Goal: Transaction & Acquisition: Purchase product/service

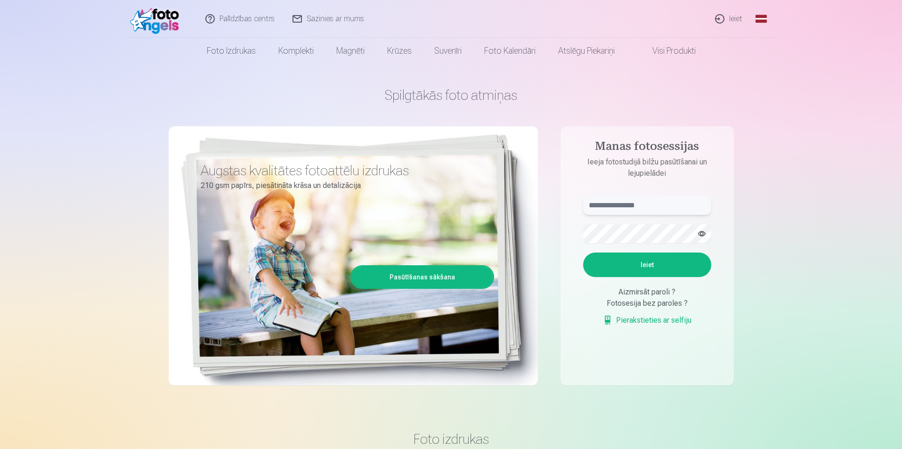
click at [622, 199] on input "text" at bounding box center [647, 205] width 128 height 19
type input "**********"
click at [583, 252] on button "Ieiet" at bounding box center [647, 264] width 128 height 24
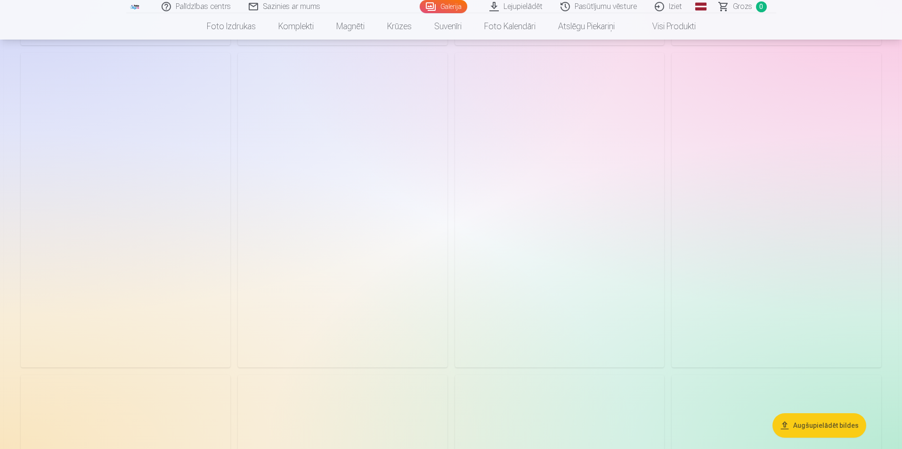
scroll to position [2966, 0]
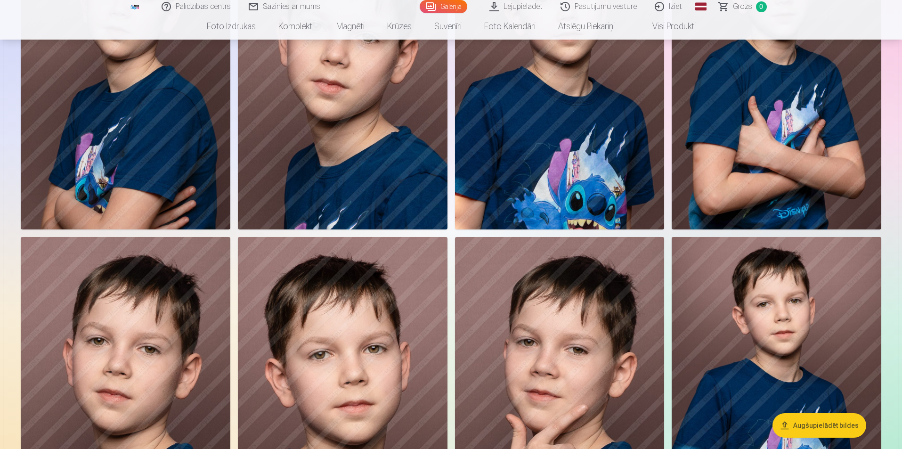
click at [601, 10] on link "Pasūtījumu vēsture" at bounding box center [599, 6] width 94 height 13
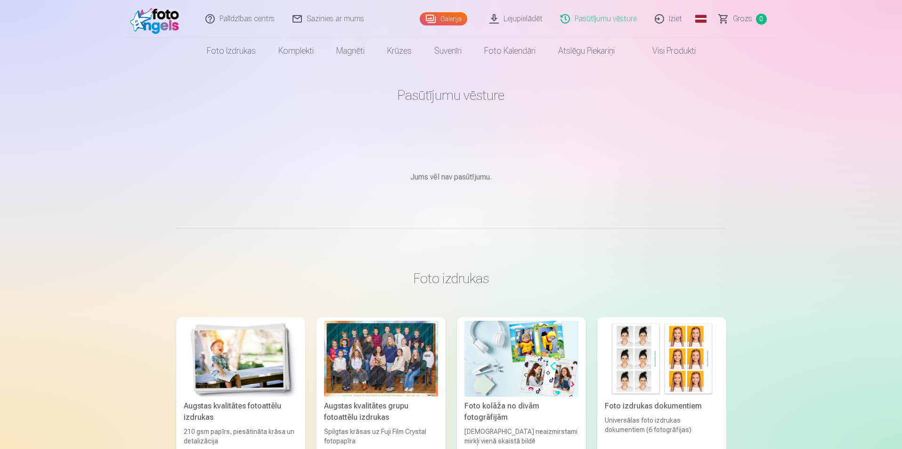
click at [530, 19] on link "Lejupielādēt" at bounding box center [516, 19] width 71 height 38
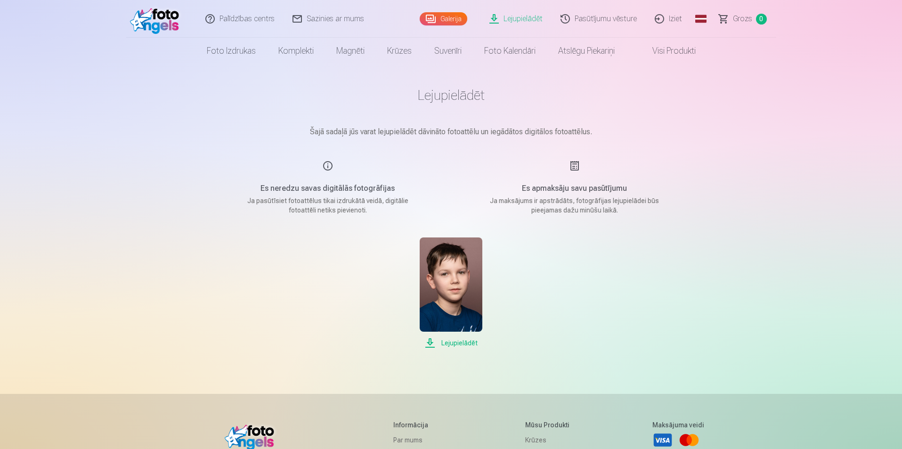
click at [607, 19] on link "Pasūtījumu vēsture" at bounding box center [599, 19] width 94 height 38
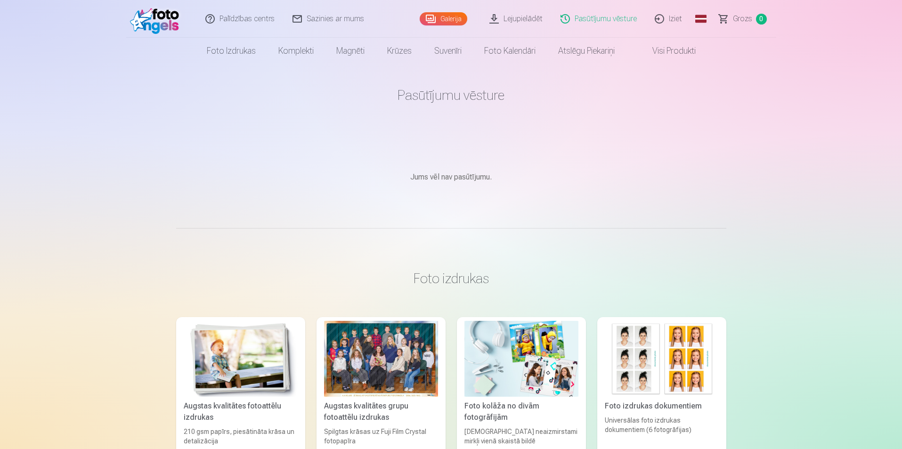
click at [439, 20] on link "Galerija" at bounding box center [444, 18] width 48 height 13
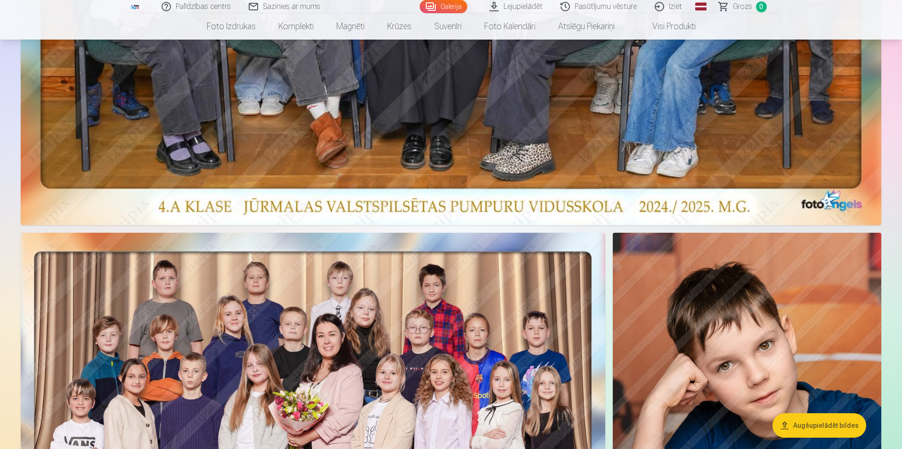
scroll to position [706, 0]
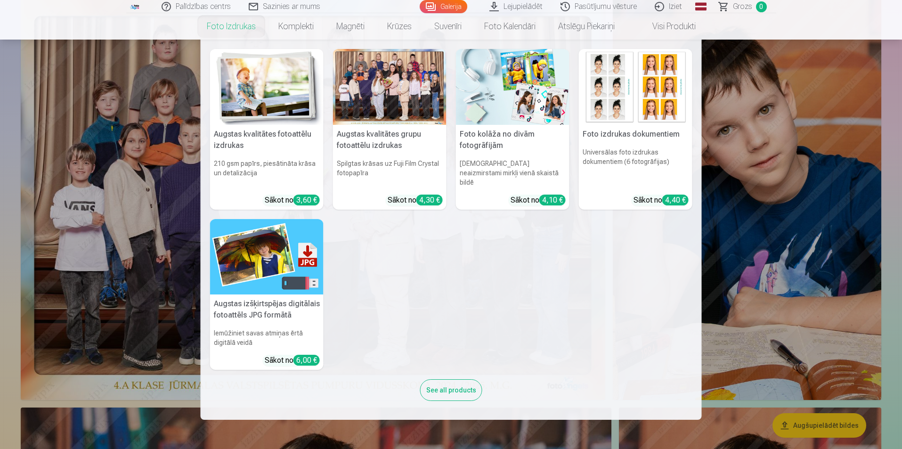
click at [229, 28] on link "Foto izdrukas" at bounding box center [231, 26] width 72 height 26
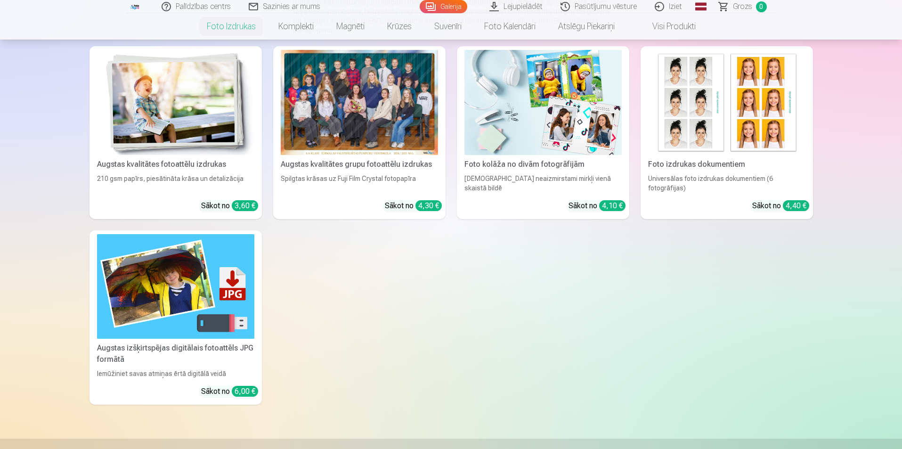
scroll to position [47, 0]
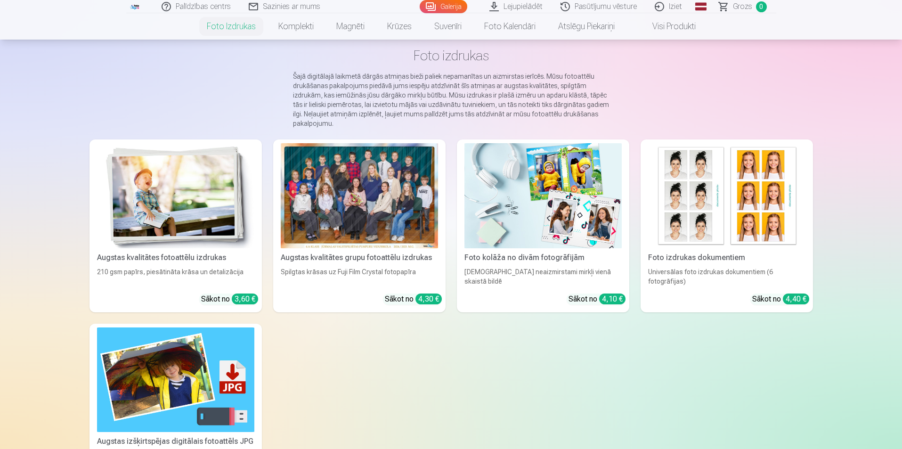
click at [404, 210] on div at bounding box center [359, 195] width 157 height 105
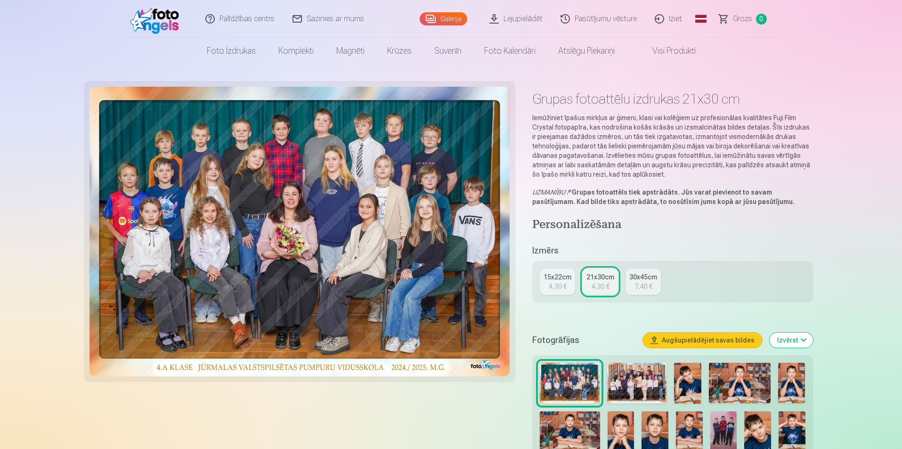
click at [560, 272] on link "15x22cm 4,30 €" at bounding box center [557, 281] width 35 height 26
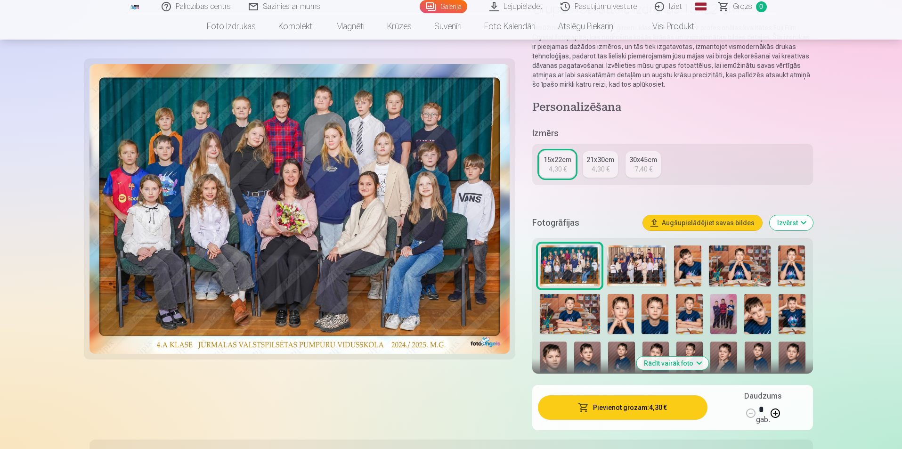
scroll to position [94, 0]
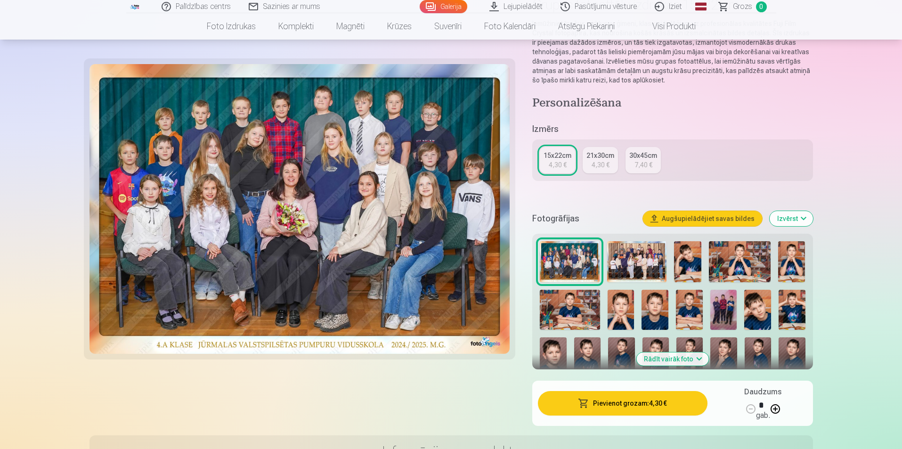
click at [646, 401] on button "Pievienot grozam : 4,30 €" at bounding box center [622, 403] width 169 height 24
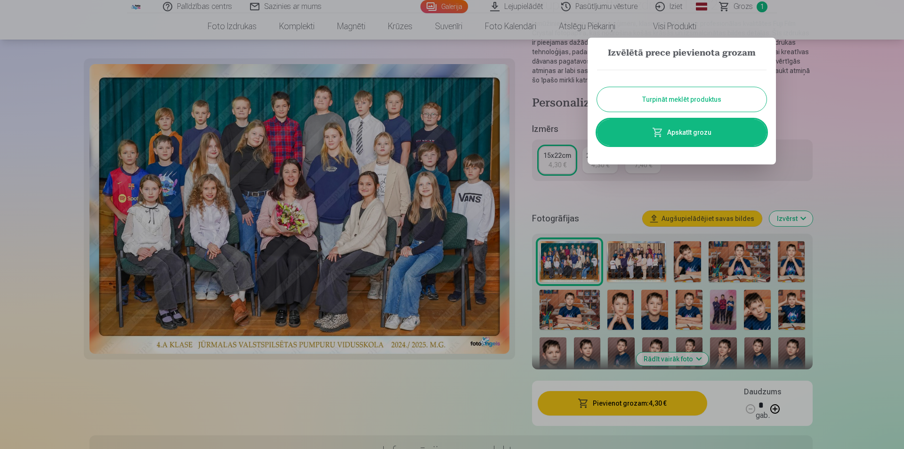
click at [718, 102] on button "Turpināt meklēt produktus" at bounding box center [682, 99] width 170 height 24
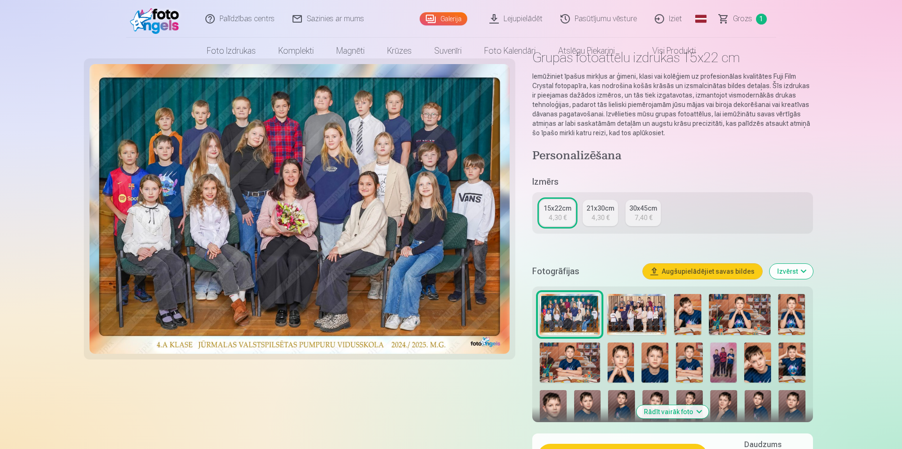
scroll to position [0, 0]
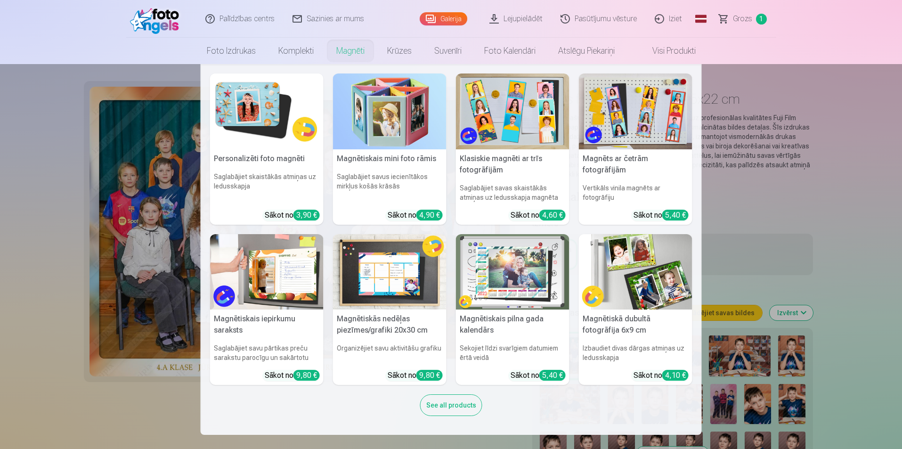
click at [349, 50] on link "Magnēti" at bounding box center [350, 51] width 51 height 26
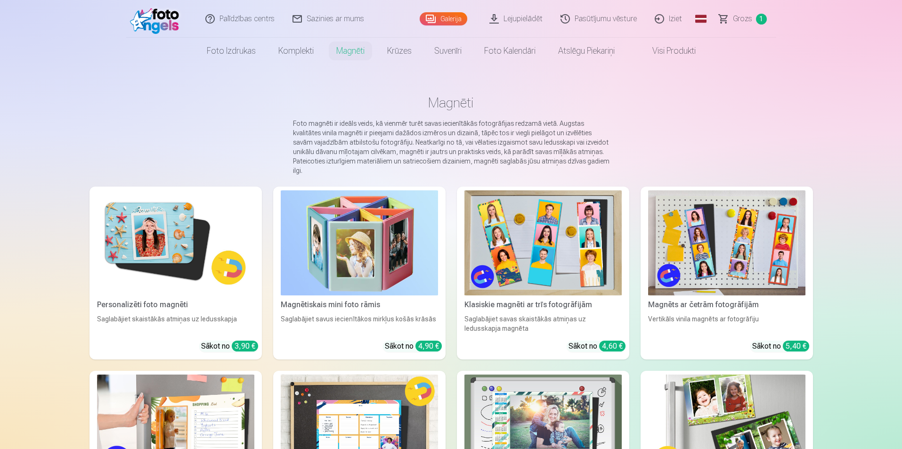
click at [542, 241] on img at bounding box center [542, 242] width 157 height 105
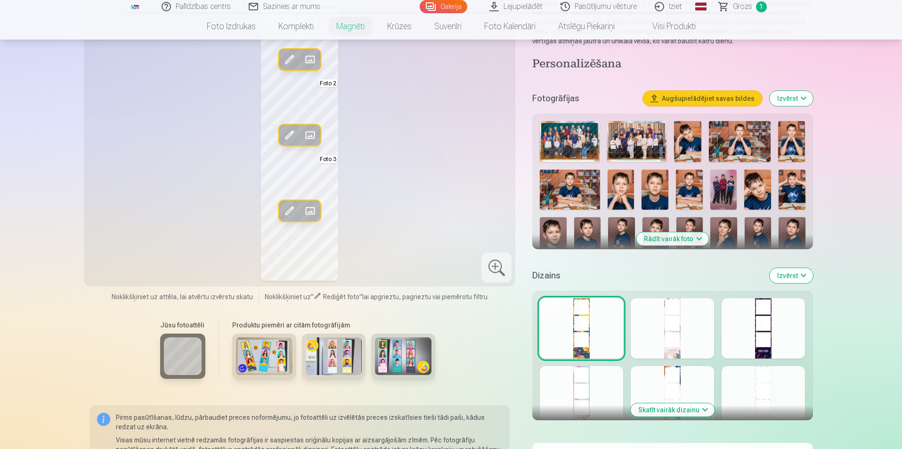
scroll to position [141, 0]
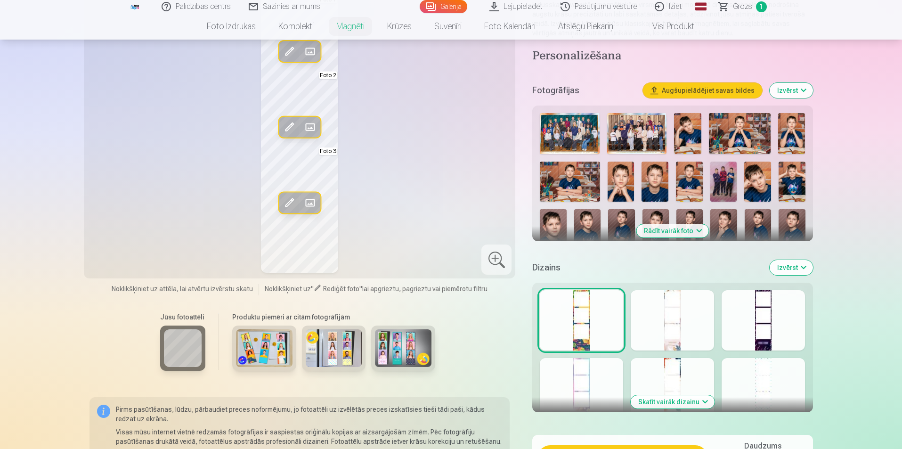
click at [668, 233] on button "Rādīt vairāk foto" at bounding box center [672, 230] width 72 height 13
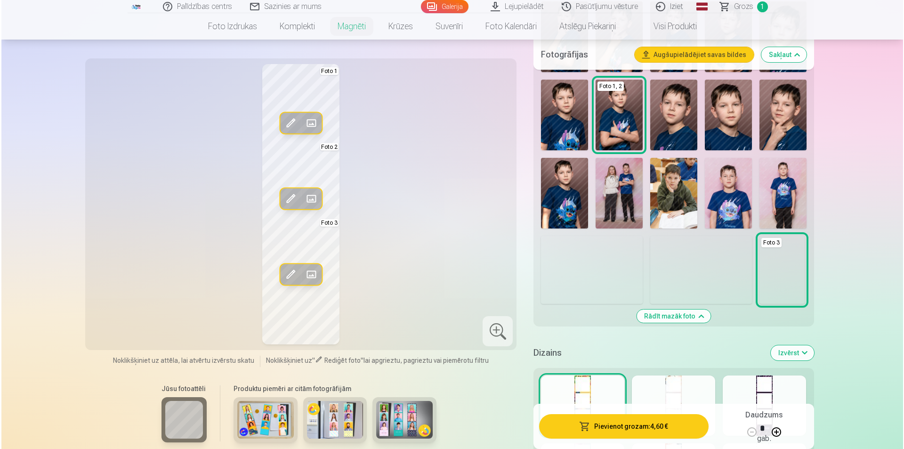
scroll to position [471, 0]
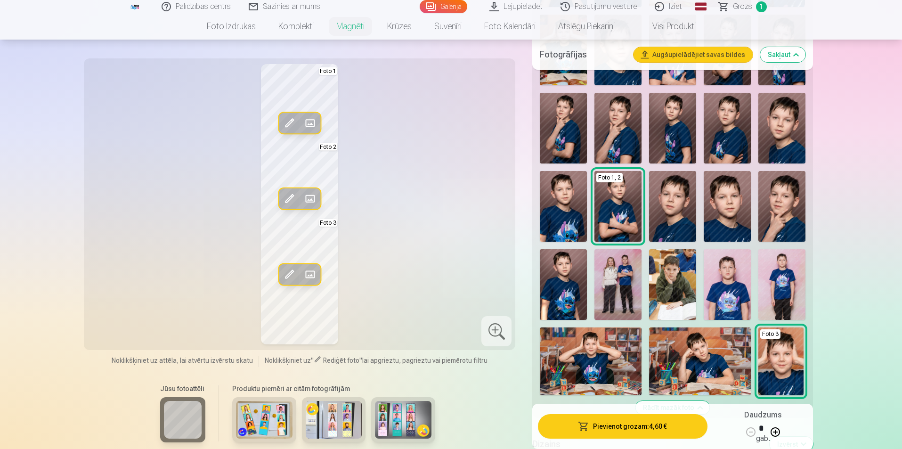
click at [287, 124] on span at bounding box center [289, 122] width 15 height 15
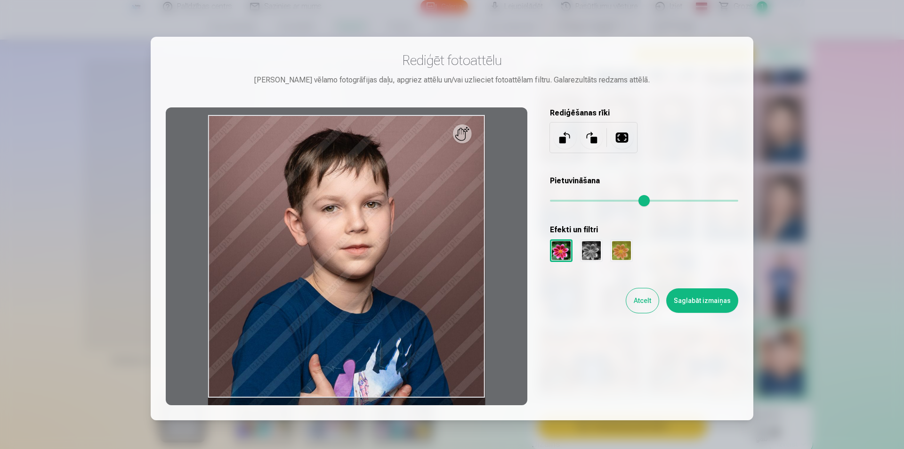
click at [642, 305] on button "Atcelt" at bounding box center [642, 300] width 32 height 24
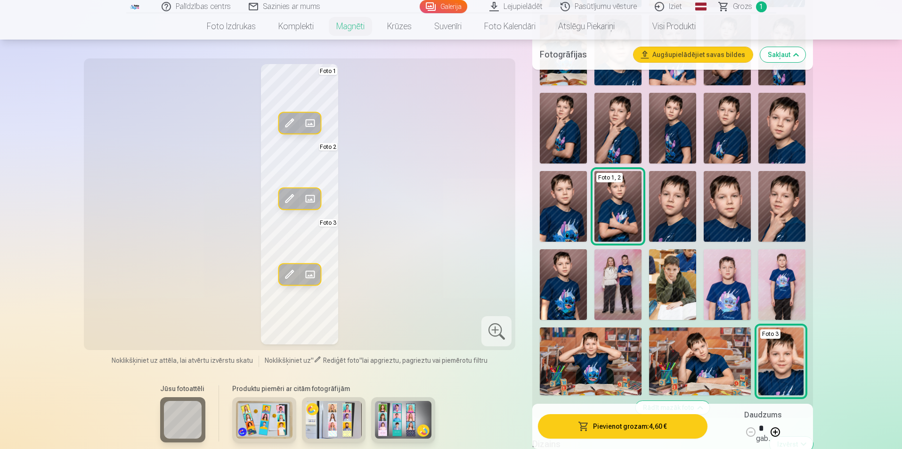
click at [308, 125] on span at bounding box center [309, 122] width 15 height 15
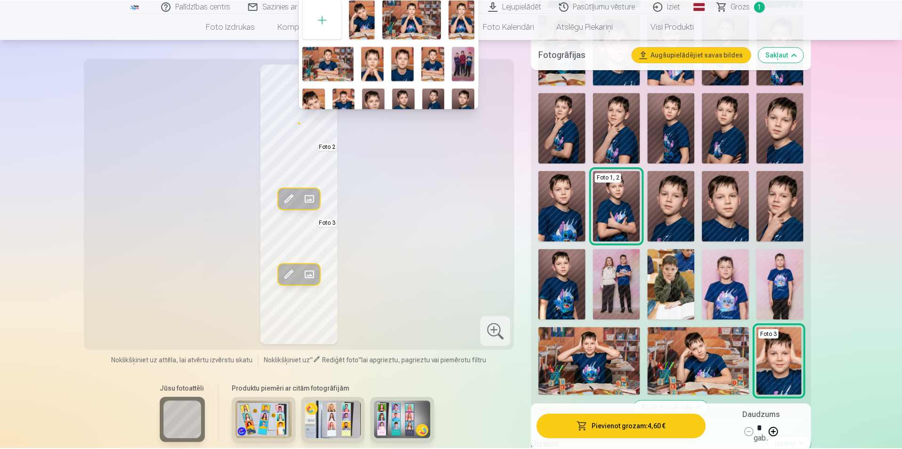
scroll to position [47, 0]
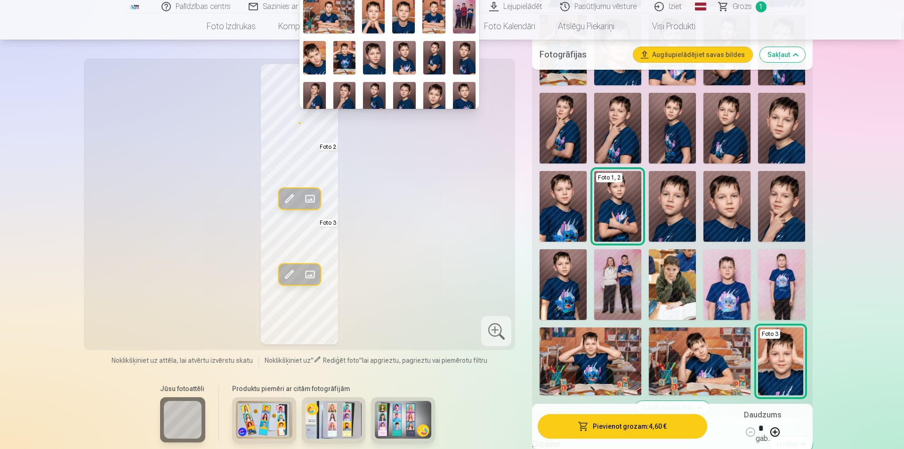
click at [348, 94] on img at bounding box center [344, 98] width 23 height 33
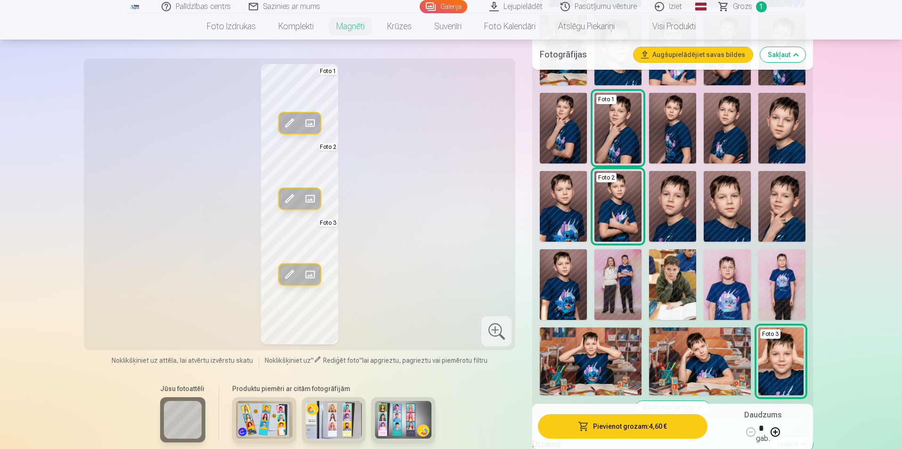
click at [313, 194] on span at bounding box center [309, 198] width 15 height 15
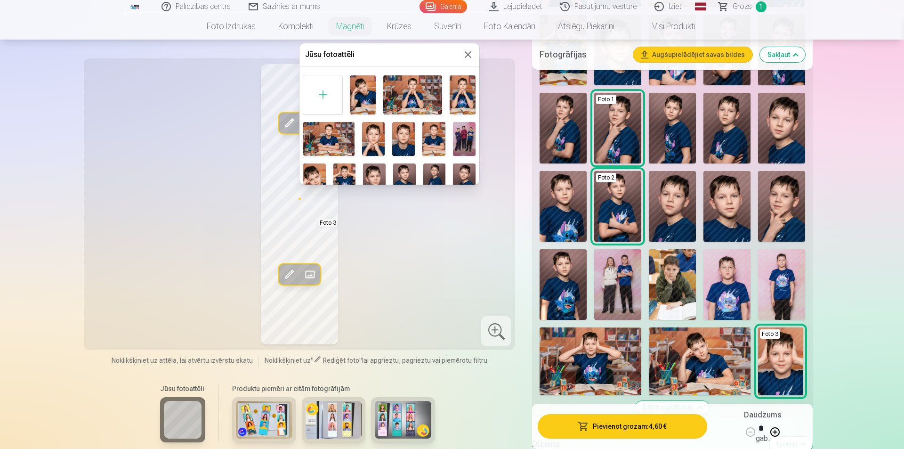
click at [465, 85] on img at bounding box center [463, 94] width 26 height 39
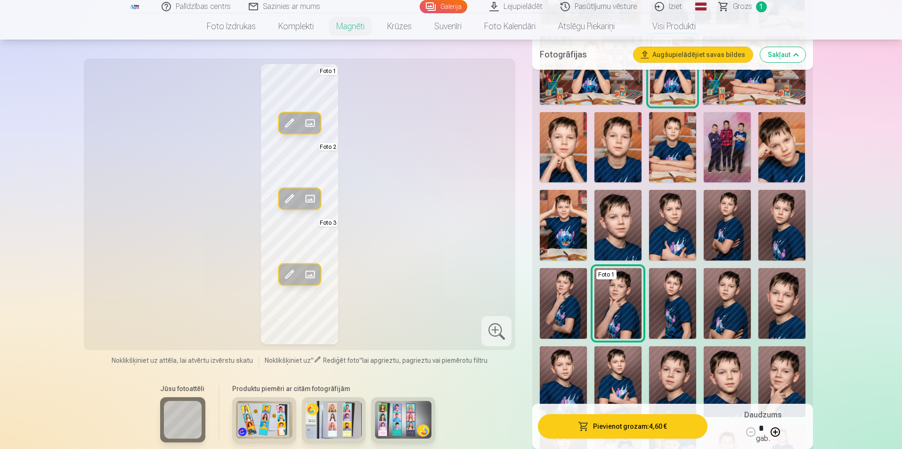
scroll to position [188, 0]
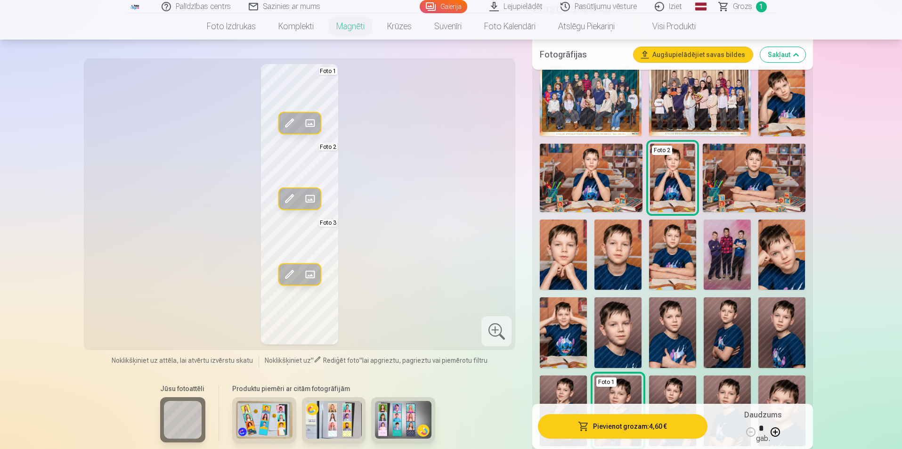
click at [765, 172] on img at bounding box center [753, 178] width 102 height 68
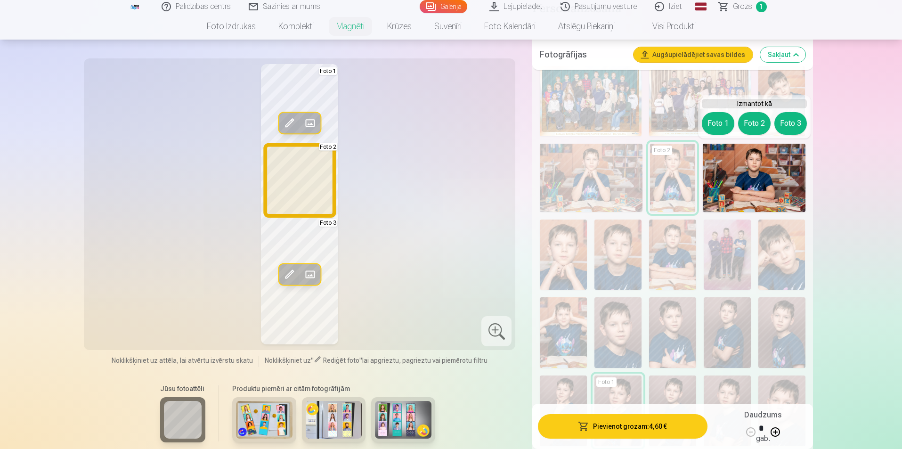
click at [754, 120] on button "Foto 2" at bounding box center [754, 123] width 32 height 23
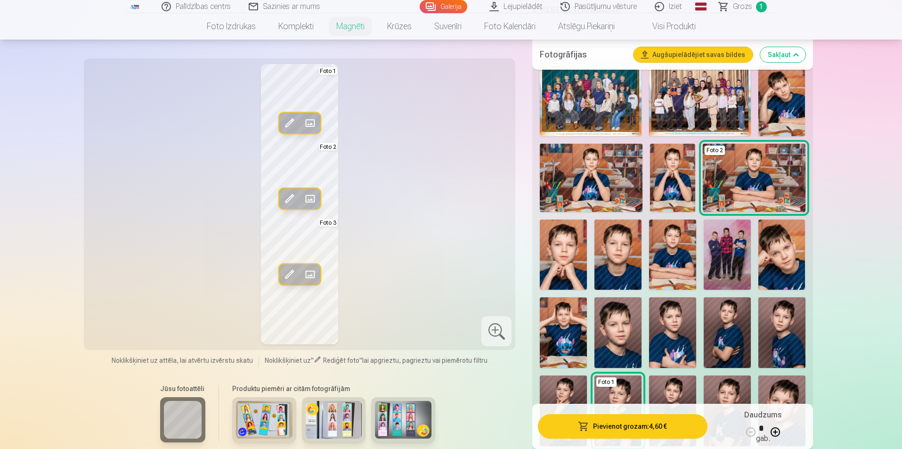
click at [553, 336] on img at bounding box center [563, 332] width 47 height 71
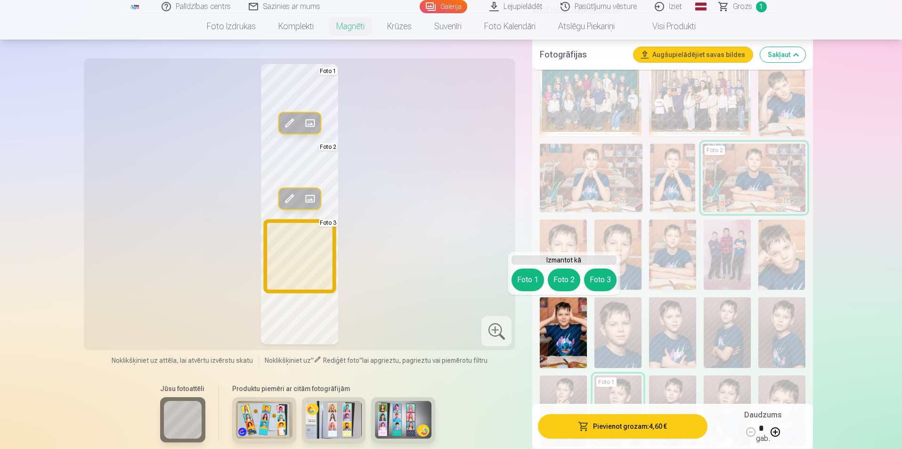
click at [587, 279] on button "Foto 3" at bounding box center [600, 279] width 32 height 23
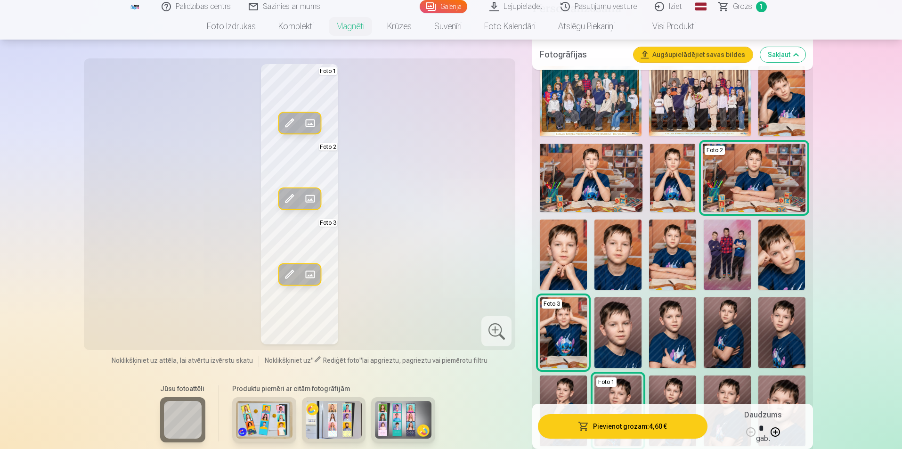
click at [425, 250] on div "Rediģēt foto Aizstāt Foto 1 Rediģēt foto Aizstāt Foto 2 Rediģēt foto Aizstāt Fo…" at bounding box center [299, 204] width 420 height 280
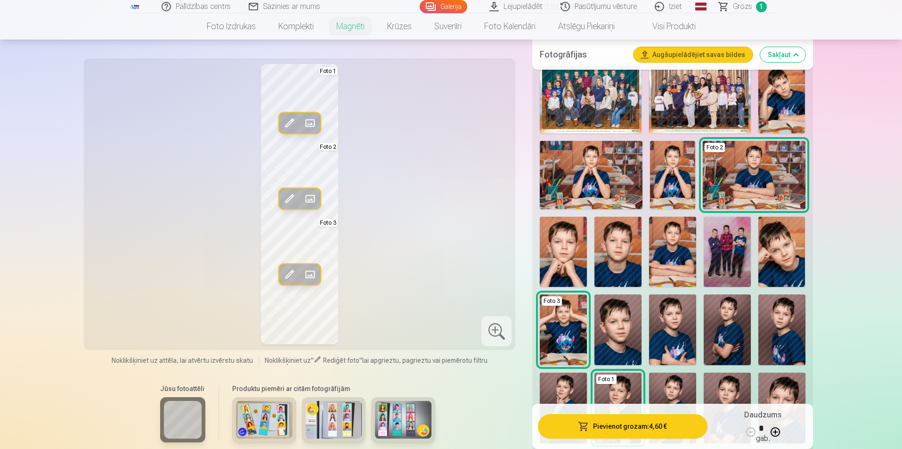
scroll to position [283, 0]
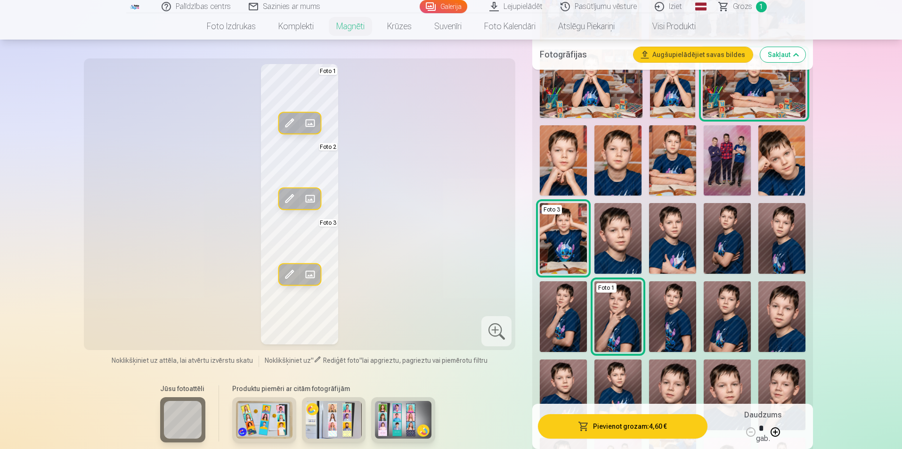
click at [618, 324] on img at bounding box center [617, 316] width 47 height 71
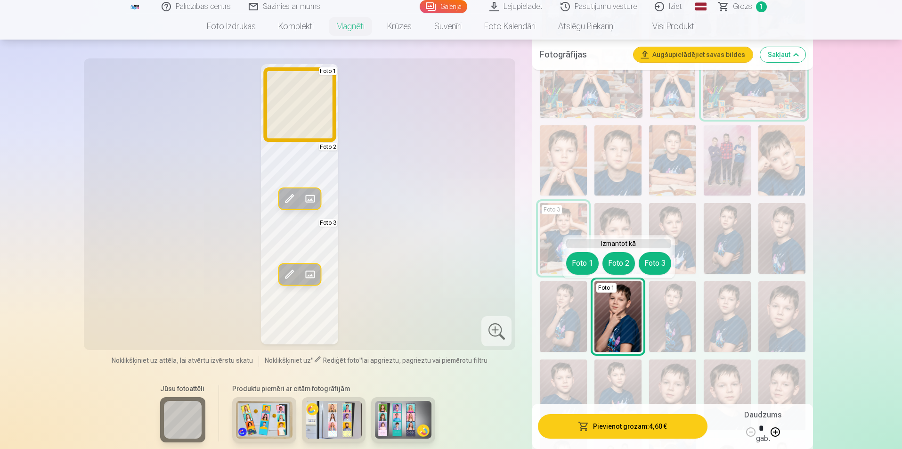
click at [581, 265] on button "Foto 1" at bounding box center [582, 263] width 32 height 23
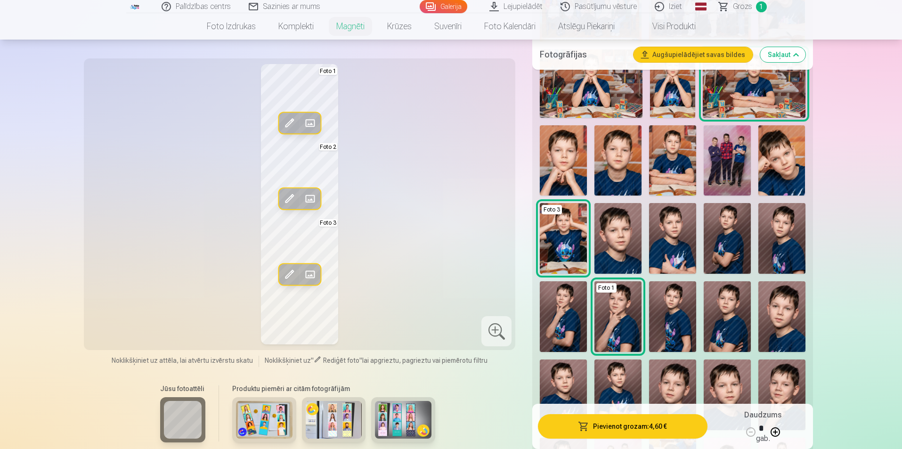
click at [561, 325] on img at bounding box center [563, 316] width 47 height 71
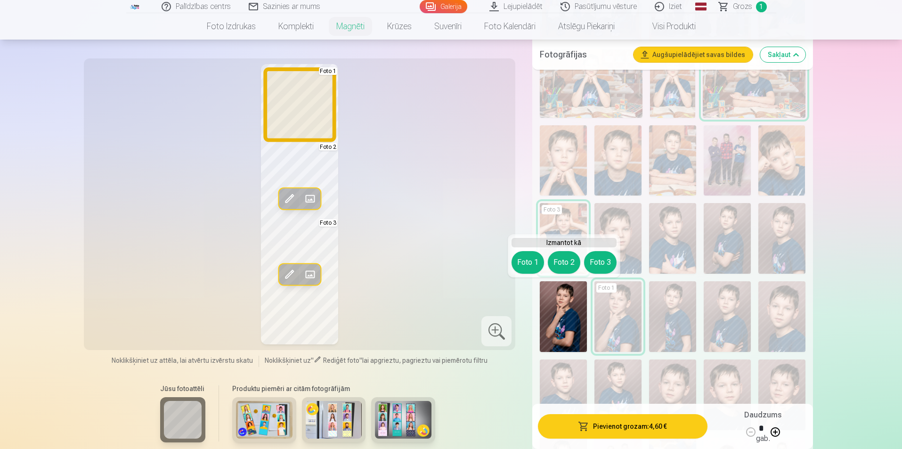
click at [526, 259] on button "Foto 1" at bounding box center [527, 262] width 32 height 23
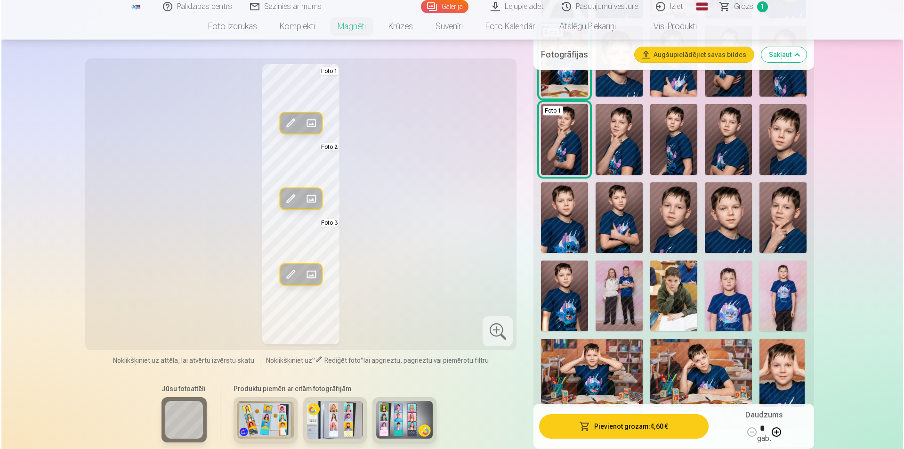
scroll to position [471, 0]
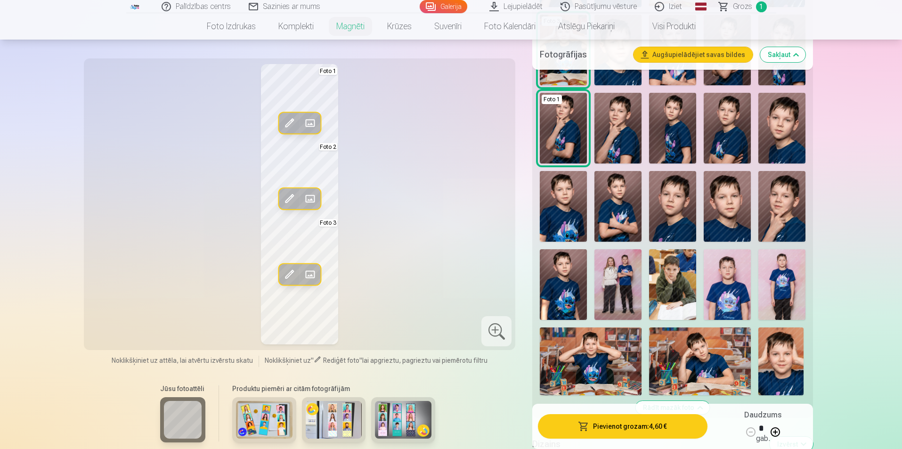
click at [659, 421] on button "Pievienot grozam : 4,60 €" at bounding box center [622, 426] width 169 height 24
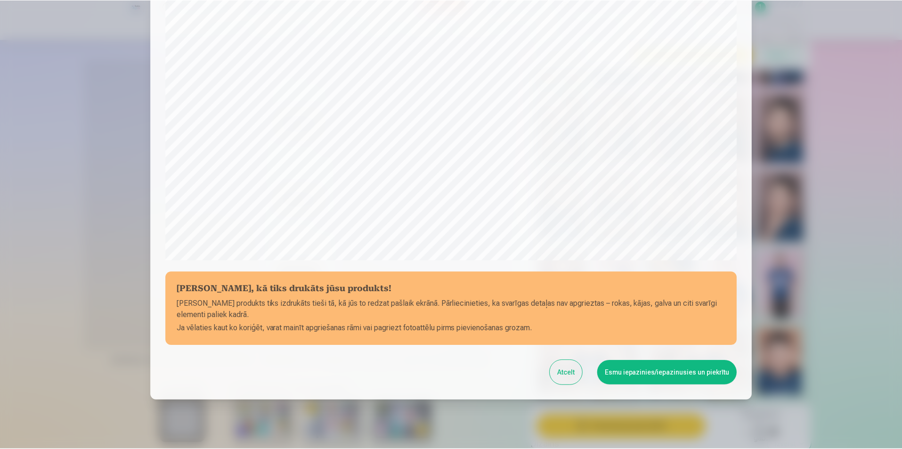
scroll to position [229, 0]
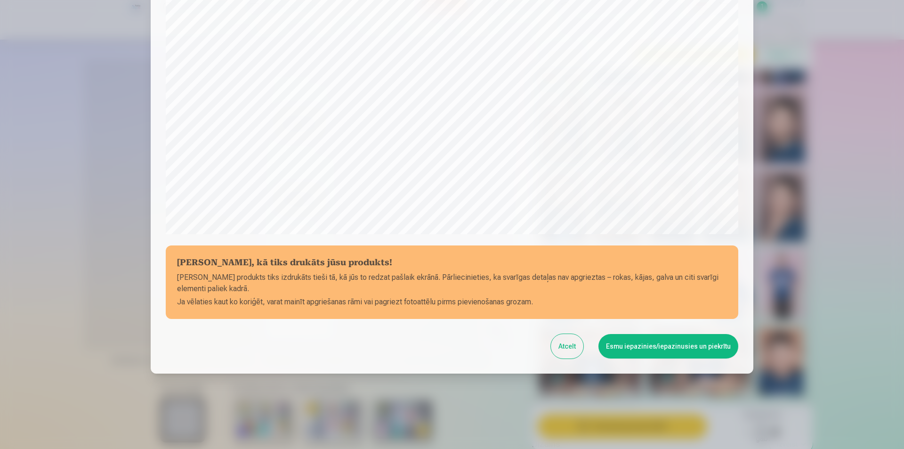
click at [685, 347] on button "Esmu iepazinies/iepazinusies un piekrītu" at bounding box center [668, 346] width 140 height 24
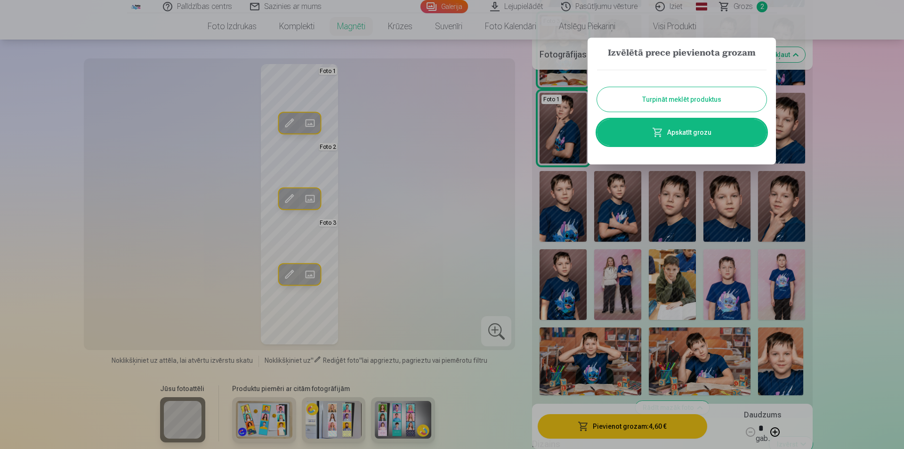
click at [695, 101] on button "Turpināt meklēt produktus" at bounding box center [682, 99] width 170 height 24
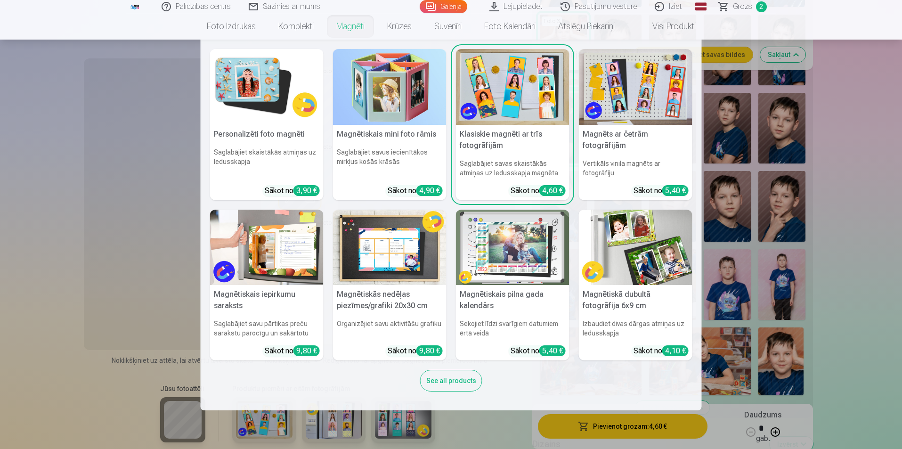
click at [339, 27] on link "Magnēti" at bounding box center [350, 26] width 51 height 26
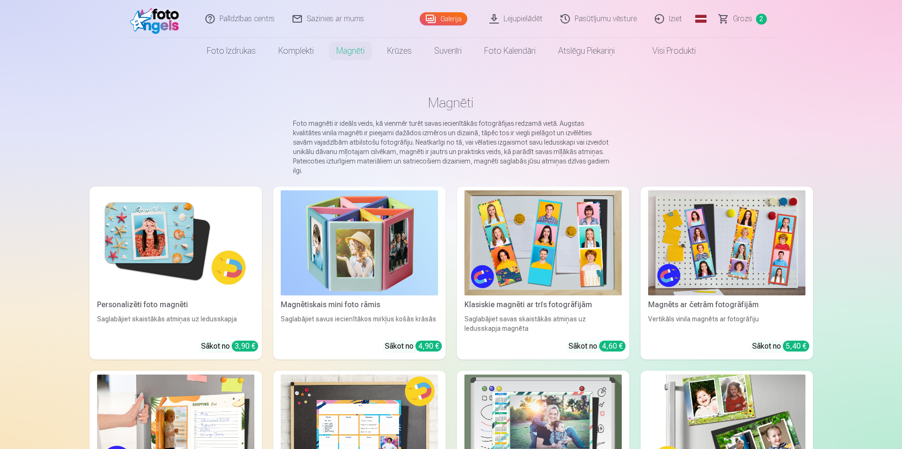
click at [148, 231] on img at bounding box center [175, 242] width 157 height 105
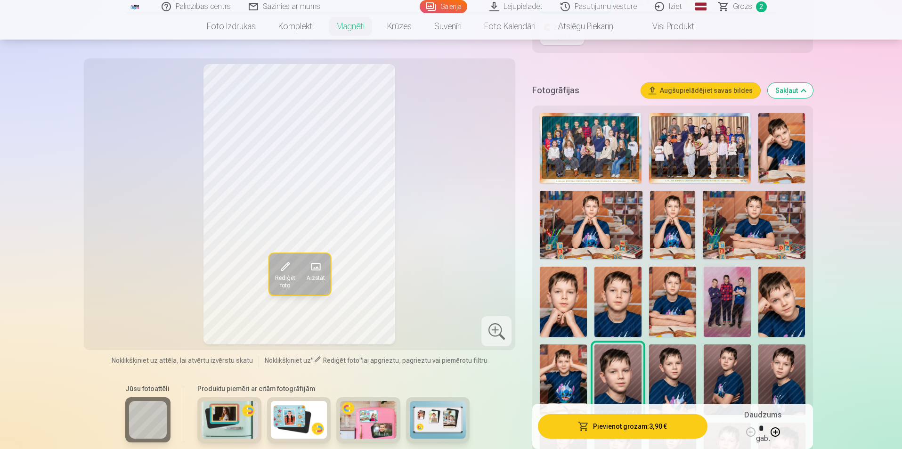
scroll to position [283, 0]
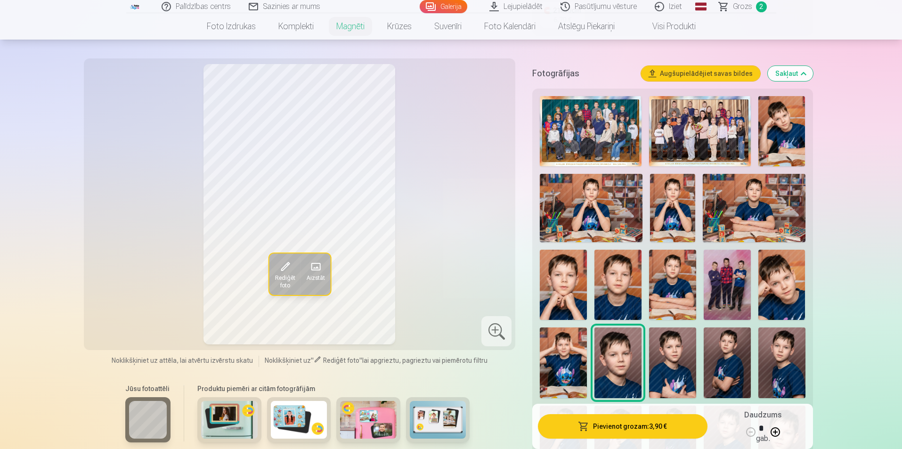
click at [781, 288] on img at bounding box center [781, 285] width 47 height 71
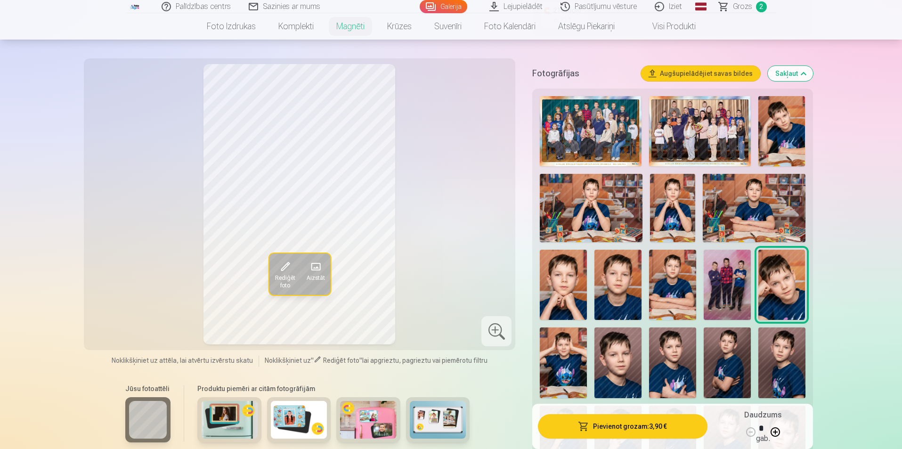
click at [677, 363] on img at bounding box center [672, 362] width 47 height 71
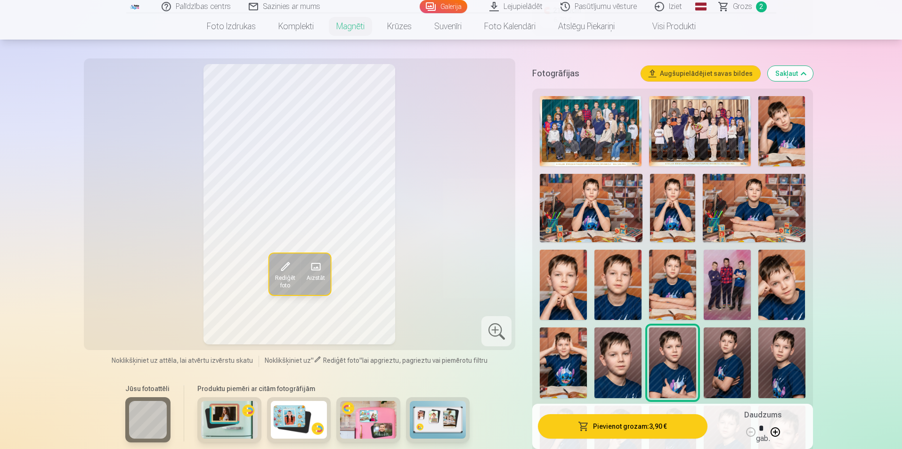
click at [733, 360] on img at bounding box center [726, 362] width 47 height 71
click at [796, 351] on img at bounding box center [781, 362] width 47 height 71
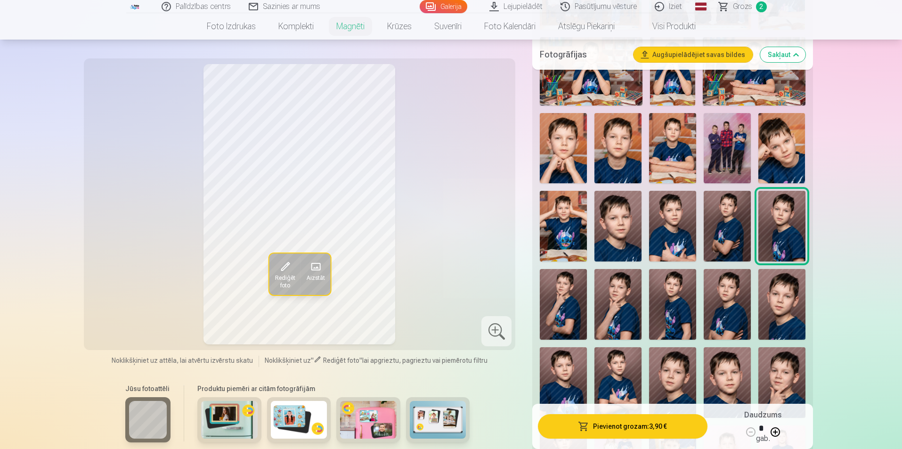
scroll to position [424, 0]
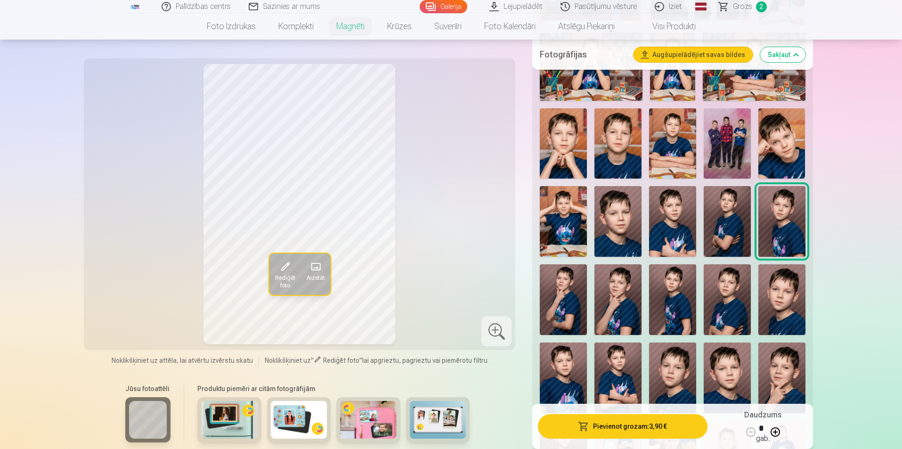
click at [634, 363] on img at bounding box center [617, 377] width 47 height 71
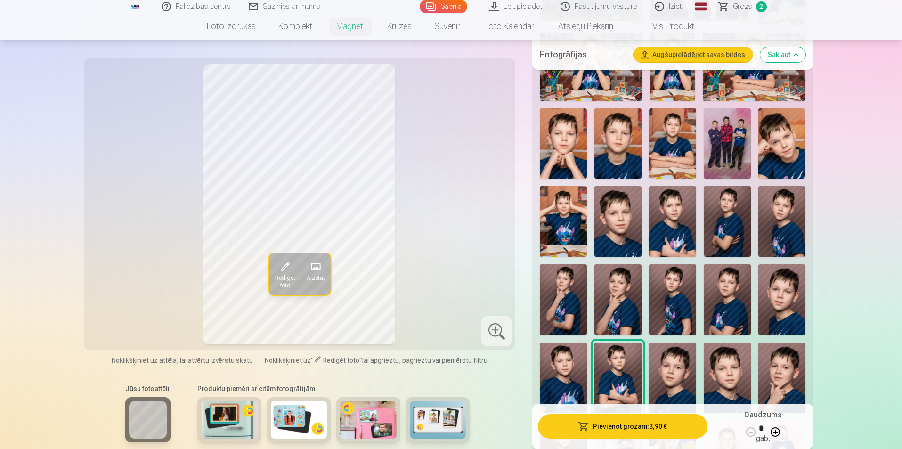
click at [578, 372] on img at bounding box center [563, 377] width 47 height 71
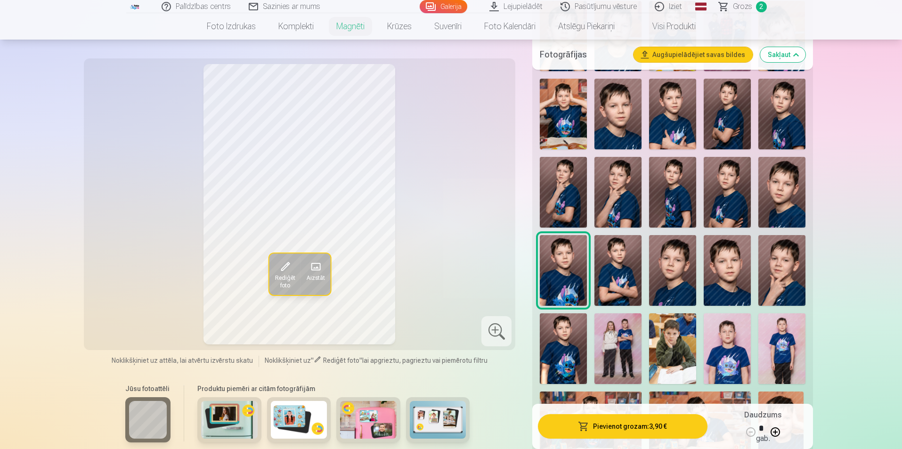
scroll to position [612, 0]
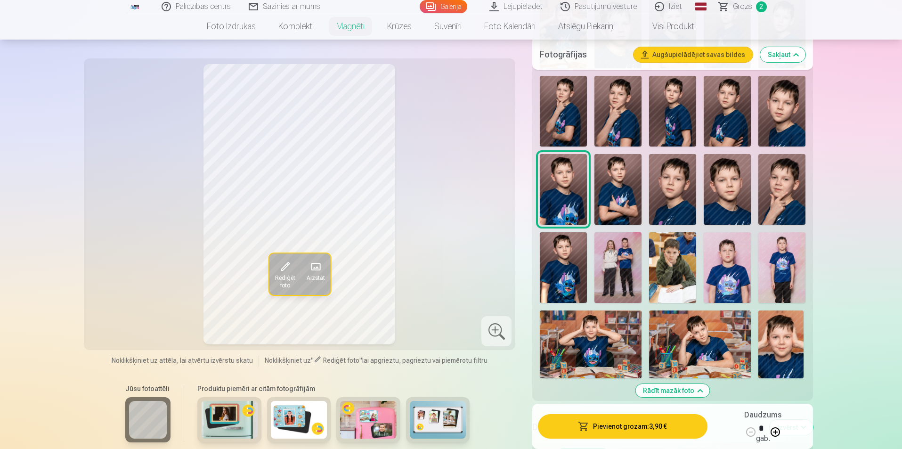
click at [712, 327] on img at bounding box center [700, 344] width 102 height 68
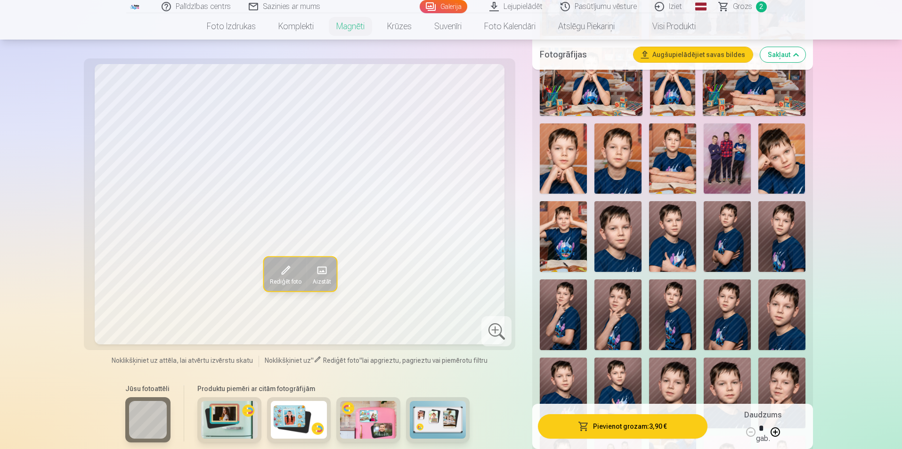
scroll to position [377, 0]
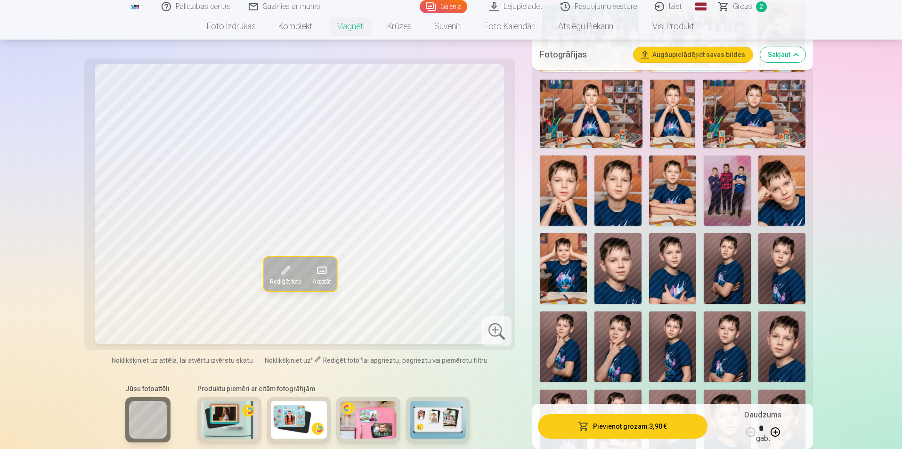
click at [578, 330] on img at bounding box center [563, 346] width 47 height 71
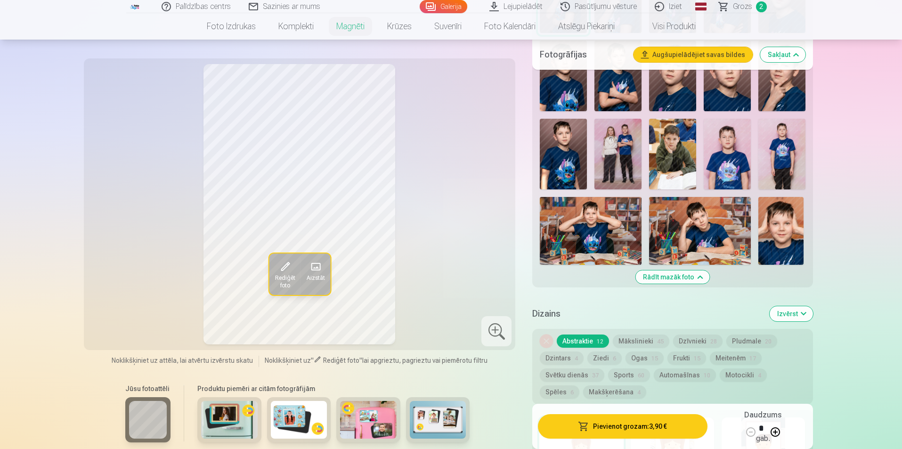
scroll to position [895, 0]
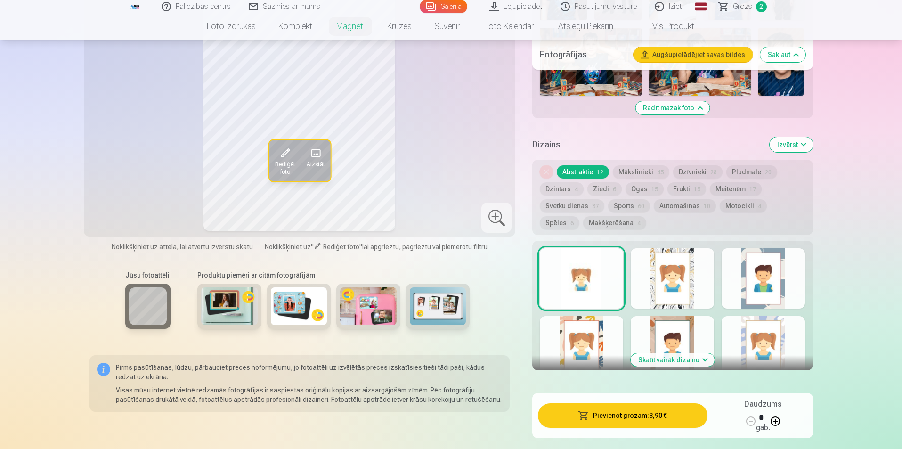
click at [686, 271] on div at bounding box center [671, 278] width 83 height 60
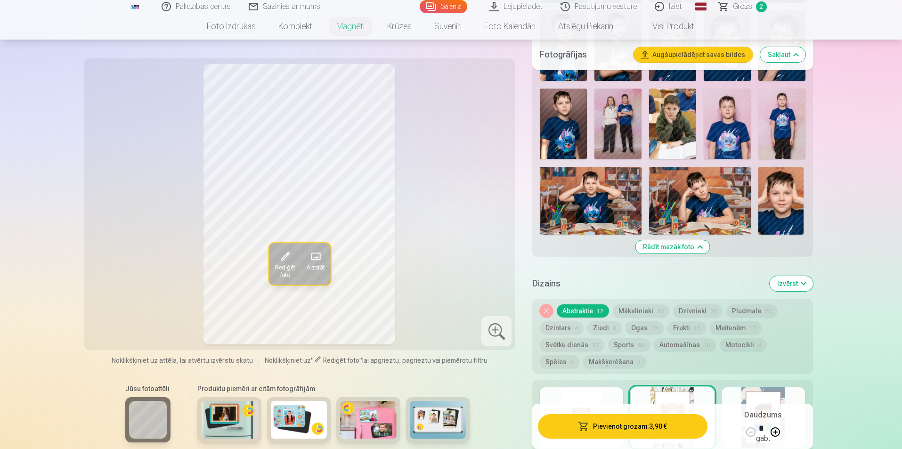
scroll to position [706, 0]
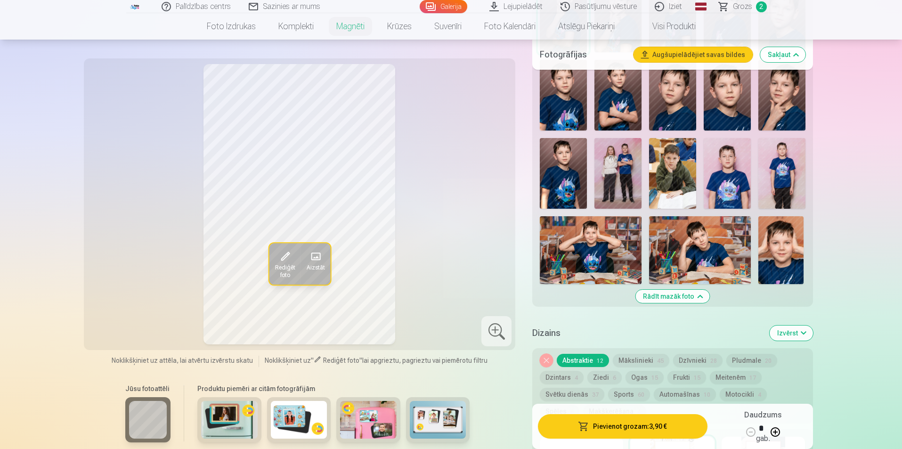
click at [724, 242] on img at bounding box center [700, 250] width 102 height 68
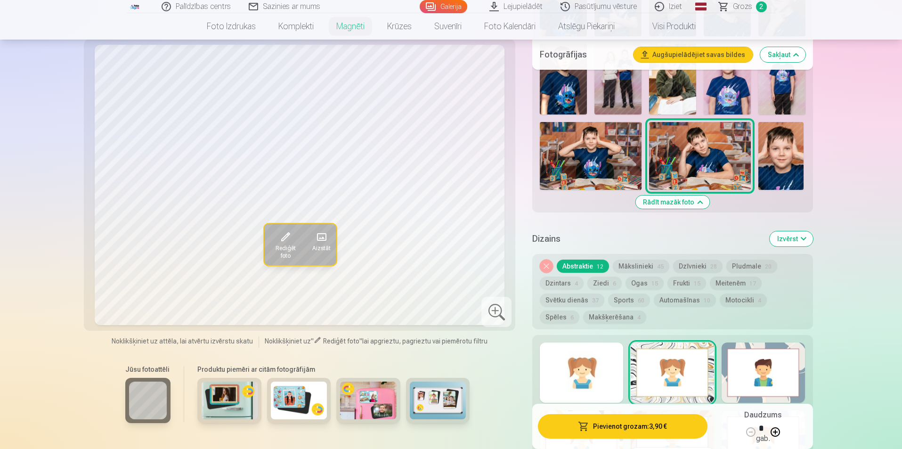
click at [678, 195] on button "Rādīt mazāk foto" at bounding box center [672, 201] width 74 height 13
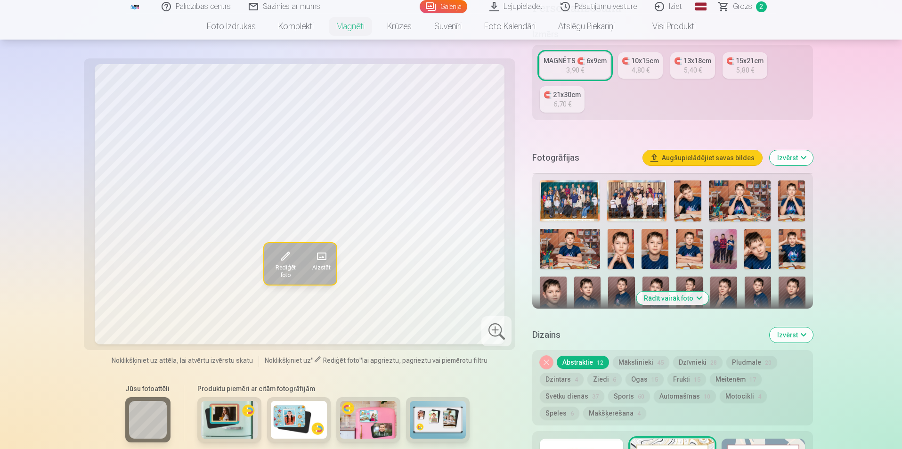
scroll to position [190, 0]
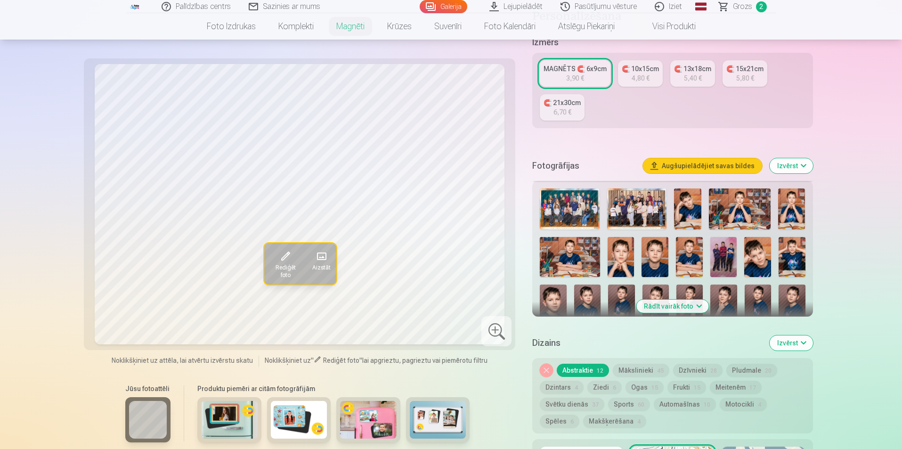
click at [671, 299] on button "Rādīt vairāk foto" at bounding box center [672, 305] width 72 height 13
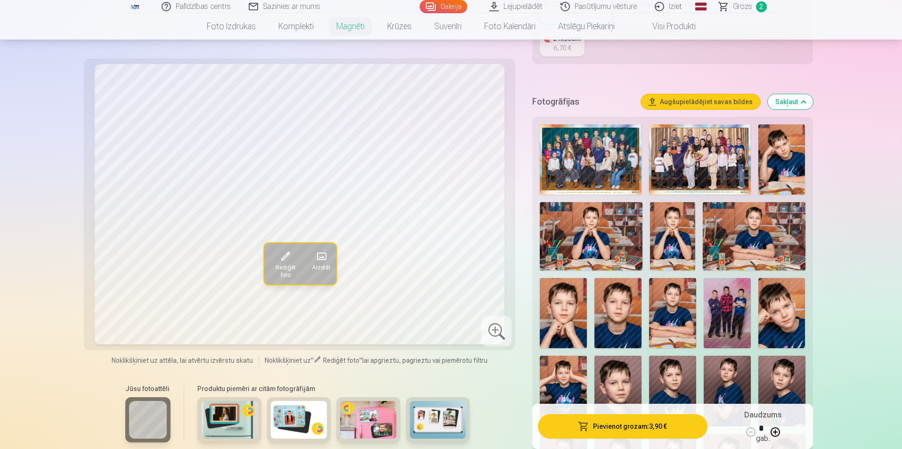
scroll to position [237, 0]
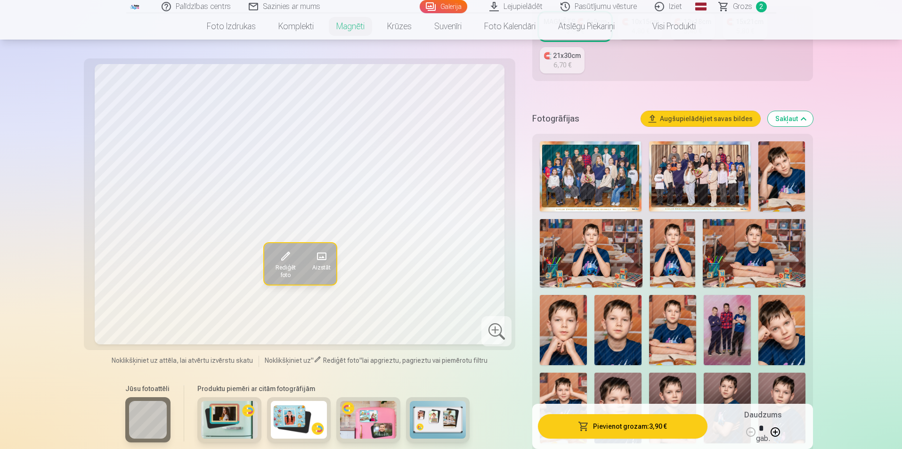
click at [588, 244] on img at bounding box center [591, 253] width 102 height 68
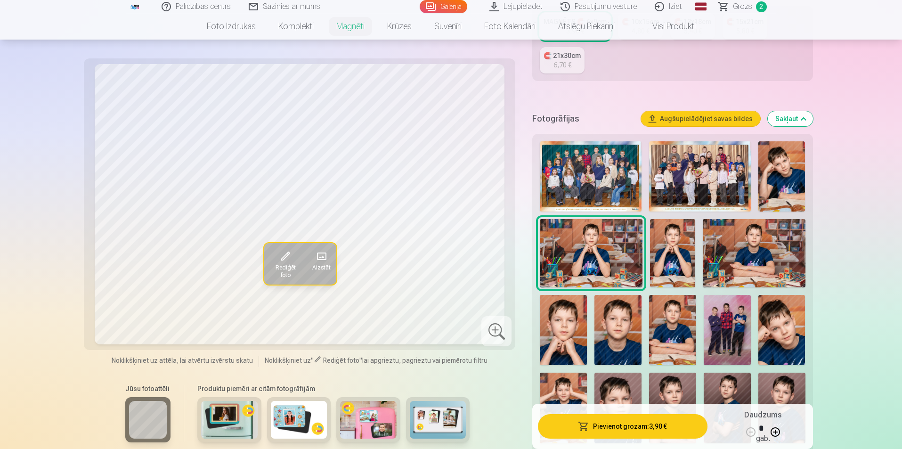
click at [784, 156] on img at bounding box center [781, 176] width 47 height 70
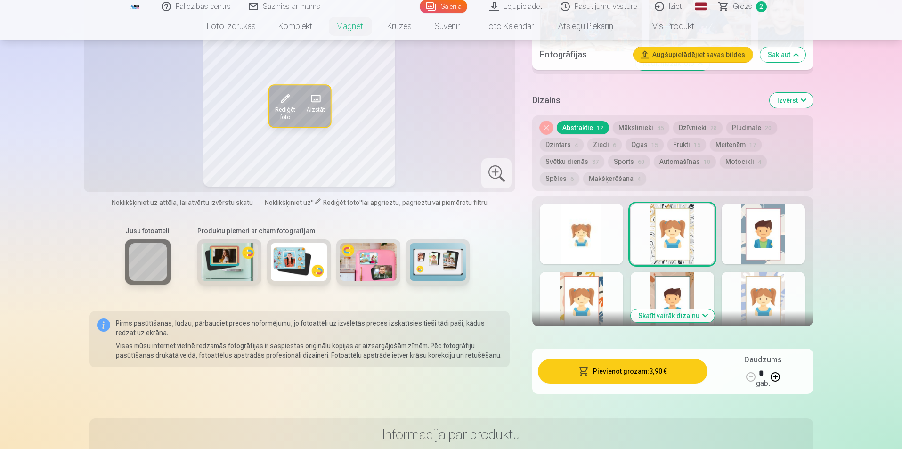
scroll to position [1038, 0]
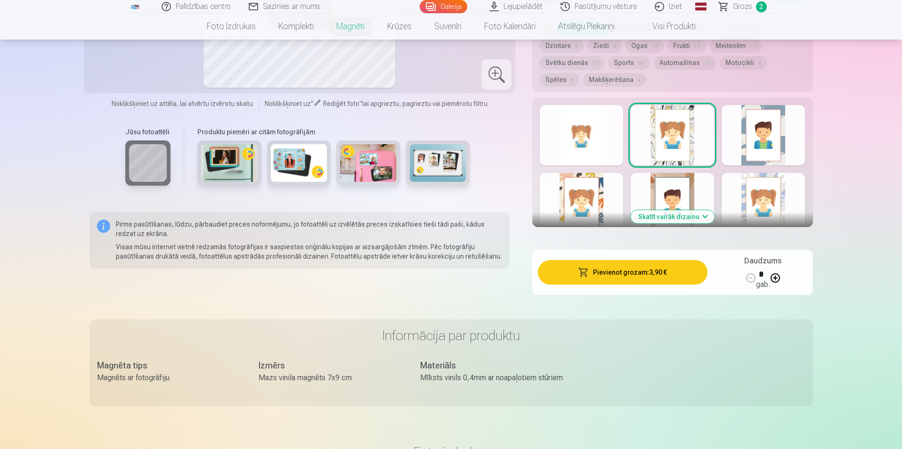
click at [663, 210] on button "Skatīt vairāk dizainu" at bounding box center [672, 216] width 84 height 13
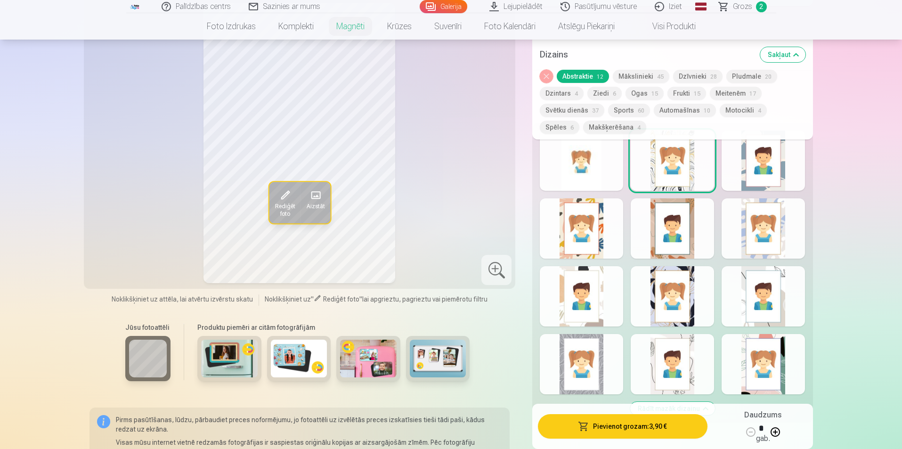
scroll to position [991, 0]
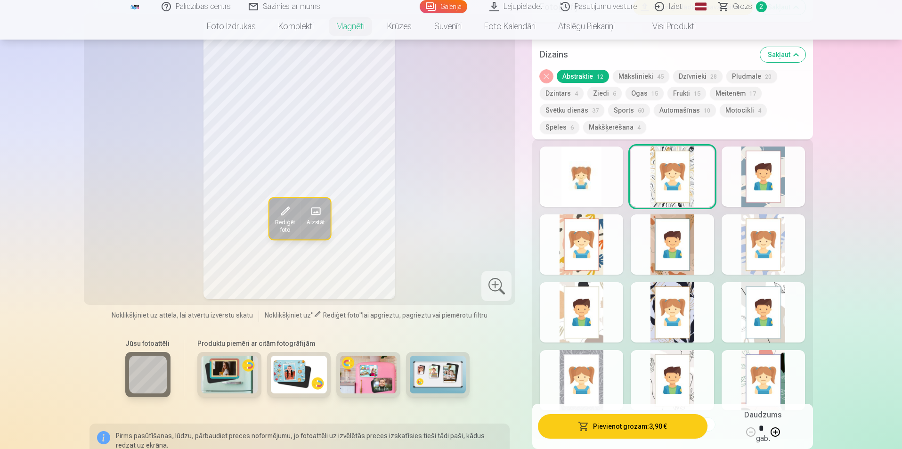
click at [579, 121] on button "Spēles 6" at bounding box center [560, 127] width 40 height 13
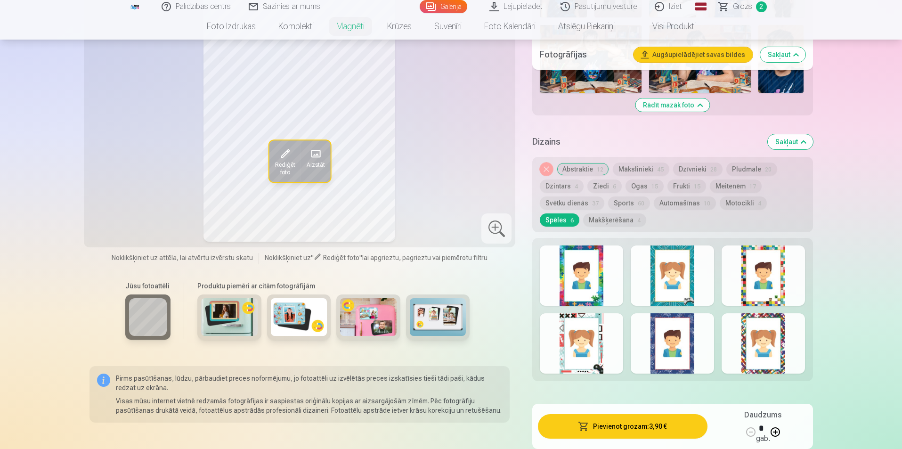
scroll to position [896, 0]
click at [767, 280] on div at bounding box center [762, 276] width 83 height 60
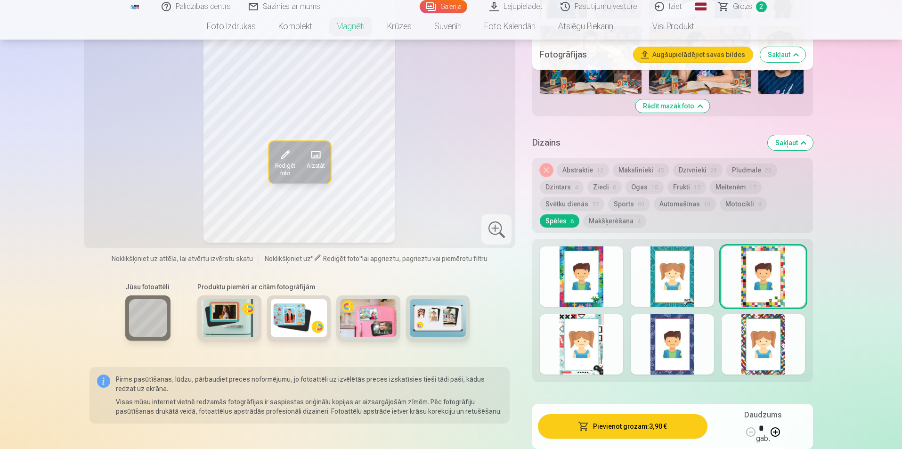
click at [590, 329] on div at bounding box center [581, 344] width 83 height 60
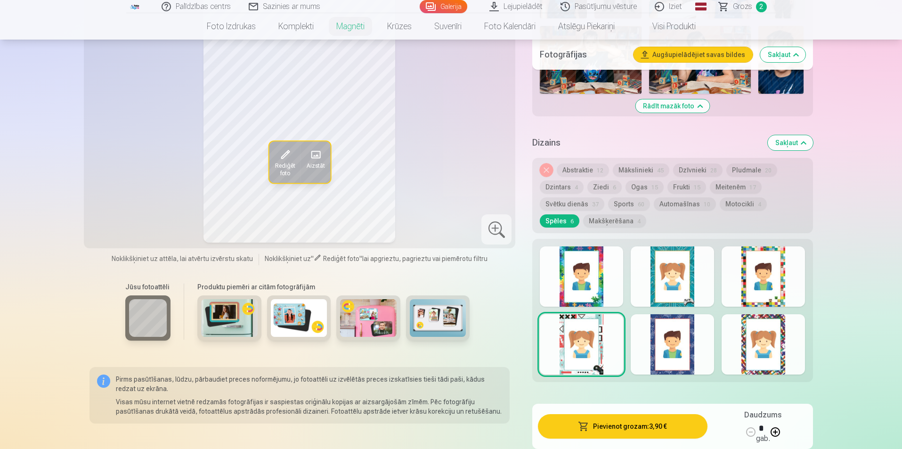
click at [694, 329] on div at bounding box center [671, 344] width 83 height 60
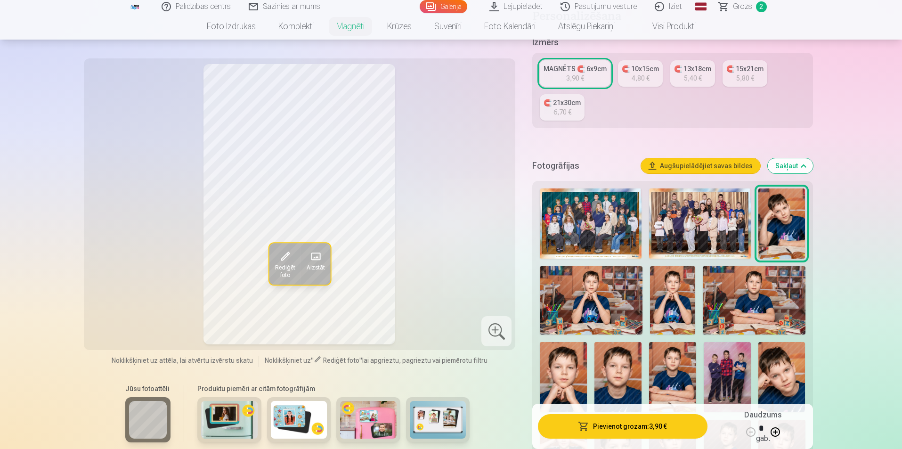
scroll to position [2, 0]
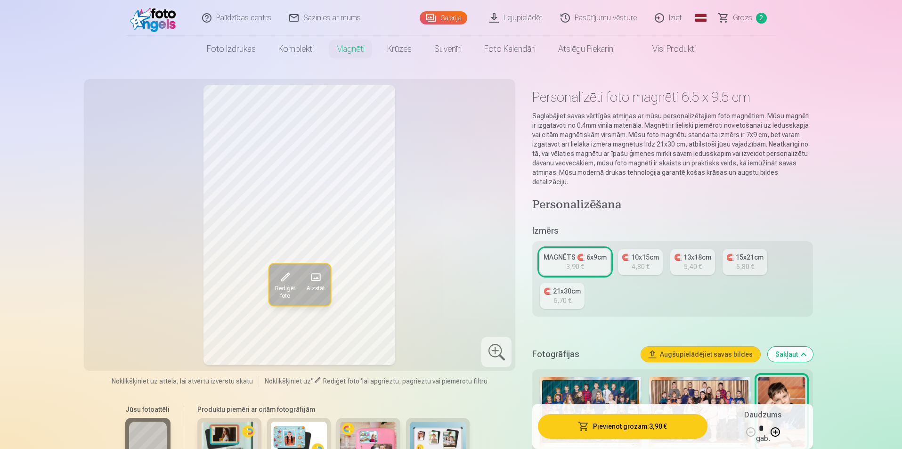
click at [581, 262] on div "3,90 €" at bounding box center [575, 266] width 18 height 9
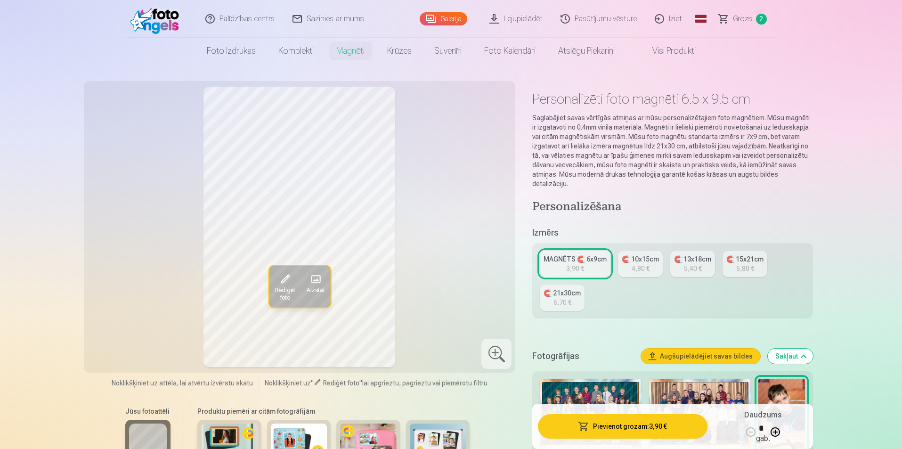
click at [776, 431] on button at bounding box center [775, 431] width 23 height 23
click at [777, 431] on button at bounding box center [775, 431] width 23 height 23
type input "*"
click at [635, 428] on button "Pievienot grozam : 15,60 €" at bounding box center [622, 426] width 169 height 24
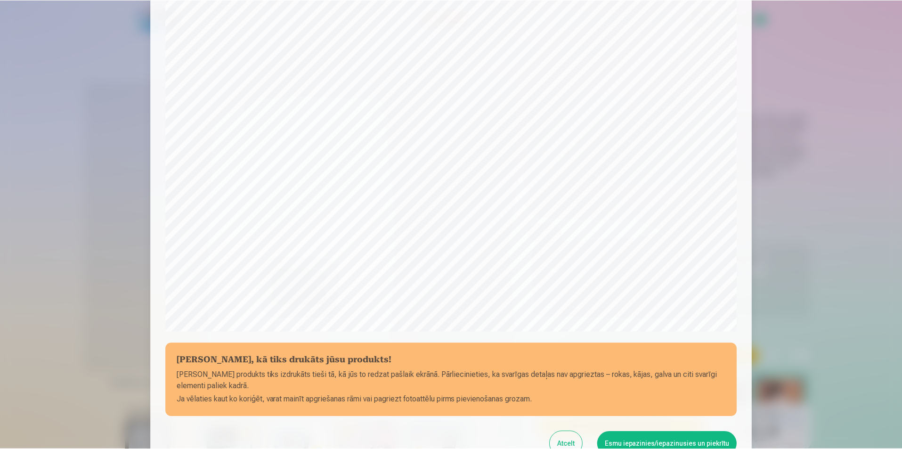
scroll to position [229, 0]
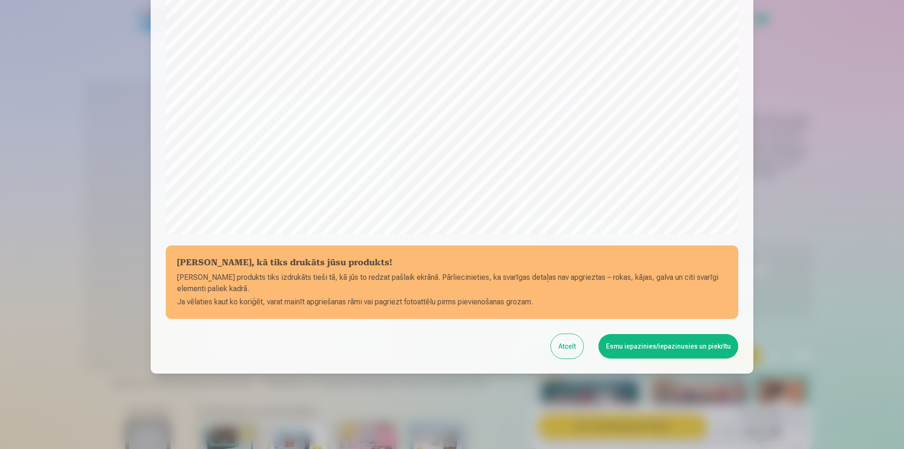
click at [677, 346] on button "Esmu iepazinies/iepazinusies un piekrītu" at bounding box center [668, 346] width 140 height 24
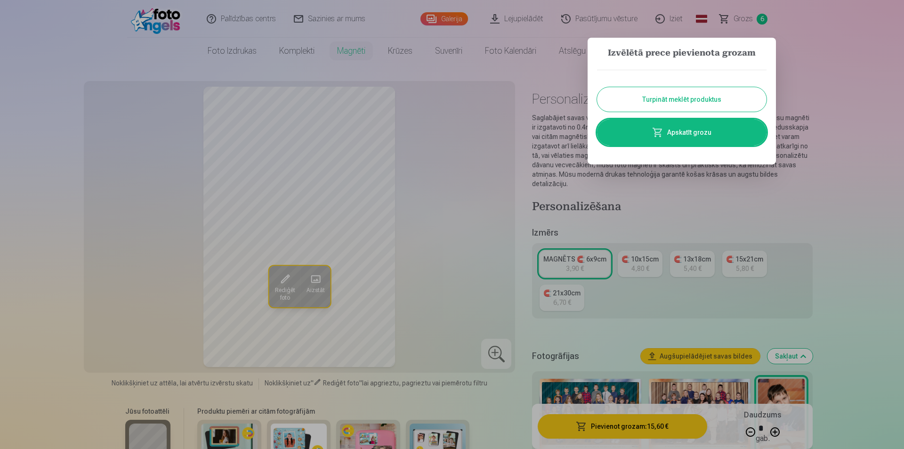
click at [743, 21] on div at bounding box center [452, 224] width 904 height 449
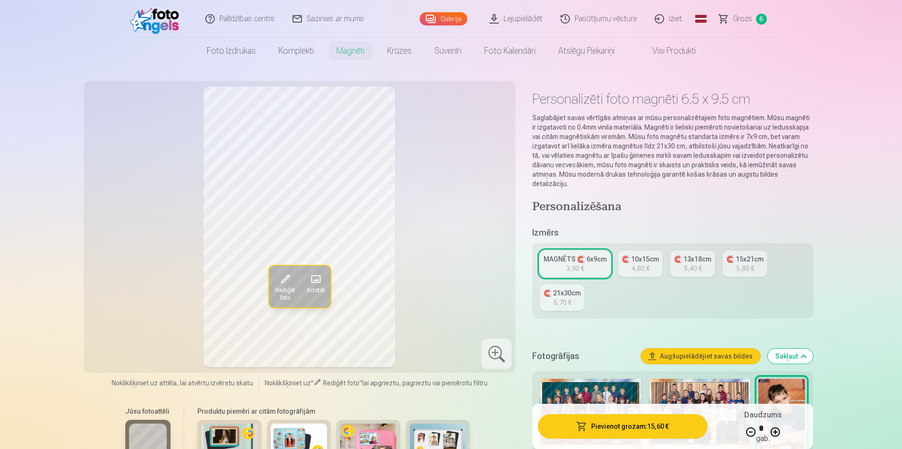
click at [743, 21] on span "Grozs" at bounding box center [742, 18] width 19 height 11
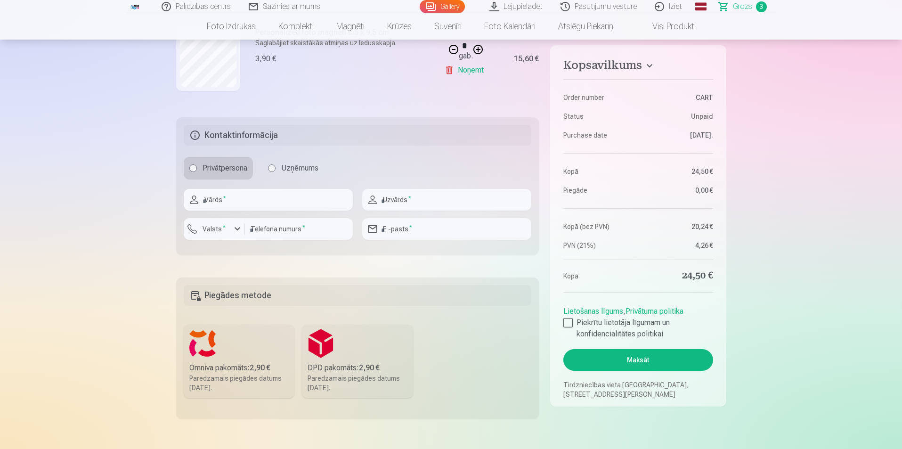
scroll to position [471, 0]
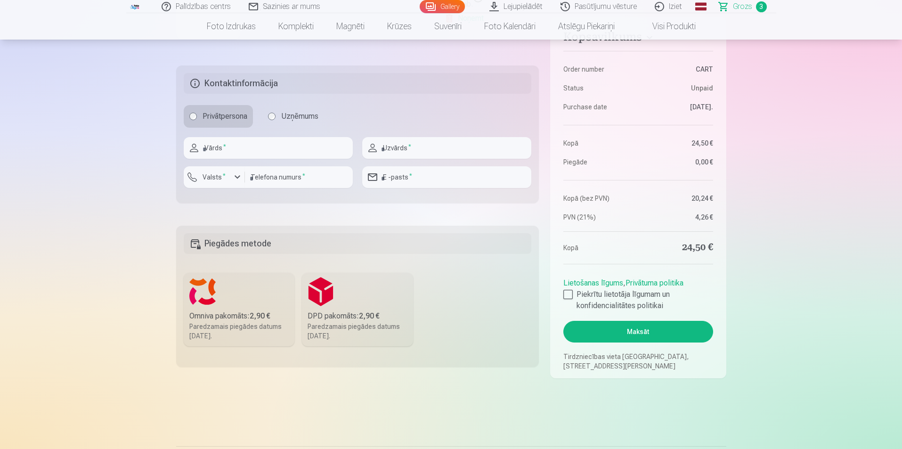
click at [215, 319] on div "Omniva pakomāts : 2,90 €" at bounding box center [239, 315] width 100 height 11
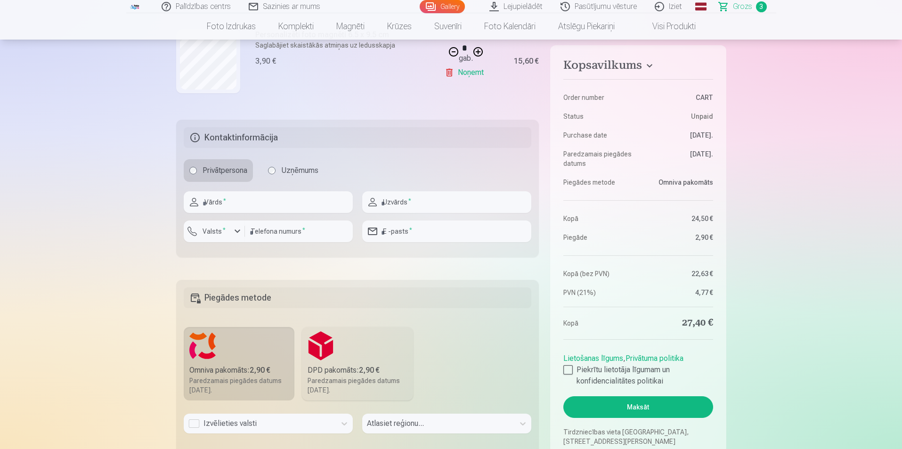
scroll to position [330, 0]
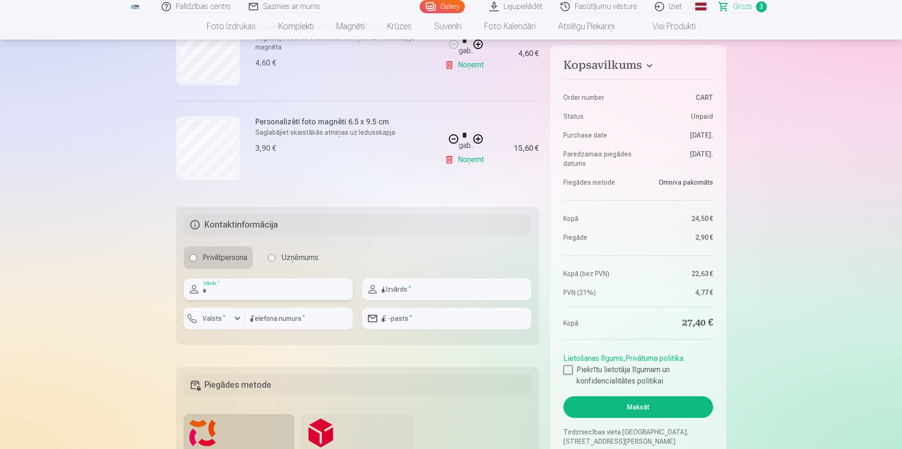
click at [232, 292] on input "text" at bounding box center [268, 289] width 169 height 22
type input "**********"
click at [413, 294] on input "text" at bounding box center [446, 289] width 169 height 22
type input "********"
click at [286, 315] on input "number" at bounding box center [299, 318] width 108 height 22
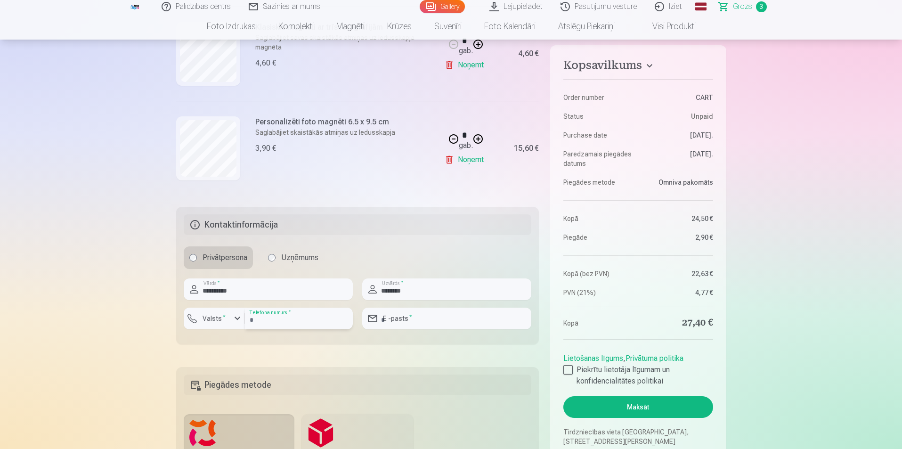
type input "********"
click at [413, 316] on input "email" at bounding box center [446, 318] width 169 height 22
type input "**********"
click at [353, 350] on div "Kopsavilkums Order number CART Status Unpaid Purchase date 19.08.2025. Paredzam…" at bounding box center [451, 317] width 550 height 1041
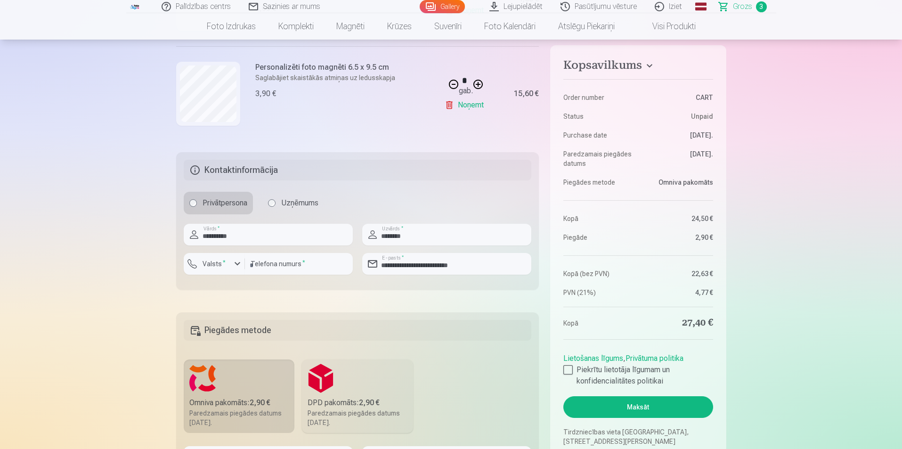
scroll to position [471, 0]
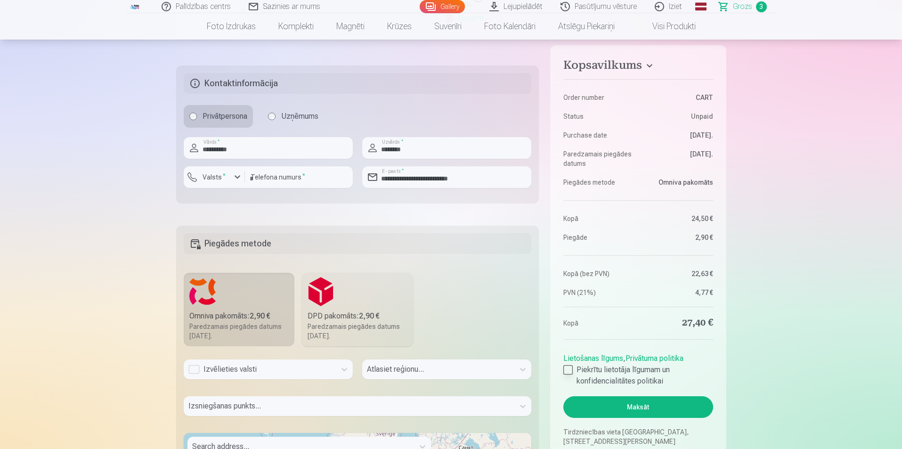
click at [569, 368] on div at bounding box center [567, 369] width 9 height 9
click at [273, 370] on div "Izvēlieties valsti" at bounding box center [259, 368] width 143 height 11
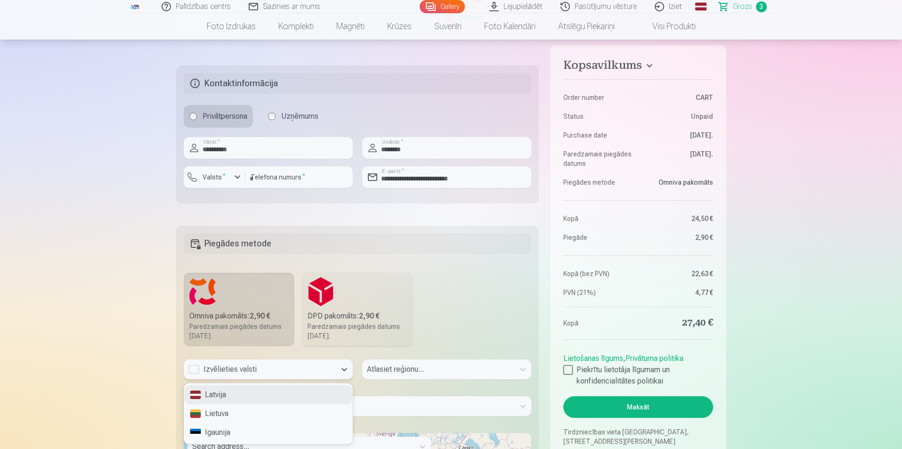
click at [218, 399] on div "Latvija" at bounding box center [268, 394] width 168 height 19
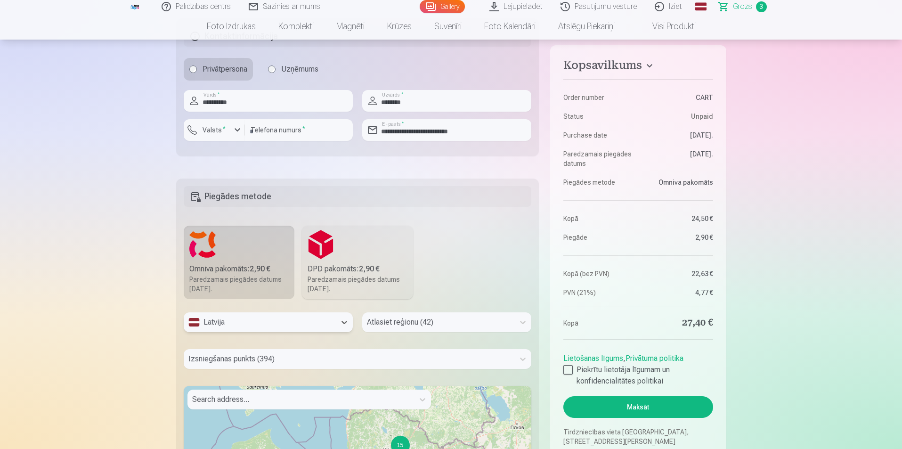
click at [474, 326] on div "Atlasiet reģionu (42)" at bounding box center [446, 322] width 169 height 20
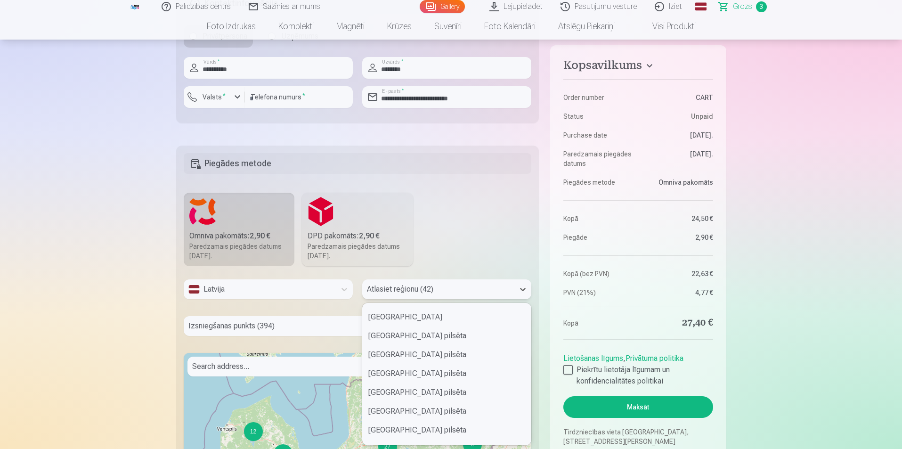
scroll to position [94, 0]
click at [406, 375] on div "Jūrmalas pilsēta" at bounding box center [447, 371] width 168 height 19
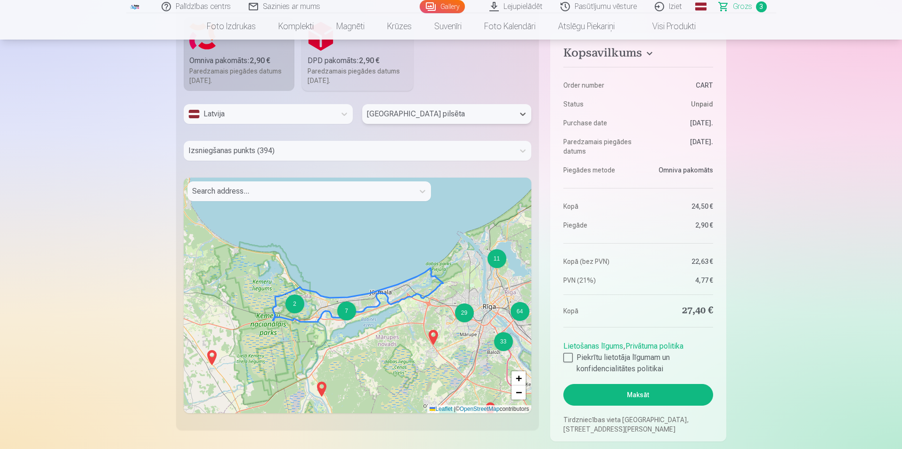
scroll to position [786, 0]
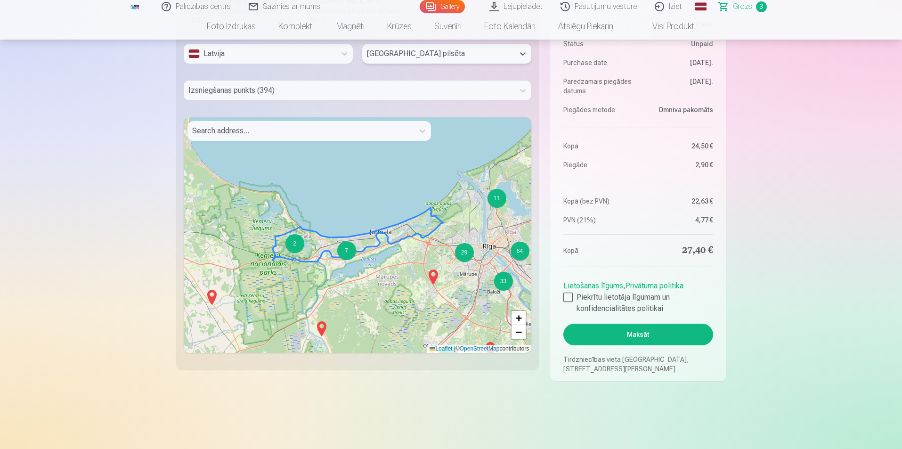
click at [367, 275] on div "4 5 4 2 5 2 15 3 6 3 11 6 3 12 2 7 29 8 3 64 3 33 2 9 2 2 2 + − Leaflet | © Ope…" at bounding box center [358, 234] width 348 height 235
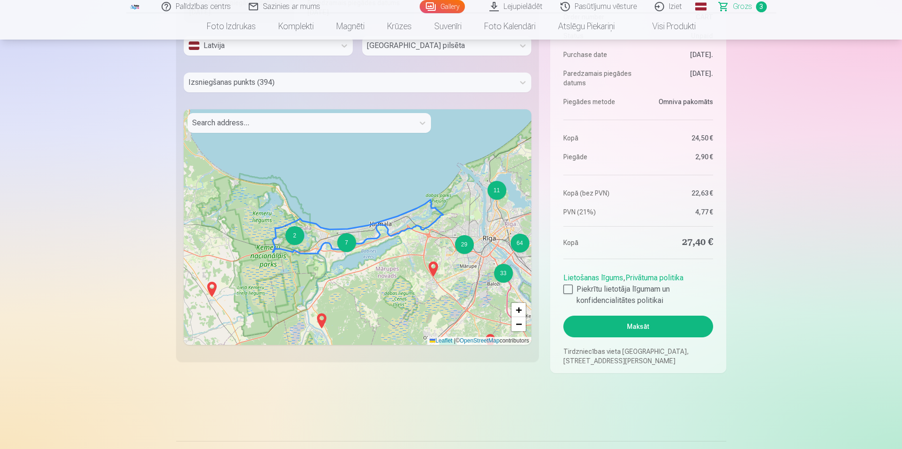
scroll to position [833, 0]
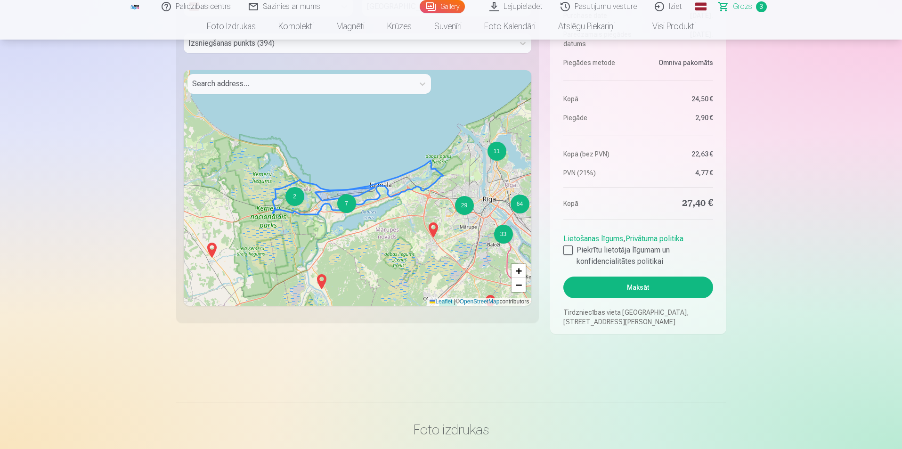
click at [345, 210] on div "7" at bounding box center [346, 203] width 19 height 19
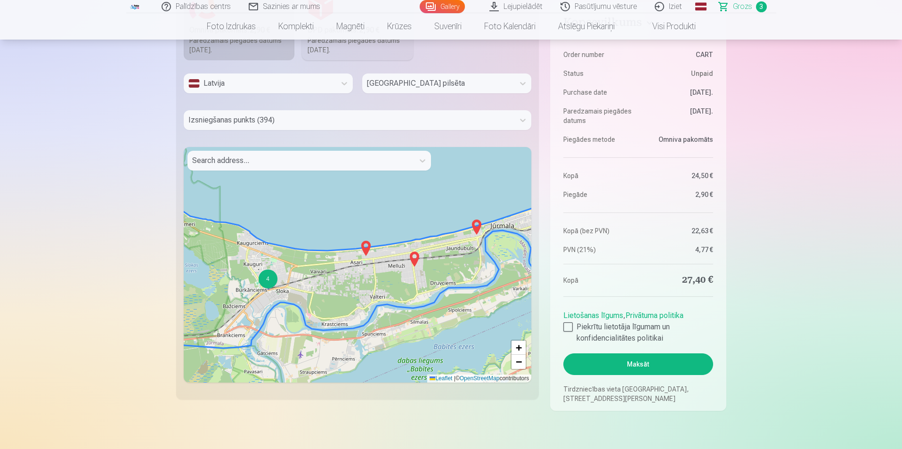
scroll to position [739, 0]
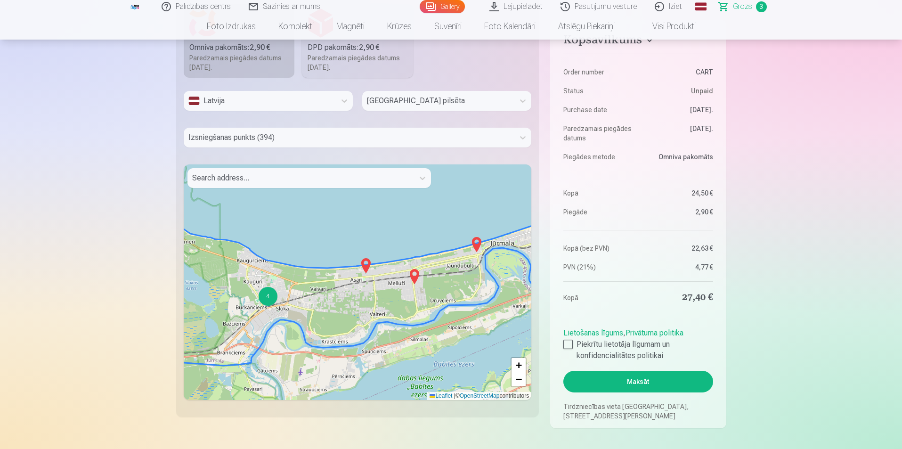
click at [367, 264] on img at bounding box center [365, 265] width 15 height 23
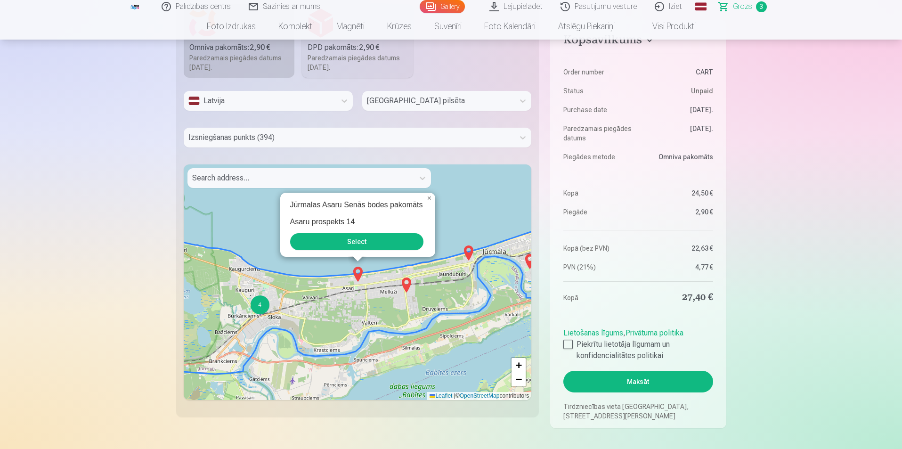
click at [367, 243] on button "Select" at bounding box center [356, 241] width 133 height 17
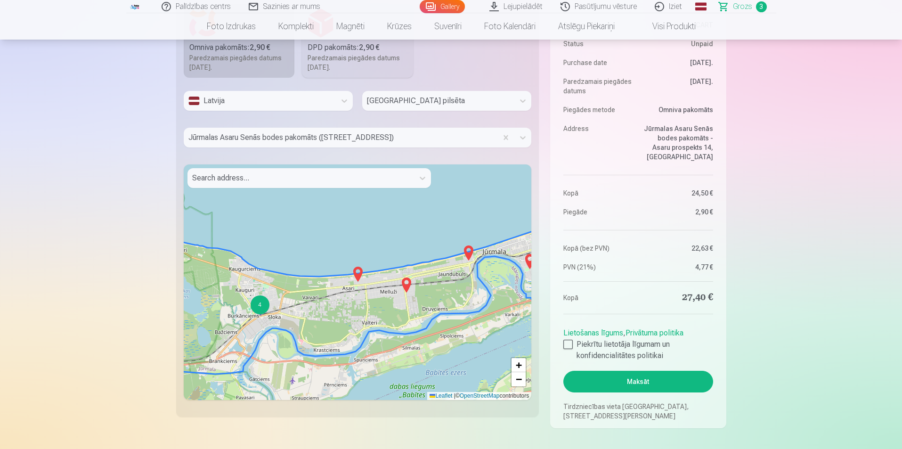
click at [638, 380] on button "Maksāt" at bounding box center [637, 382] width 149 height 22
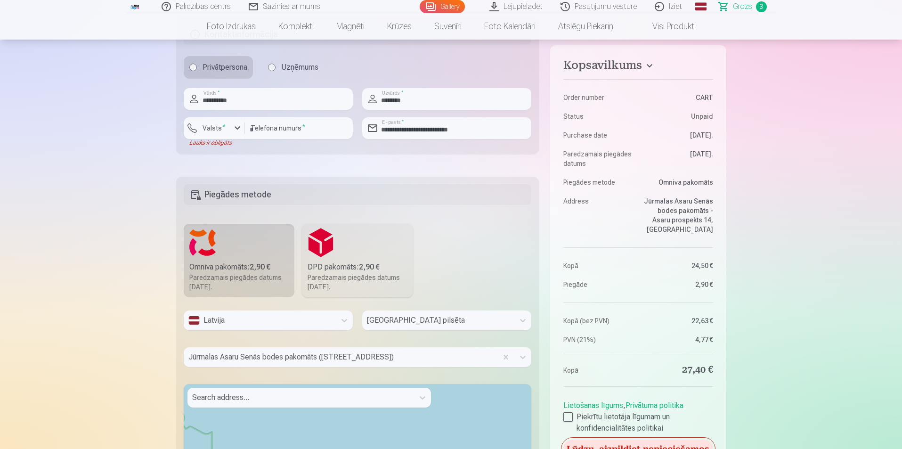
scroll to position [457, 0]
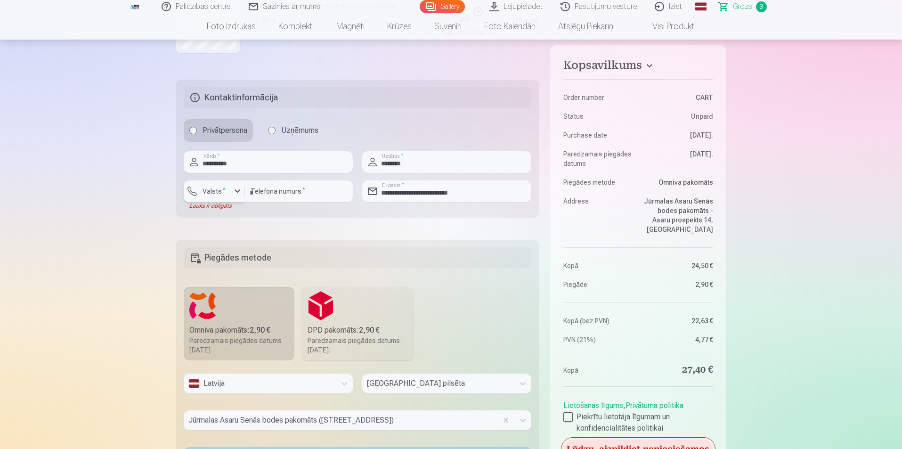
click at [229, 194] on div "button" at bounding box center [216, 192] width 28 height 9
click at [240, 211] on li "+371 Latvia" at bounding box center [247, 213] width 117 height 19
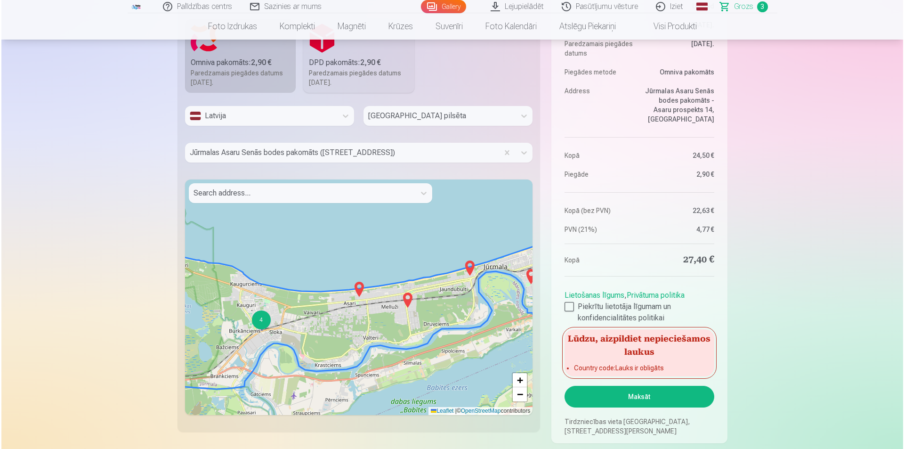
scroll to position [786, 0]
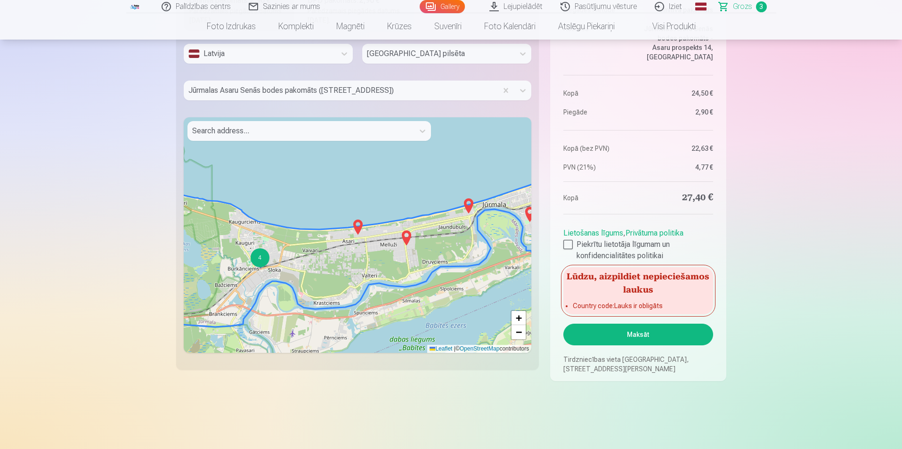
click at [682, 329] on button "Maksāt" at bounding box center [637, 334] width 149 height 22
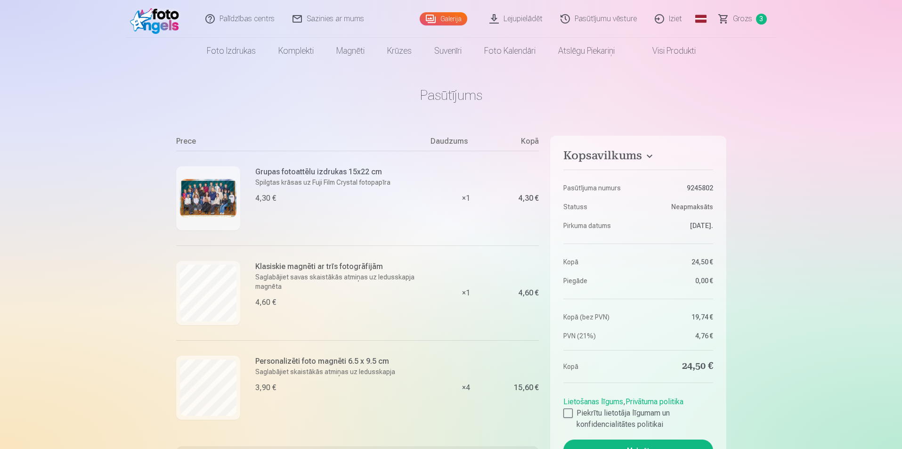
click at [527, 17] on link "Lejupielādēt" at bounding box center [516, 19] width 71 height 38
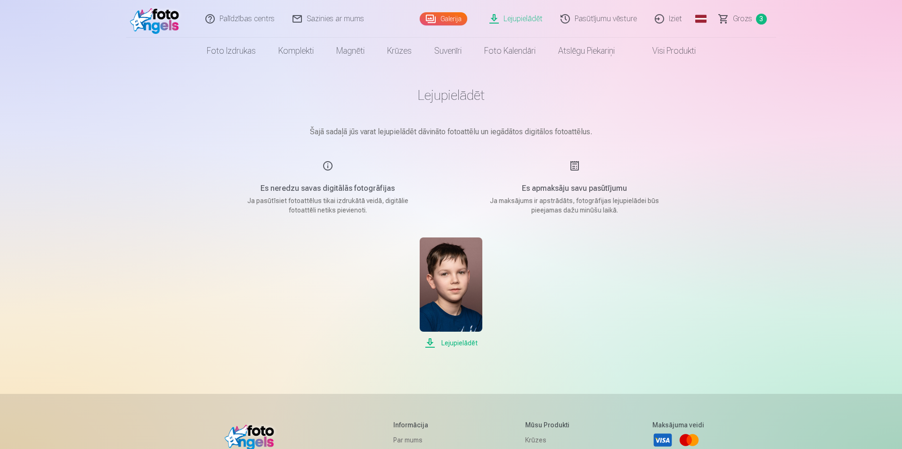
click at [521, 17] on link "Lejupielādēt" at bounding box center [516, 19] width 71 height 38
click at [733, 16] on link "Grozs 3" at bounding box center [743, 19] width 66 height 38
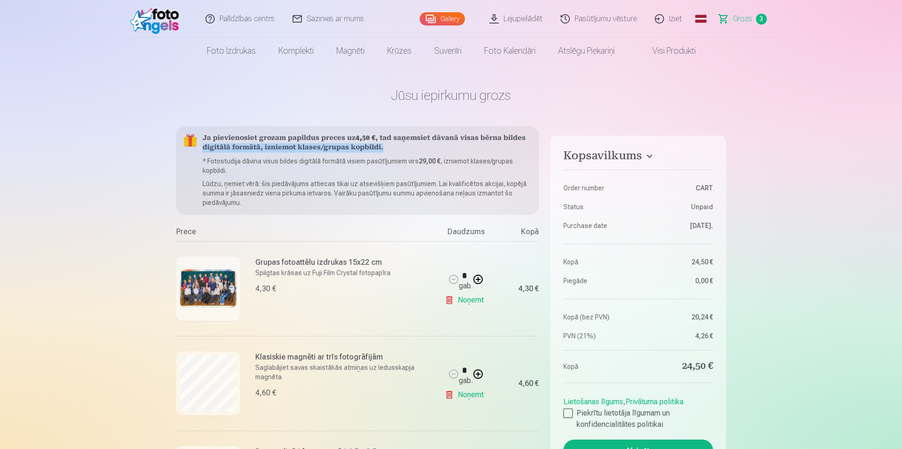
drag, startPoint x: 386, startPoint y: 145, endPoint x: 194, endPoint y: 150, distance: 191.7
click at [194, 150] on div "Ja pievienosiet grozam papildus preces uz 4,50 € , tad saņemsiet dāvanā visas b…" at bounding box center [357, 170] width 363 height 89
click at [227, 168] on p "* Fotostudija dāvina visus bildes digitālā formātā visiem pasūtījumiem virs 29,…" at bounding box center [366, 165] width 329 height 19
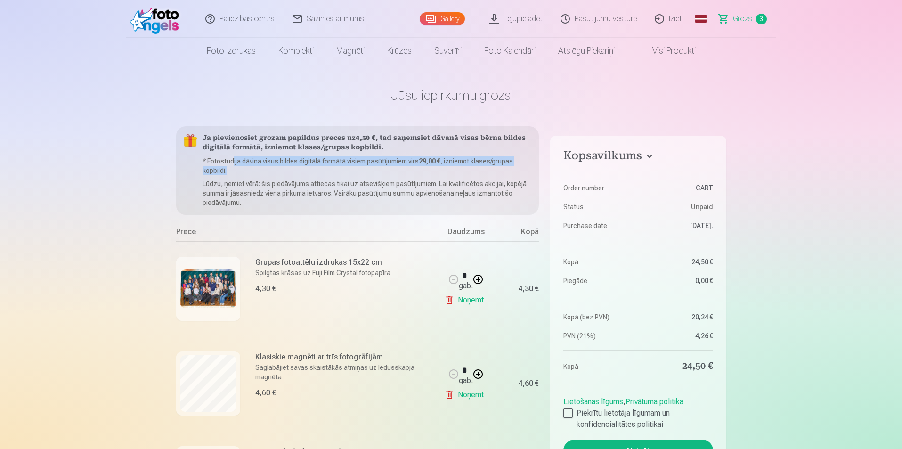
drag, startPoint x: 241, startPoint y: 161, endPoint x: 330, endPoint y: 175, distance: 89.6
click at [330, 175] on p "* Fotostudija dāvina visus bildes digitālā formātā visiem pasūtījumiem virs 29,…" at bounding box center [366, 165] width 329 height 19
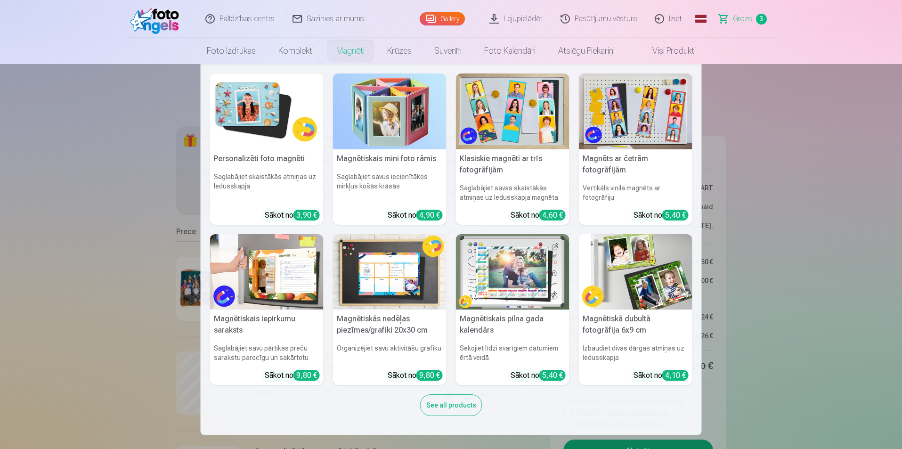
click at [341, 54] on link "Magnēti" at bounding box center [350, 51] width 51 height 26
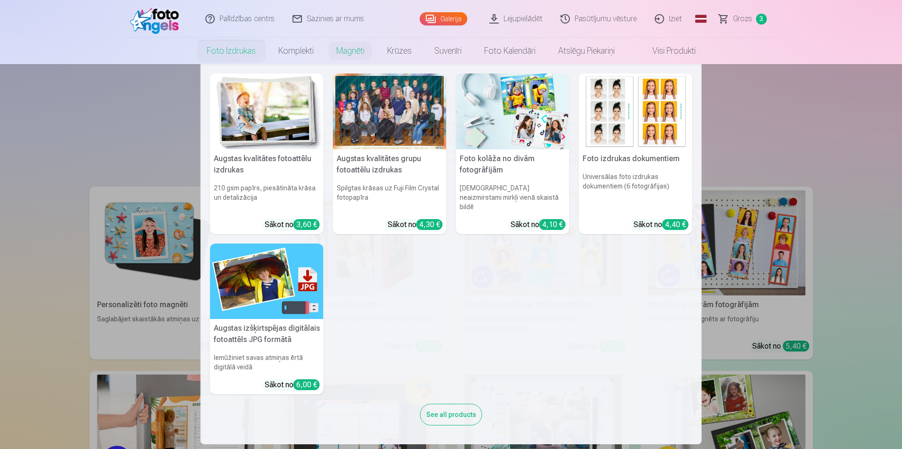
click at [227, 47] on link "Foto izdrukas" at bounding box center [231, 51] width 72 height 26
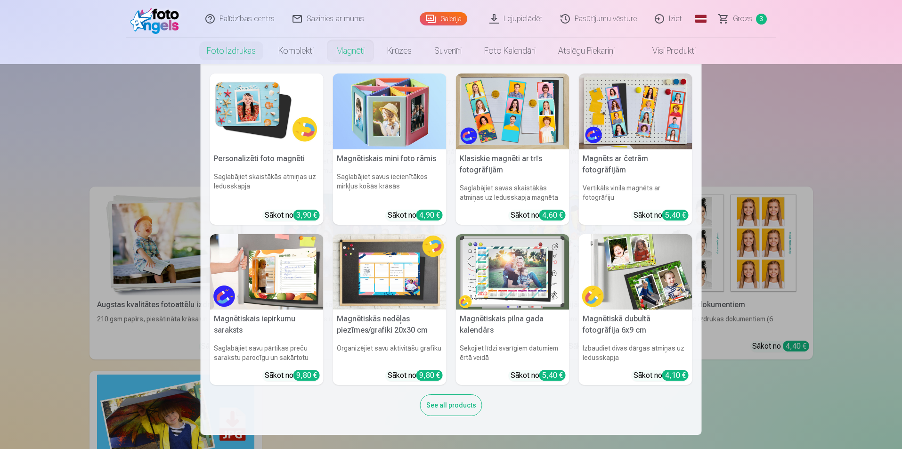
click at [344, 45] on link "Magnēti" at bounding box center [350, 51] width 51 height 26
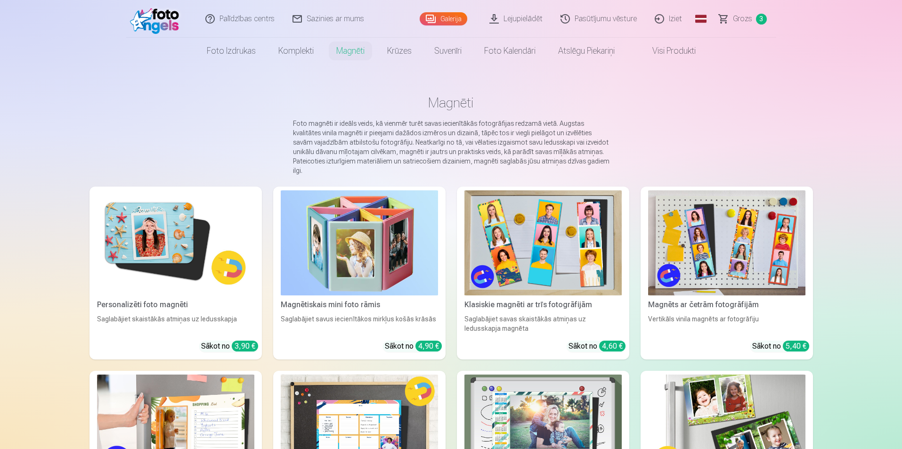
click at [184, 42] on nav "Foto izdrukas Augstas kvalitātes fotoattēlu izdrukas 210 gsm papīrs, piesātināt…" at bounding box center [451, 51] width 902 height 26
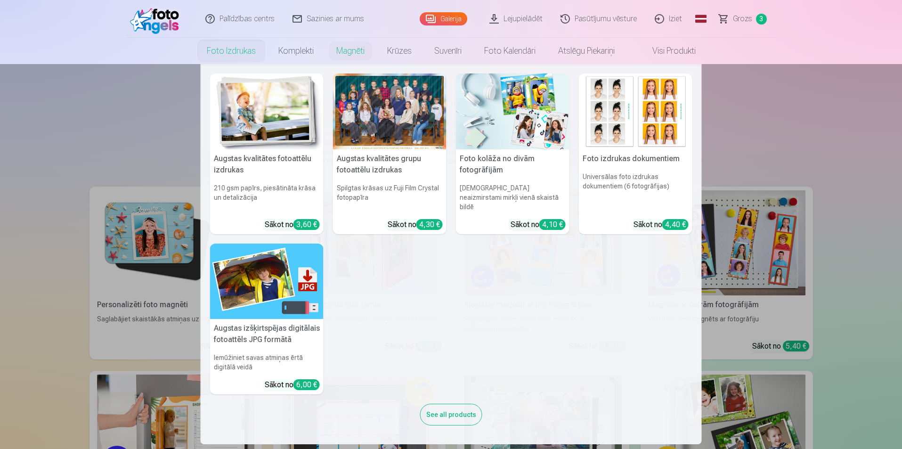
click at [228, 44] on link "Foto izdrukas" at bounding box center [231, 51] width 72 height 26
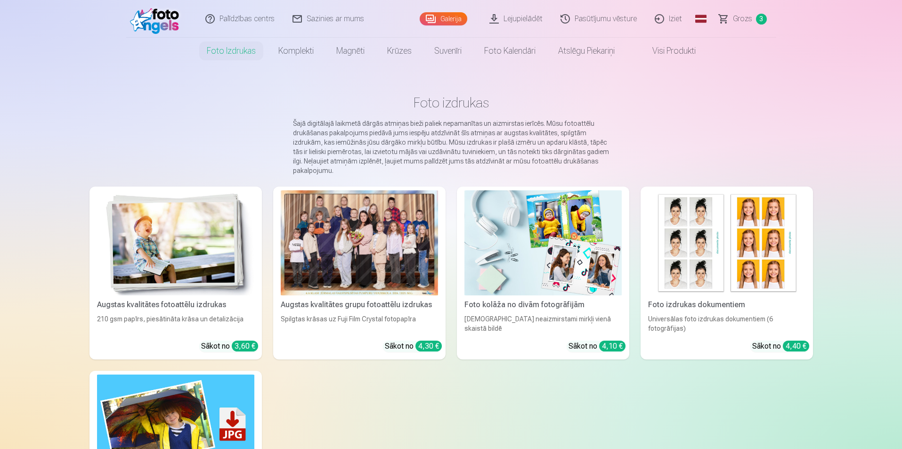
click at [662, 51] on link "Visi produkti" at bounding box center [666, 51] width 81 height 26
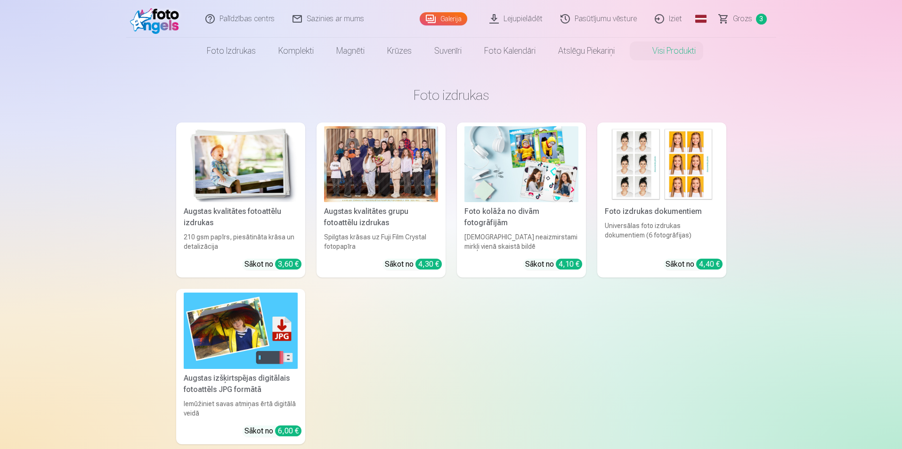
click at [532, 159] on img at bounding box center [521, 164] width 114 height 76
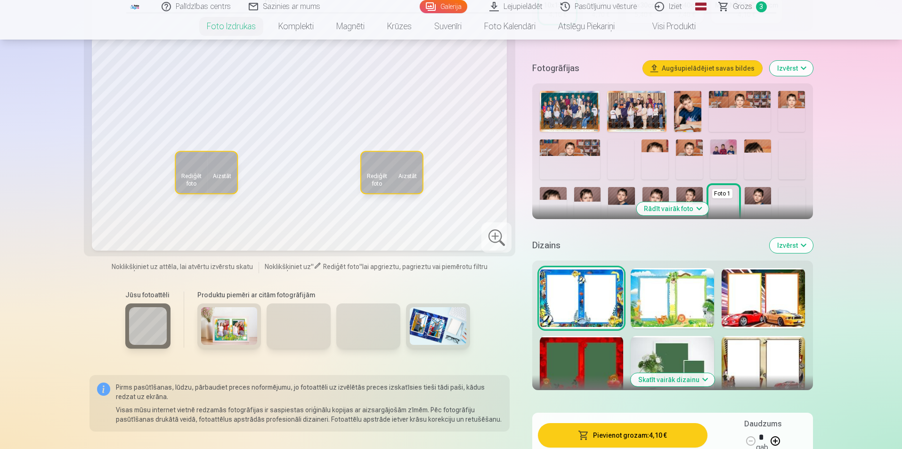
scroll to position [330, 0]
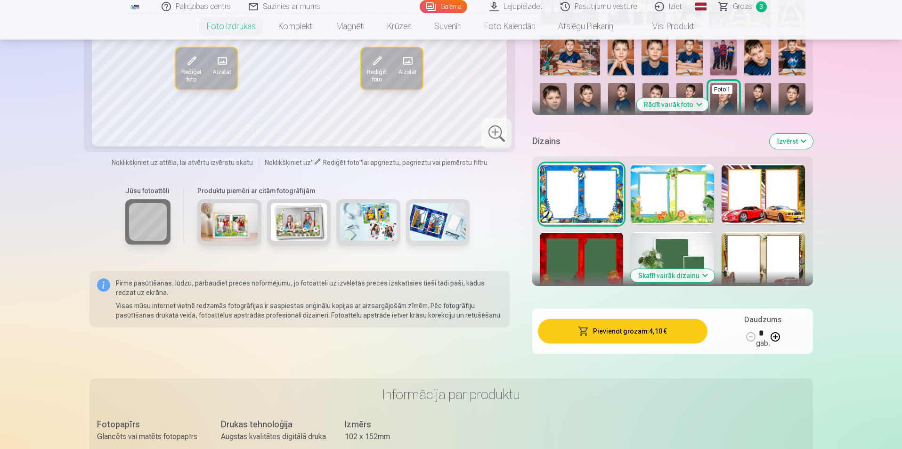
click at [371, 204] on img at bounding box center [368, 222] width 57 height 38
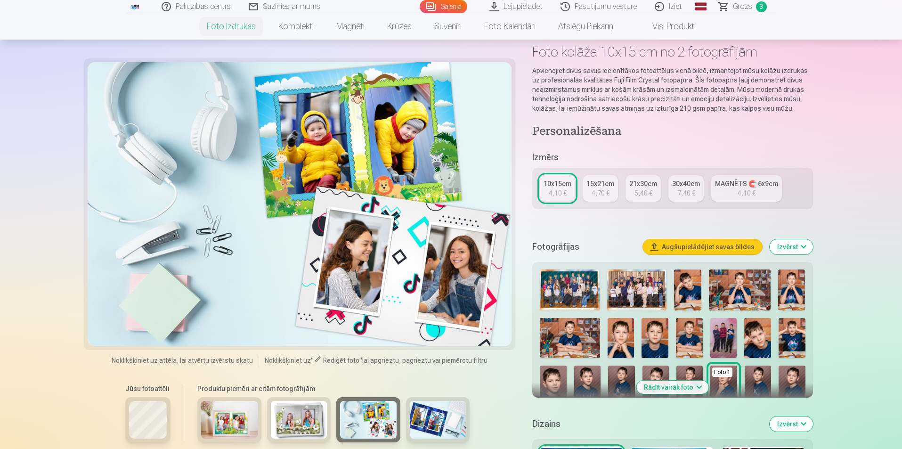
scroll to position [0, 0]
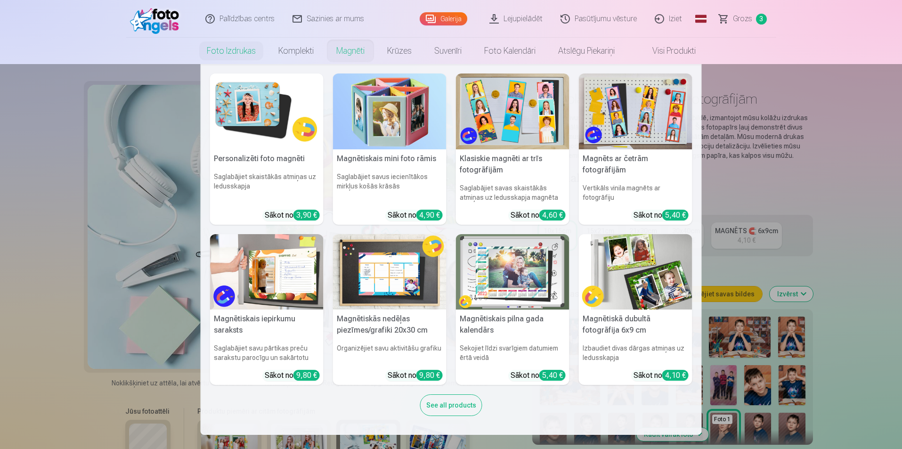
click at [339, 49] on link "Magnēti" at bounding box center [350, 51] width 51 height 26
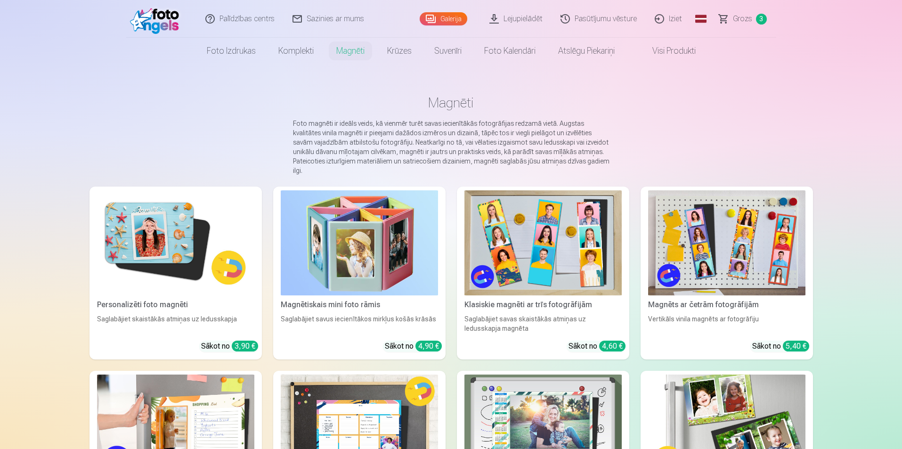
click at [366, 247] on img at bounding box center [359, 242] width 157 height 105
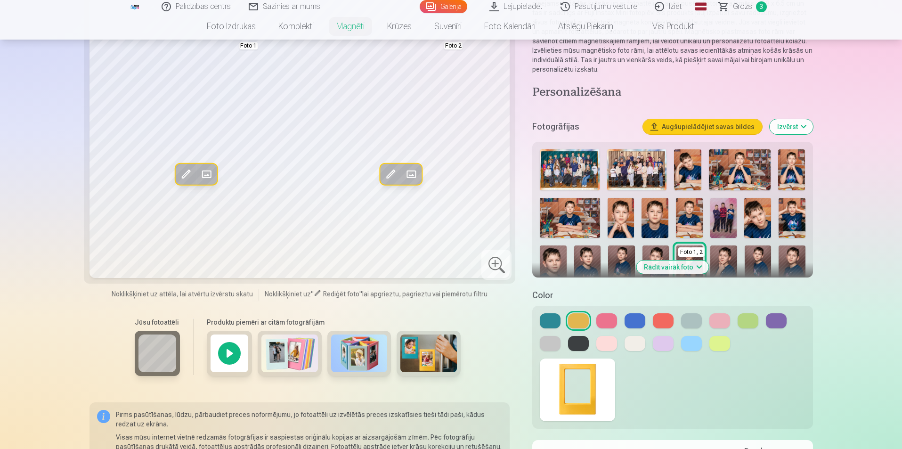
scroll to position [188, 0]
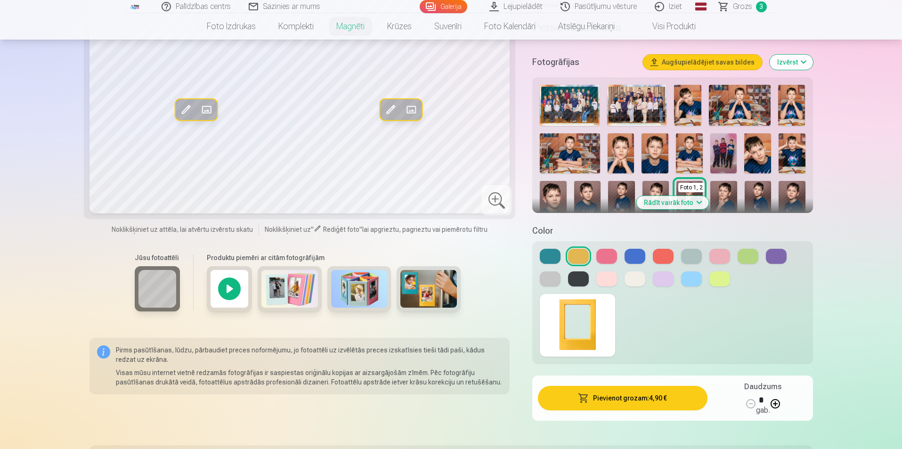
click at [231, 288] on div at bounding box center [229, 288] width 45 height 45
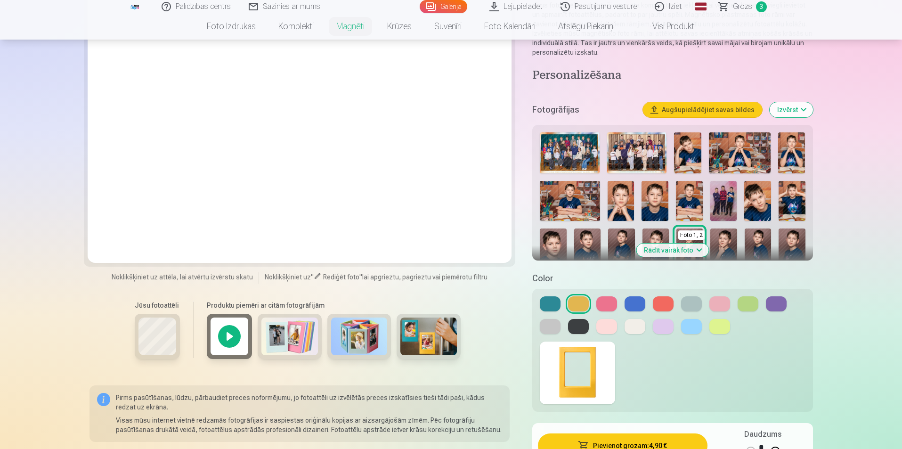
scroll to position [141, 0]
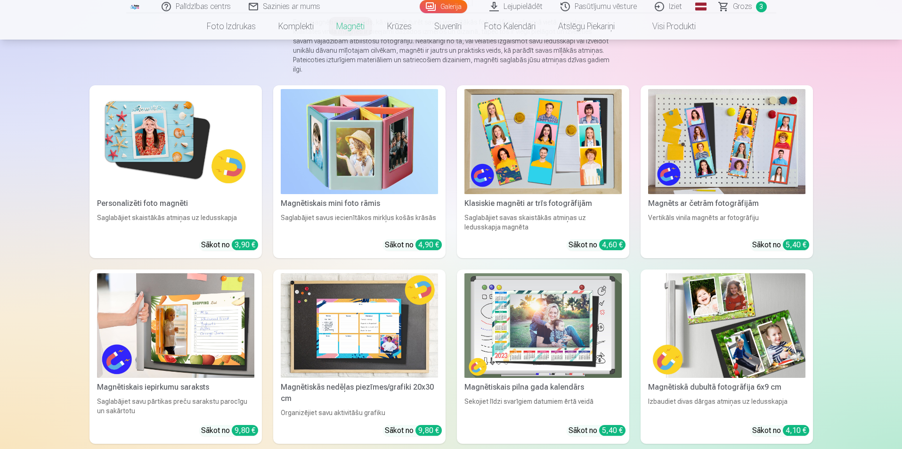
scroll to position [47, 0]
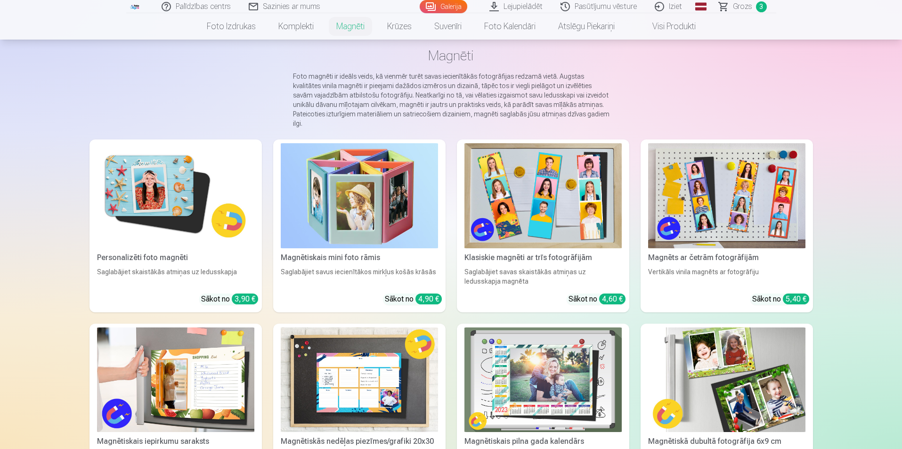
click at [183, 194] on img at bounding box center [175, 195] width 157 height 105
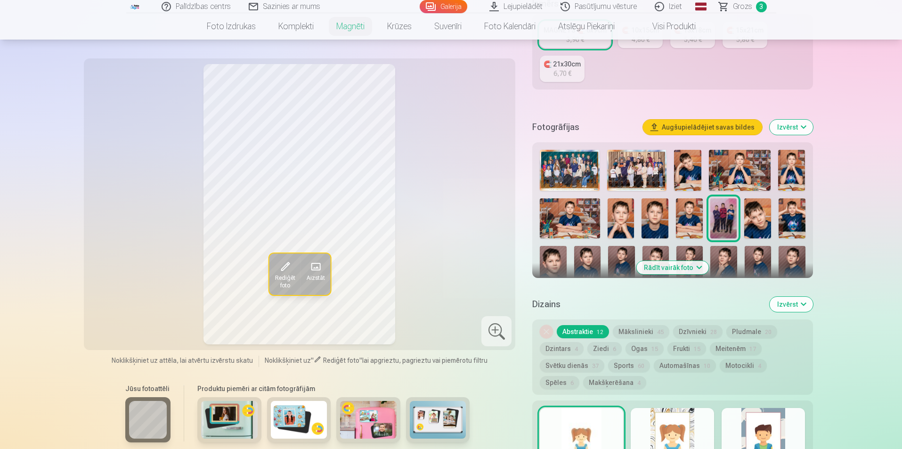
scroll to position [235, 0]
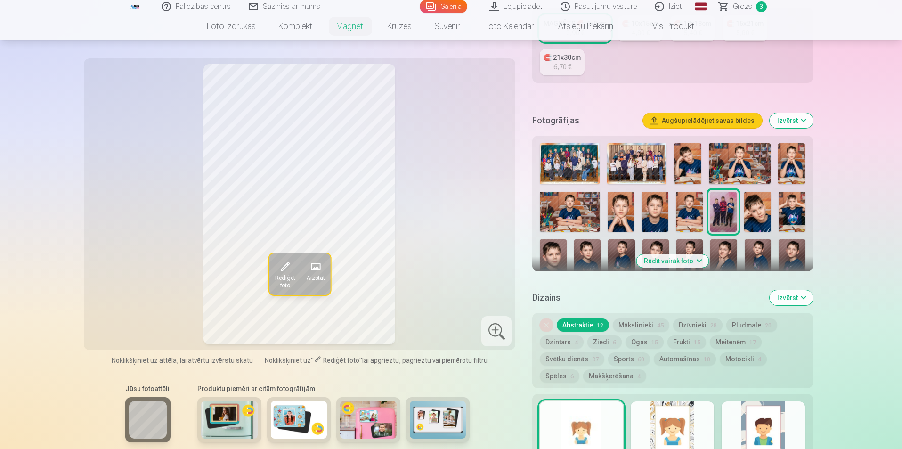
click at [680, 254] on button "Rādīt vairāk foto" at bounding box center [672, 260] width 72 height 13
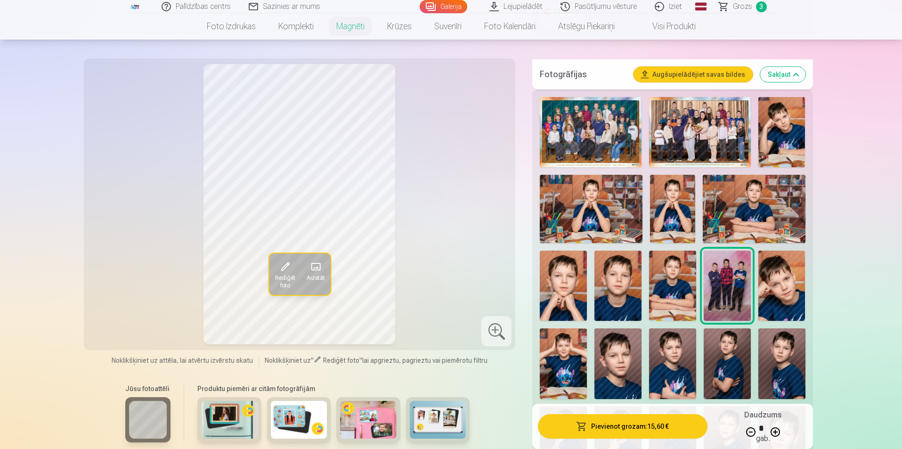
scroll to position [141, 0]
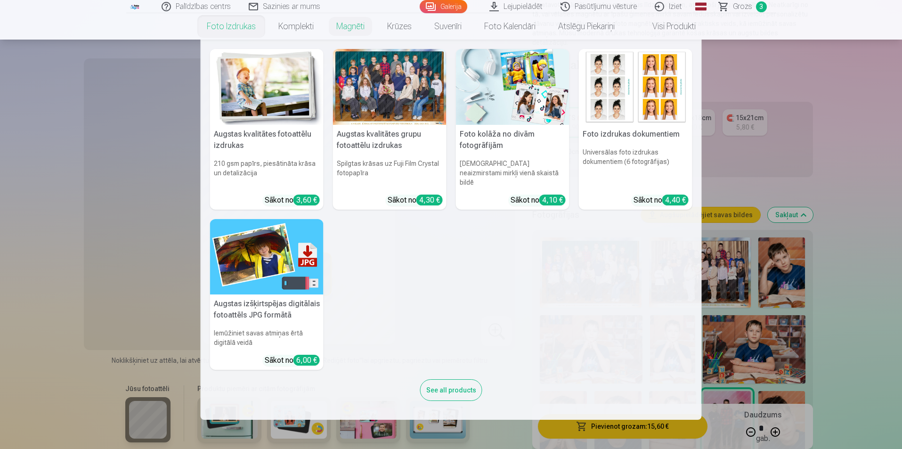
click at [226, 27] on link "Foto izdrukas" at bounding box center [231, 26] width 72 height 26
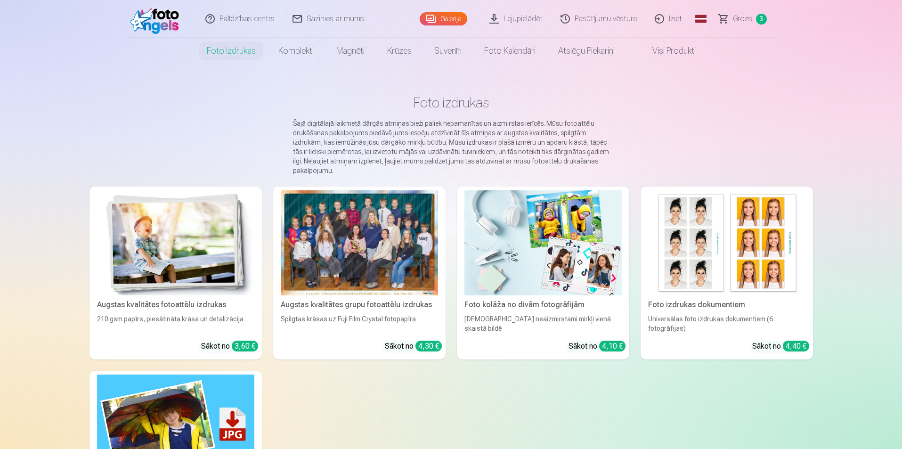
click at [174, 227] on img at bounding box center [175, 242] width 157 height 105
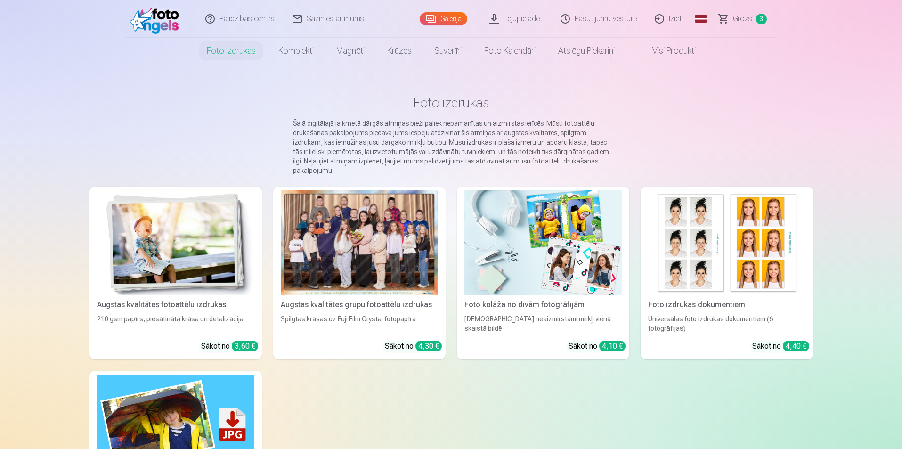
click at [502, 235] on img at bounding box center [542, 242] width 157 height 105
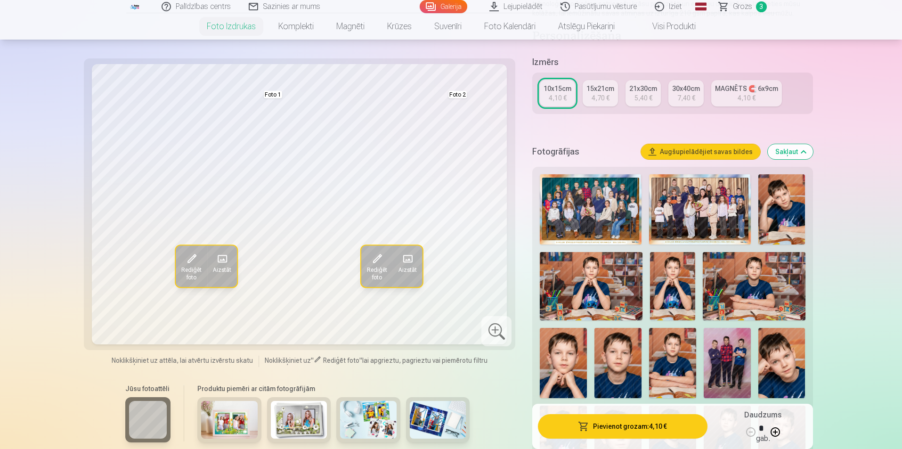
scroll to position [188, 0]
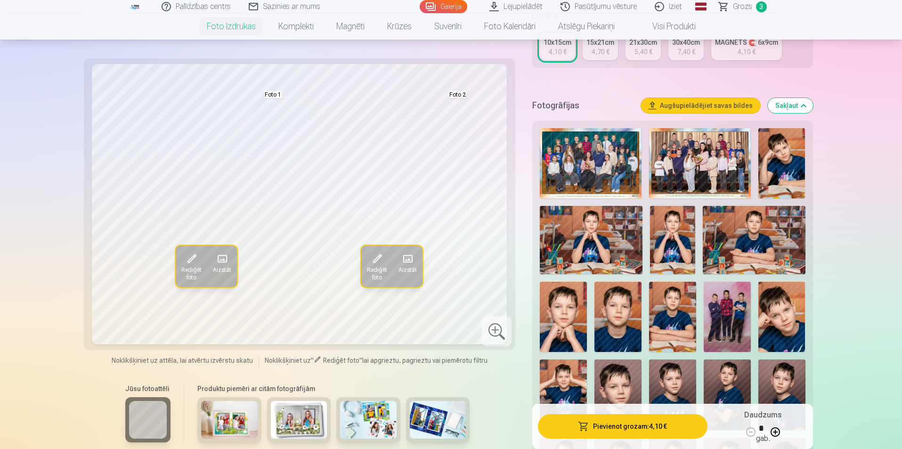
click at [729, 322] on img at bounding box center [726, 317] width 47 height 71
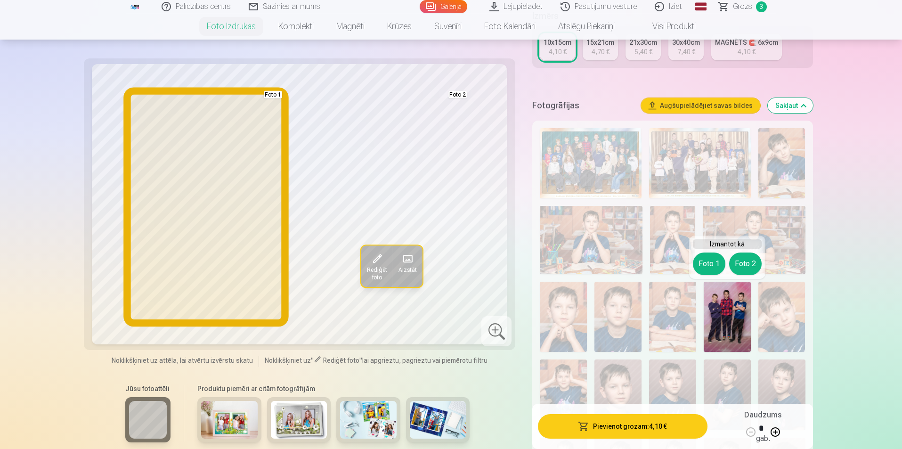
click at [704, 265] on button "Foto 1" at bounding box center [709, 263] width 32 height 23
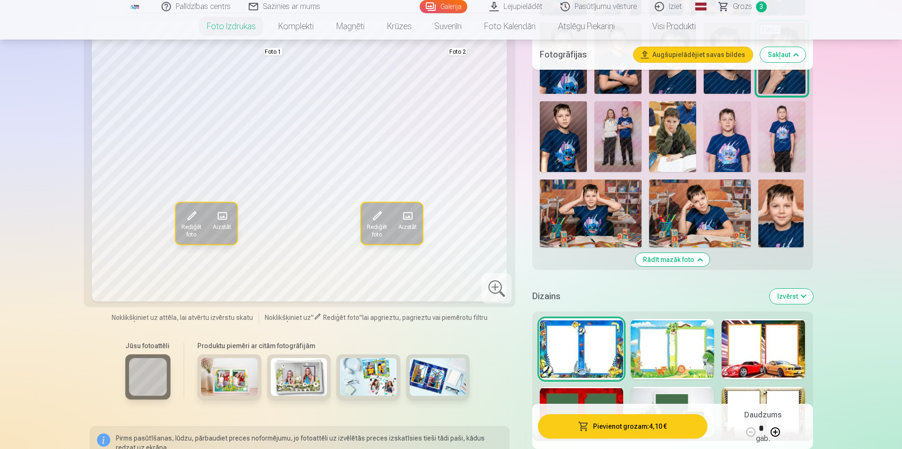
scroll to position [612, 0]
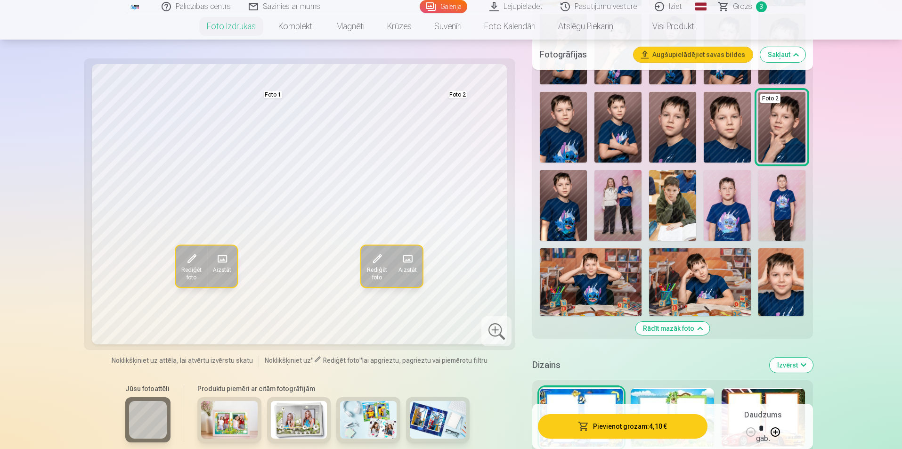
click at [630, 213] on img at bounding box center [617, 205] width 47 height 71
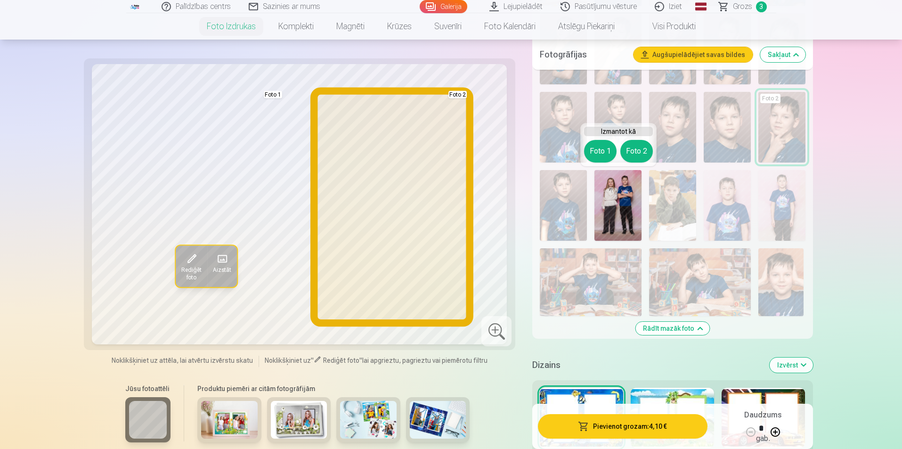
click at [634, 156] on button "Foto 2" at bounding box center [636, 151] width 32 height 23
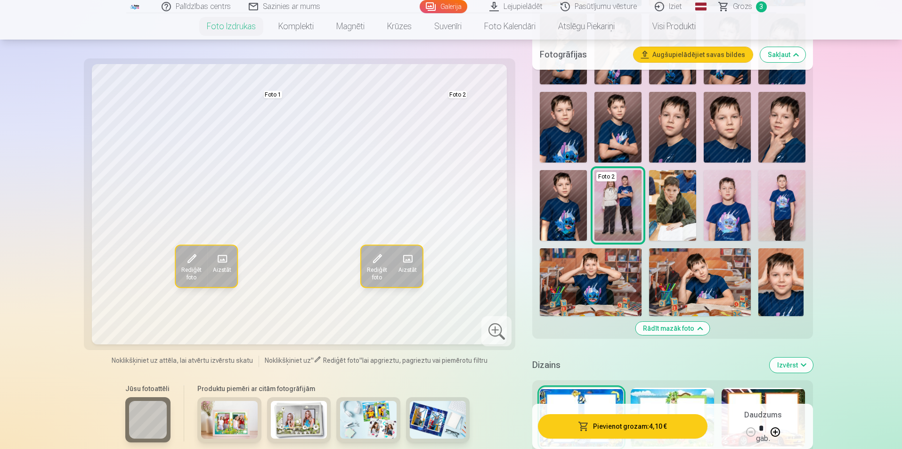
scroll to position [800, 0]
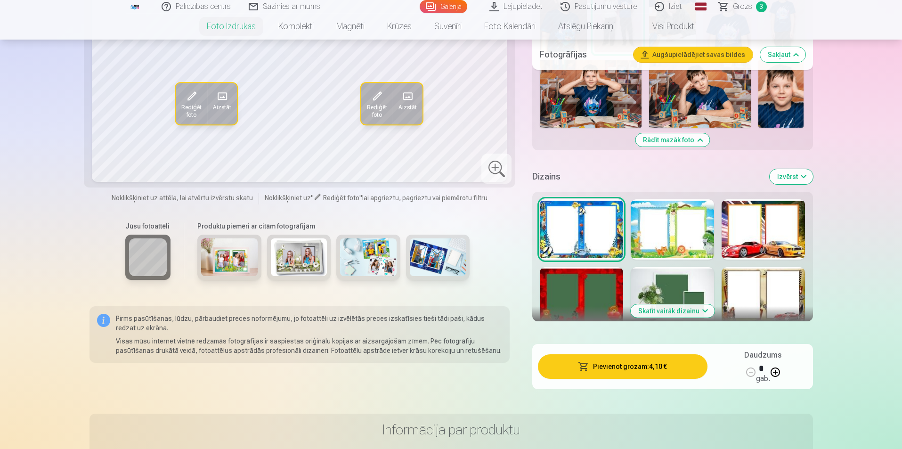
click at [787, 174] on button "Izvērst" at bounding box center [790, 176] width 43 height 15
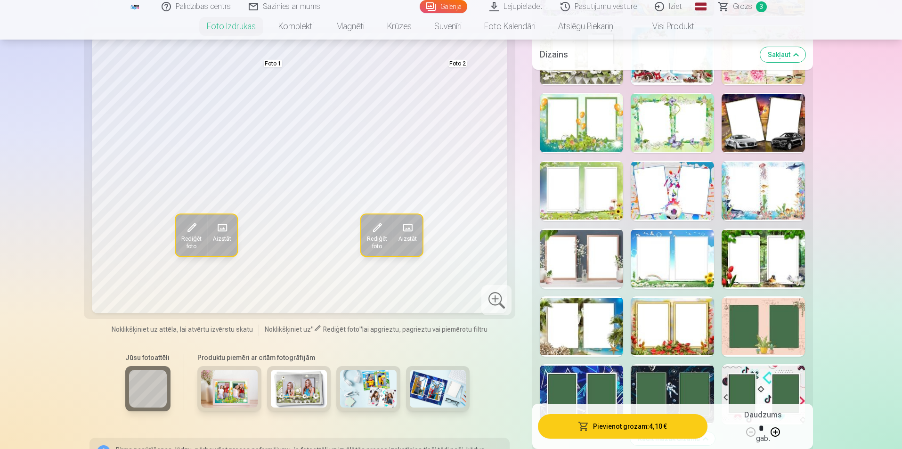
scroll to position [1224, 0]
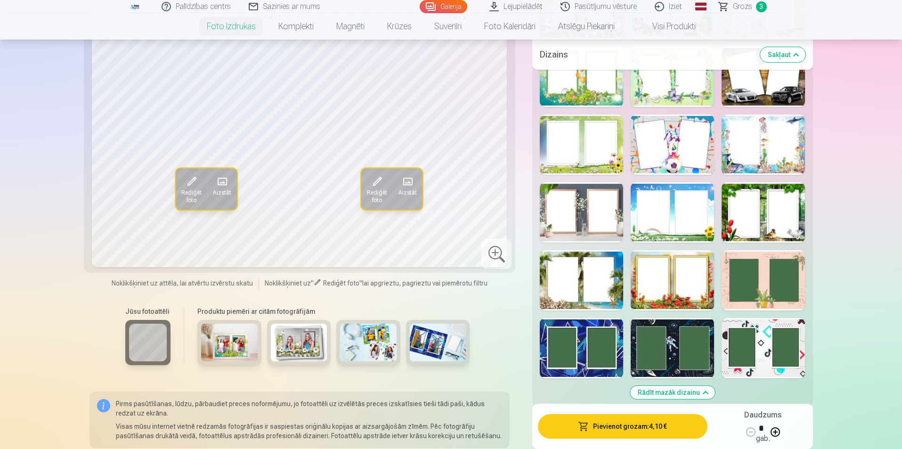
click at [754, 346] on div at bounding box center [762, 348] width 83 height 60
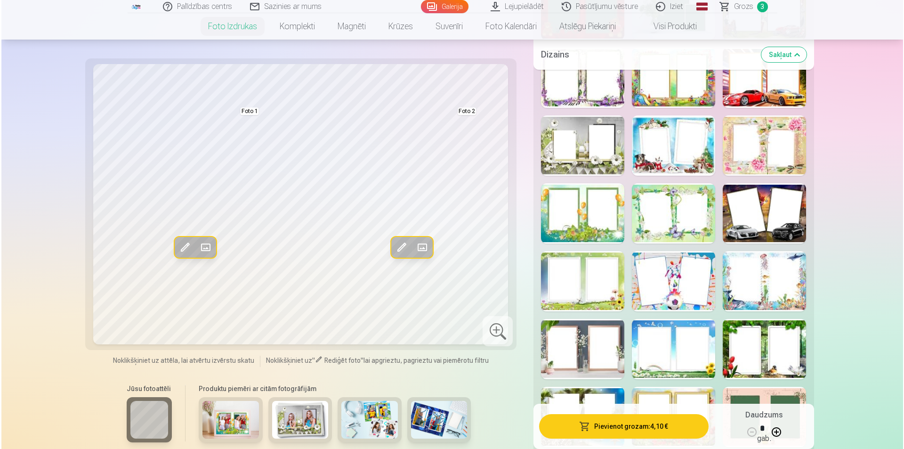
scroll to position [1083, 0]
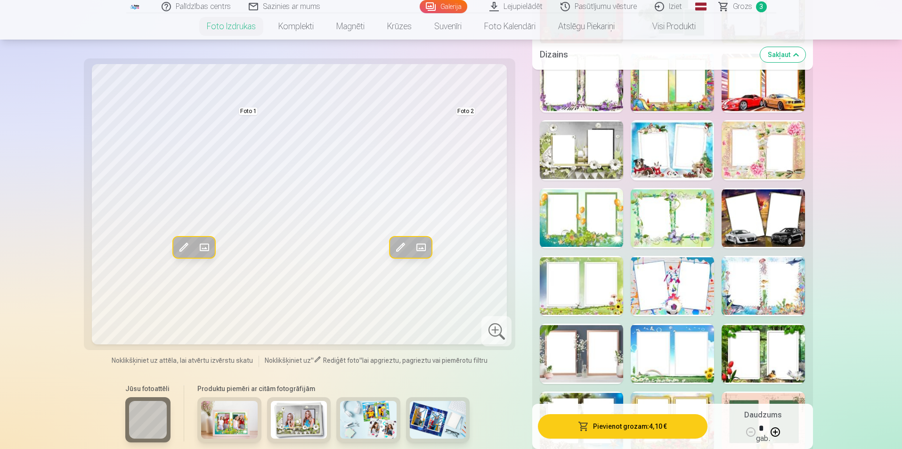
click at [671, 428] on button "Pievienot grozam : 4,10 €" at bounding box center [622, 426] width 169 height 24
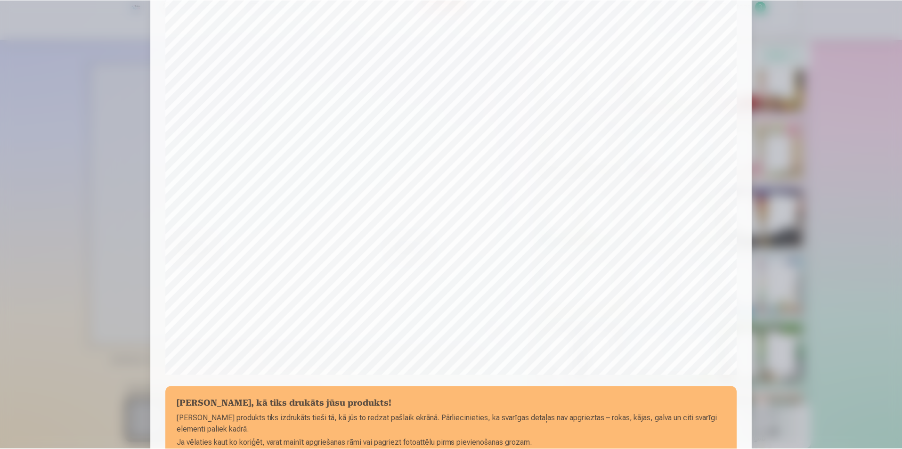
scroll to position [229, 0]
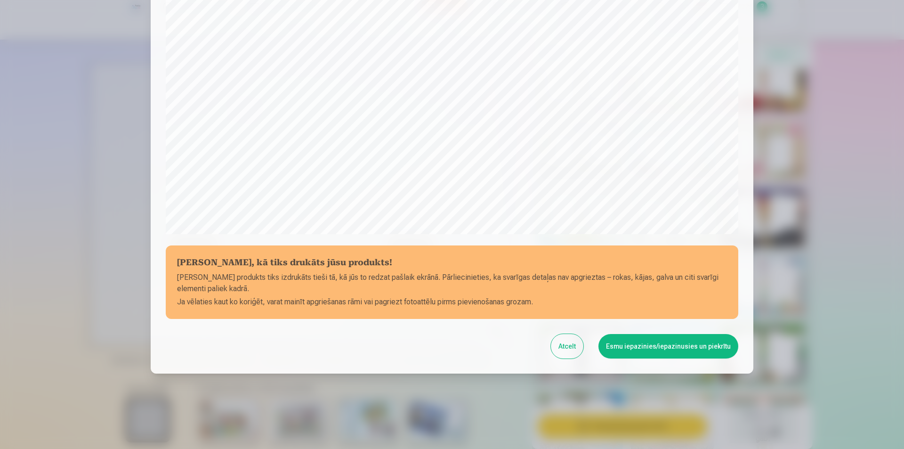
click at [652, 344] on button "Esmu iepazinies/iepazinusies un piekrītu" at bounding box center [668, 346] width 140 height 24
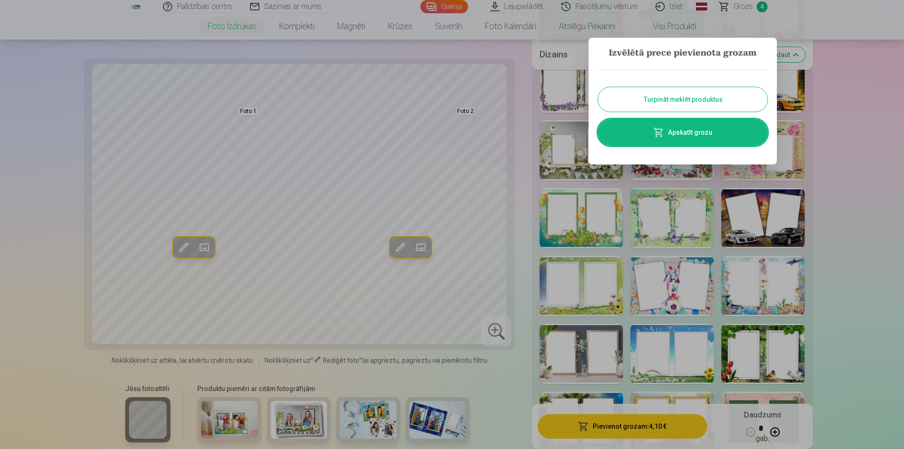
click at [692, 99] on button "Turpināt meklēt produktus" at bounding box center [683, 99] width 170 height 24
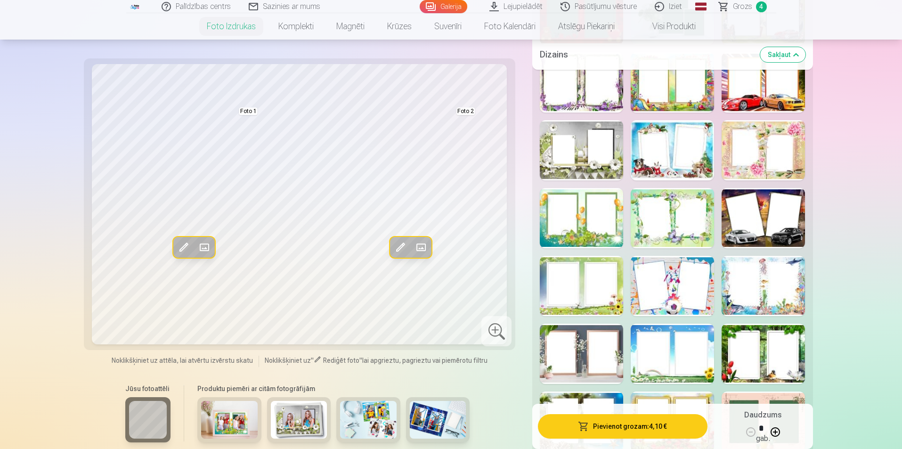
click at [750, 13] on nav "Foto izdrukas Augstas kvalitātes fotoattēlu izdrukas 210 gsm papīrs, piesātināt…" at bounding box center [451, 26] width 902 height 26
click at [752, 7] on link "Grozs 4" at bounding box center [743, 6] width 66 height 13
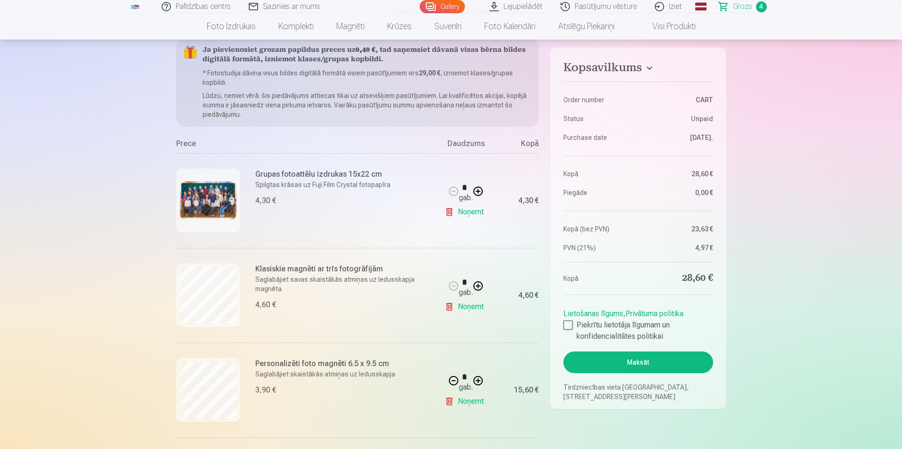
scroll to position [94, 0]
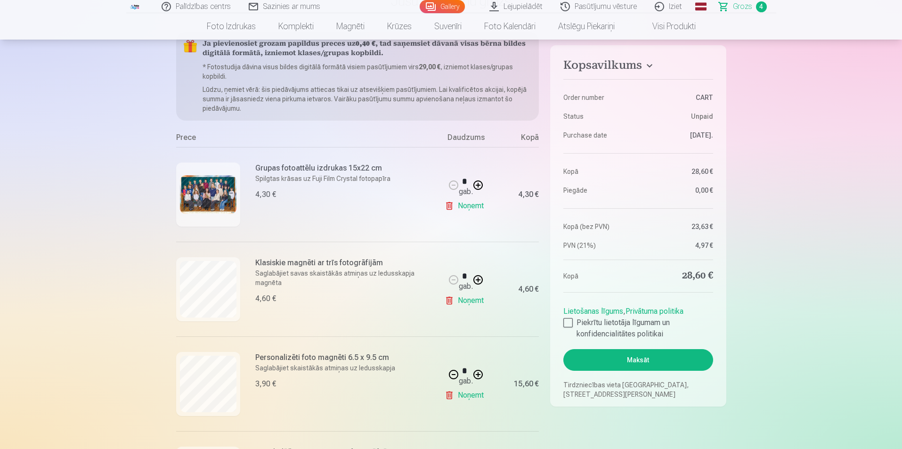
click at [325, 266] on h6 "Klasiskie magnēti ar trīs fotogrāfijām" at bounding box center [340, 262] width 170 height 11
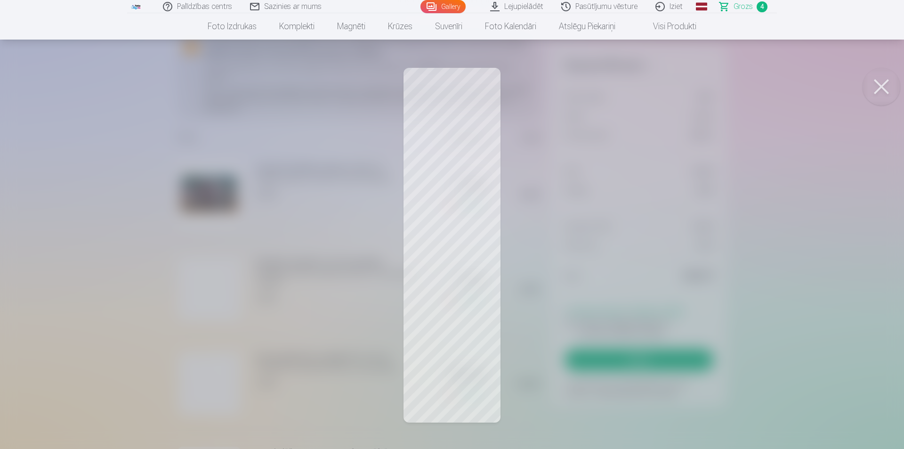
click at [870, 88] on button at bounding box center [882, 87] width 38 height 38
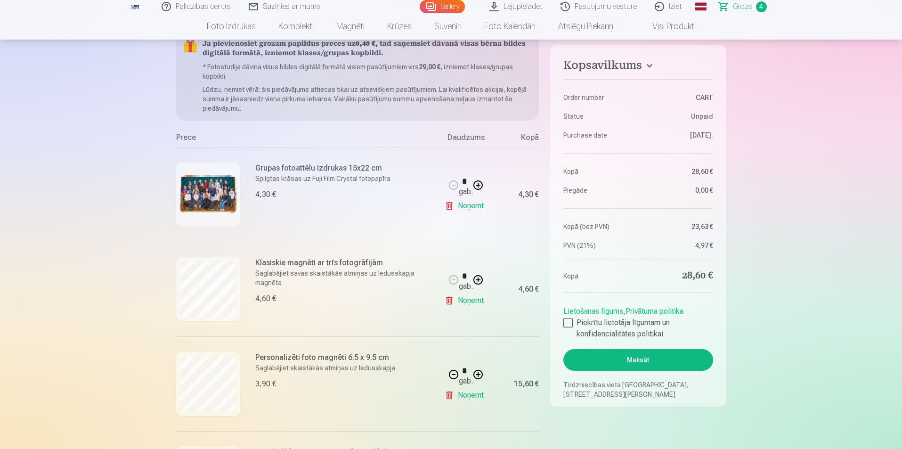
click at [455, 303] on link "Noņemt" at bounding box center [465, 300] width 43 height 19
type input "*"
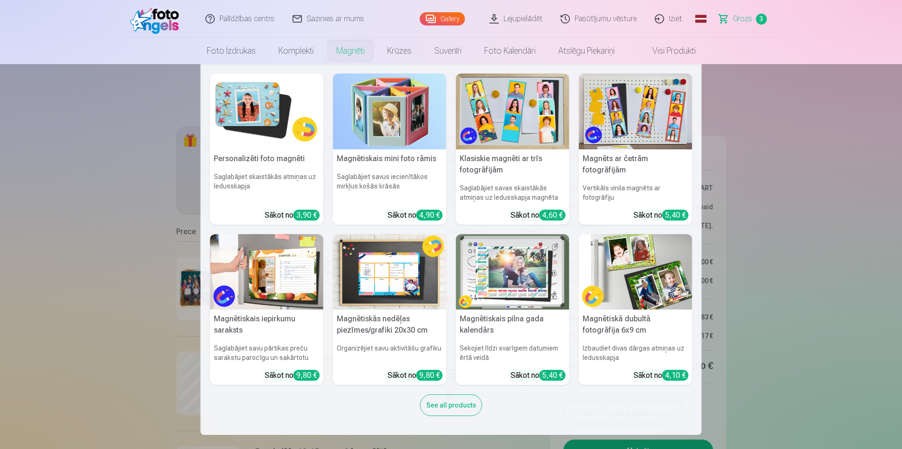
click at [332, 49] on link "Magnēti" at bounding box center [350, 51] width 51 height 26
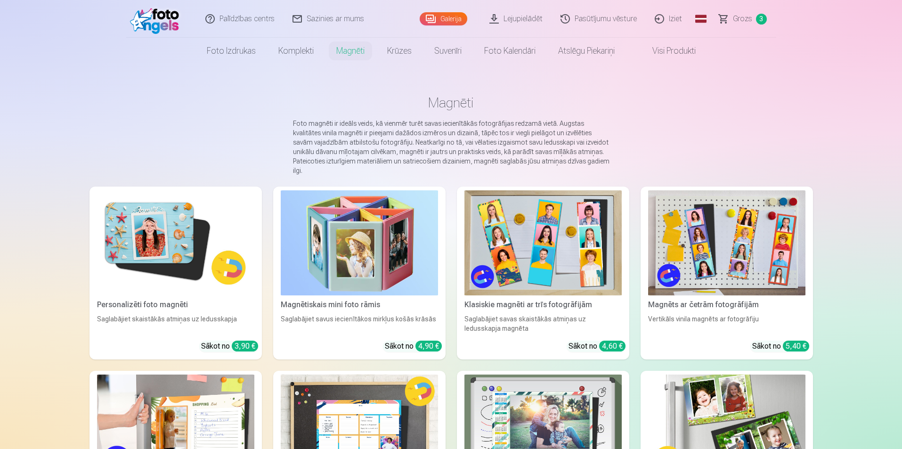
click at [755, 24] on link "Grozs 3" at bounding box center [743, 19] width 66 height 38
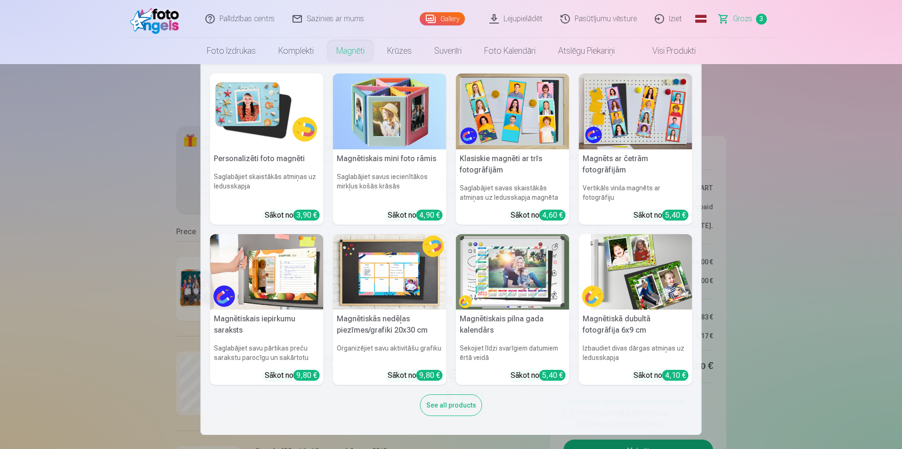
click at [606, 105] on img at bounding box center [635, 111] width 113 height 76
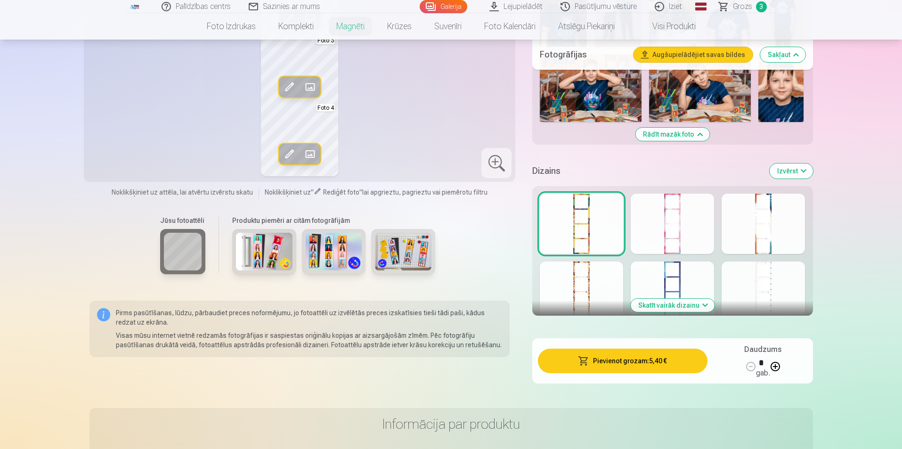
scroll to position [848, 0]
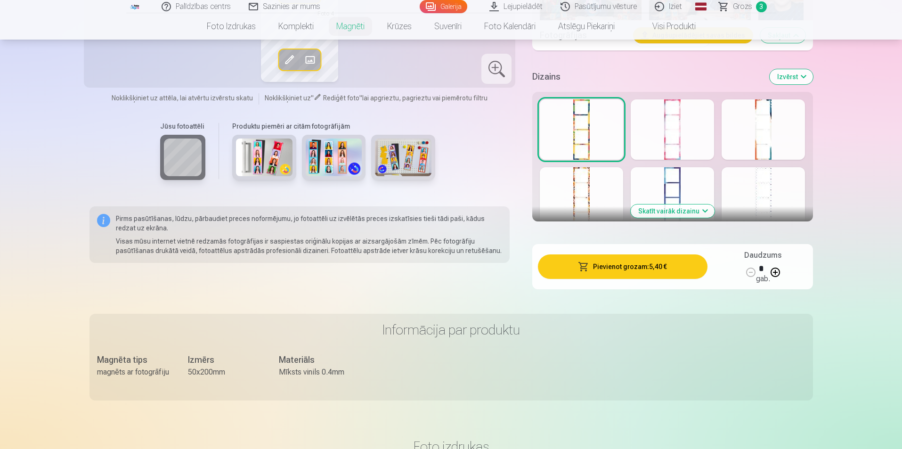
click at [781, 76] on button "Izvērst" at bounding box center [790, 76] width 43 height 15
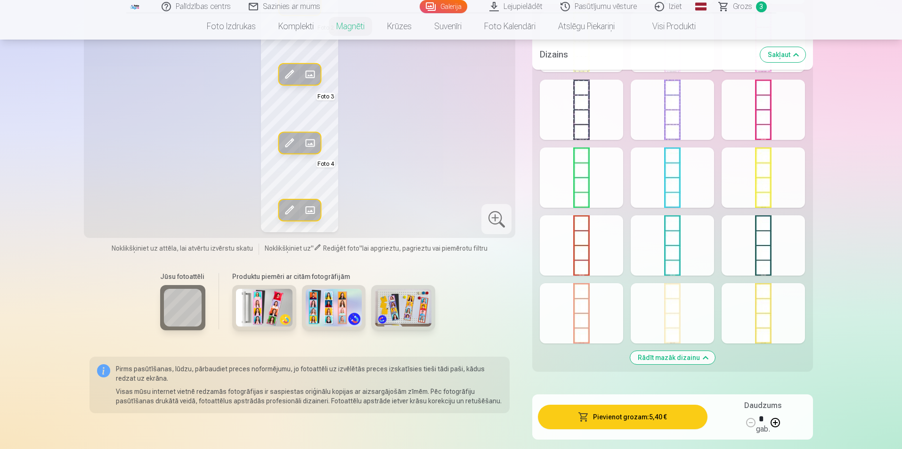
scroll to position [942, 0]
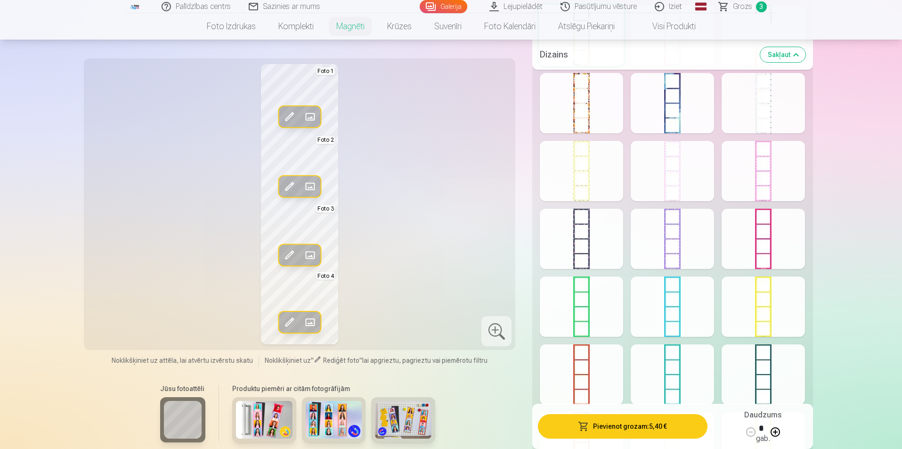
click at [659, 96] on div at bounding box center [671, 103] width 83 height 60
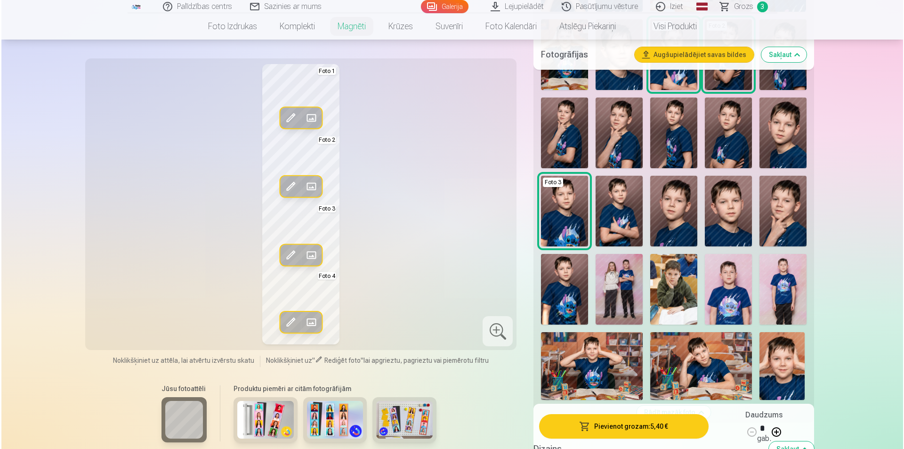
scroll to position [565, 0]
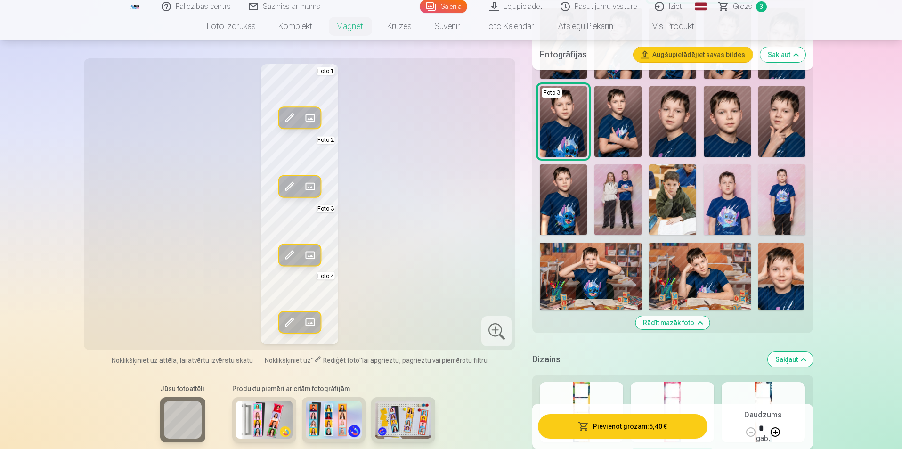
click at [775, 212] on img at bounding box center [781, 199] width 47 height 71
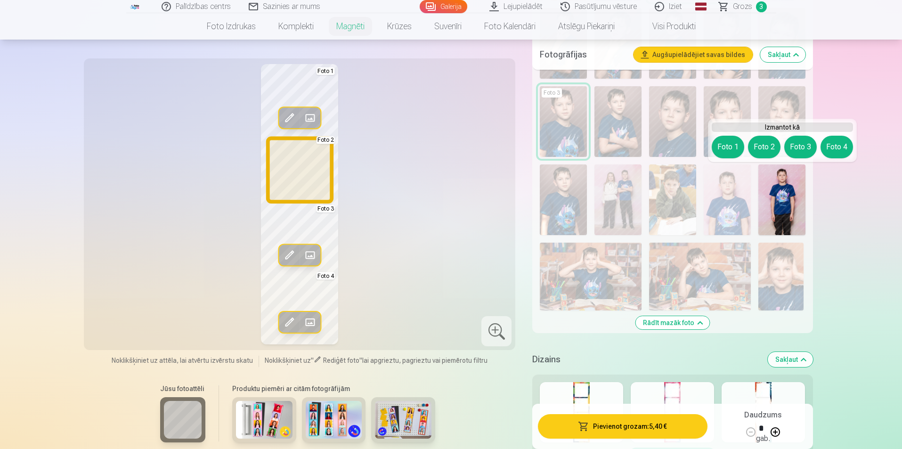
click at [758, 153] on button "Foto 2" at bounding box center [764, 147] width 32 height 23
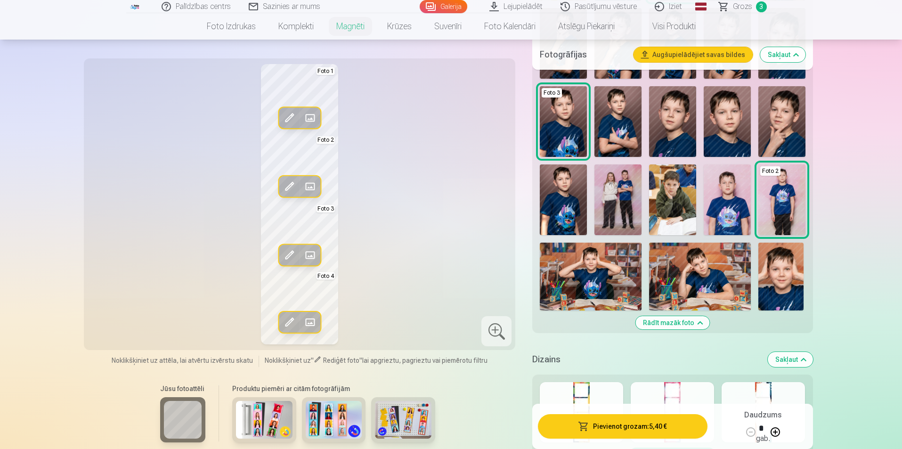
click at [737, 212] on img at bounding box center [726, 199] width 47 height 71
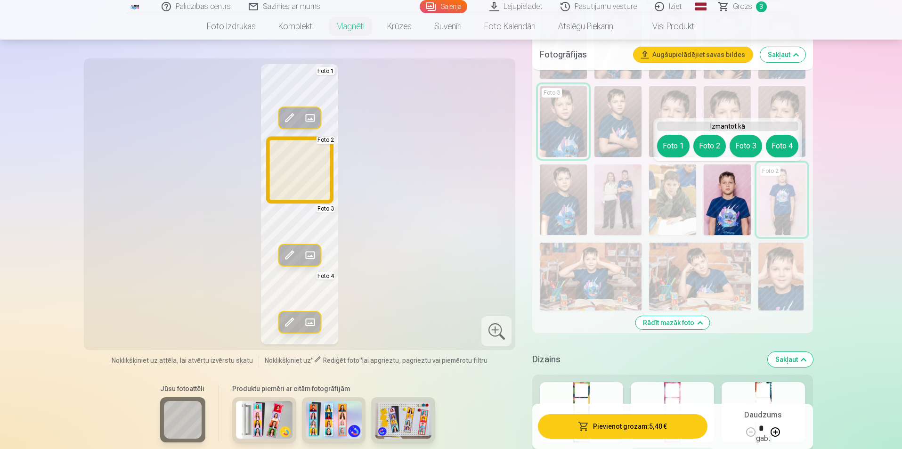
click at [706, 136] on button "Foto 2" at bounding box center [709, 146] width 32 height 23
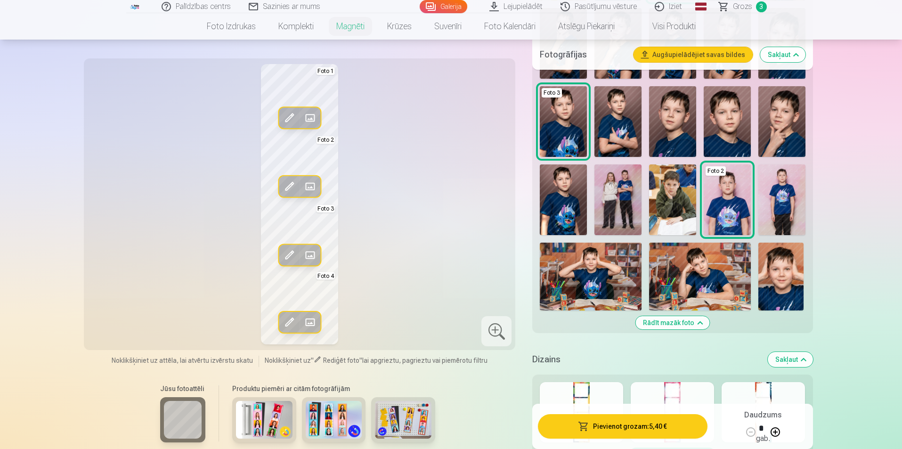
click at [777, 258] on img at bounding box center [780, 276] width 45 height 68
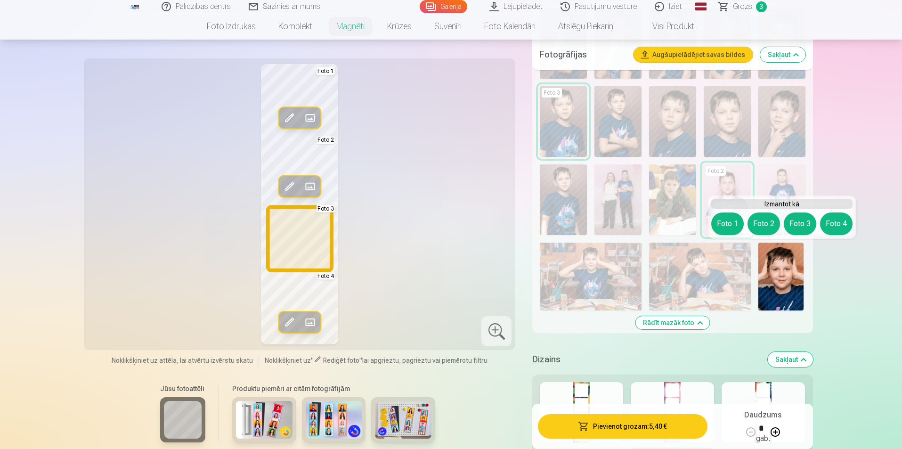
click at [798, 218] on button "Foto 3" at bounding box center [799, 223] width 32 height 23
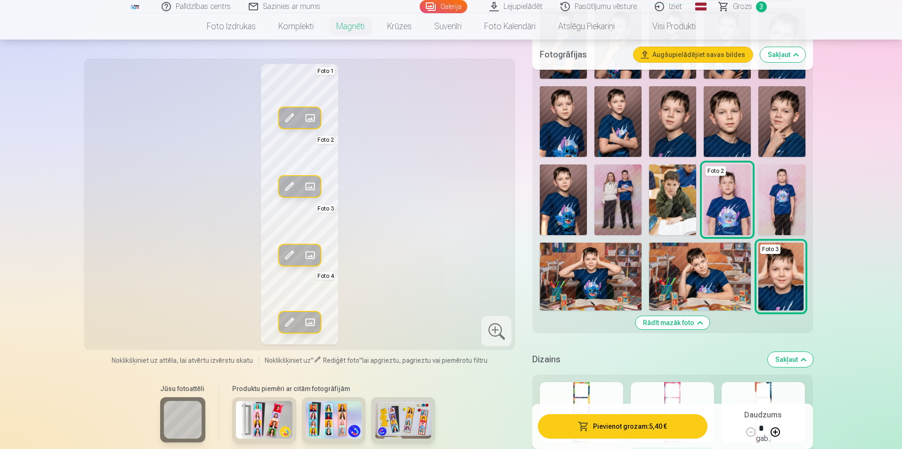
click at [292, 253] on span at bounding box center [289, 254] width 15 height 15
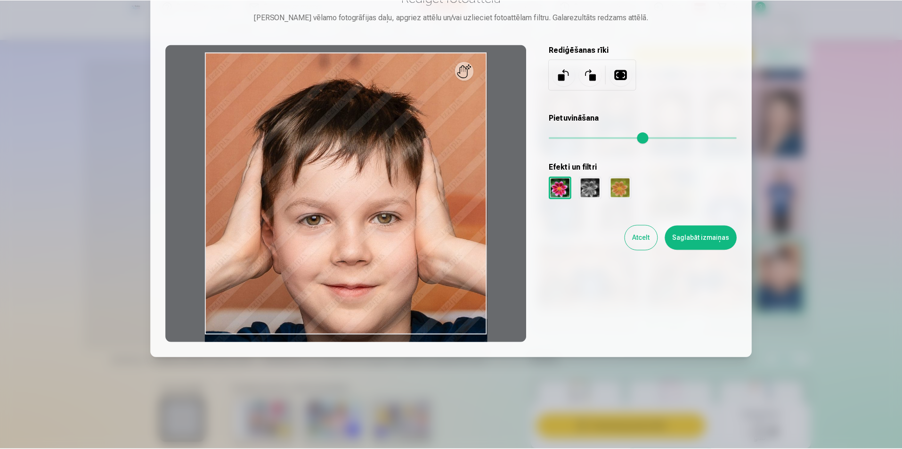
scroll to position [64, 0]
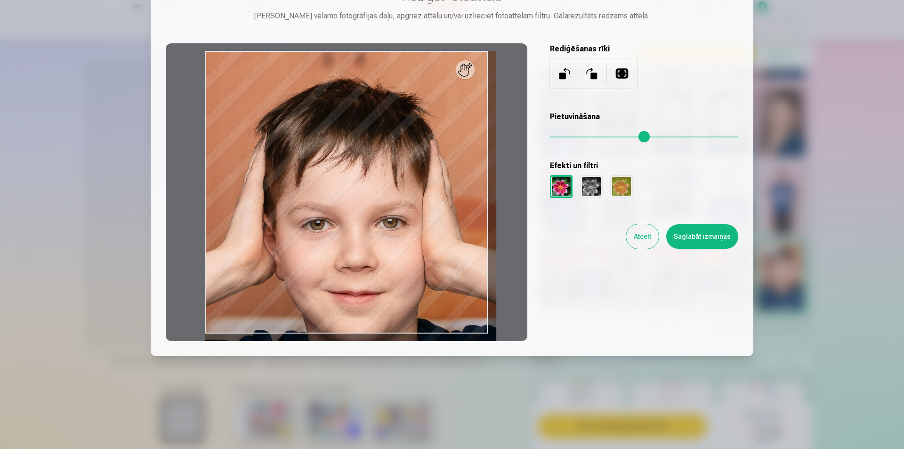
type input "*"
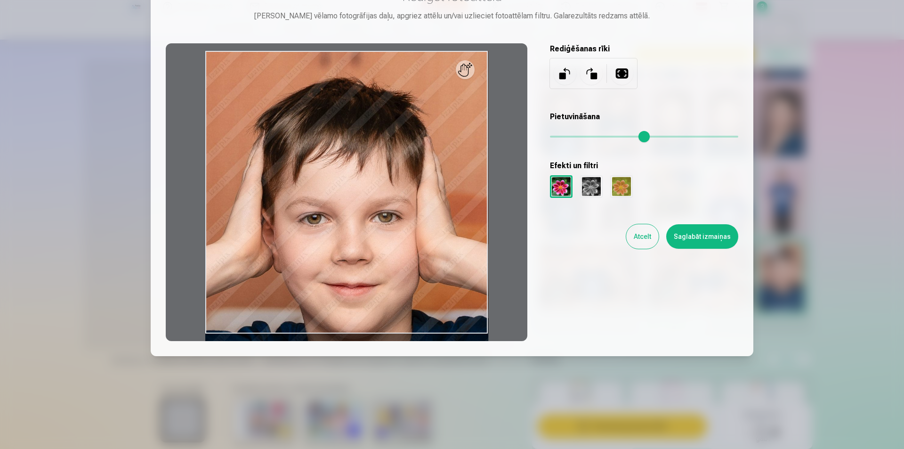
drag, startPoint x: 557, startPoint y: 136, endPoint x: 541, endPoint y: 138, distance: 16.2
click at [550, 137] on input "range" at bounding box center [644, 137] width 188 height 2
click at [593, 182] on div at bounding box center [591, 186] width 23 height 23
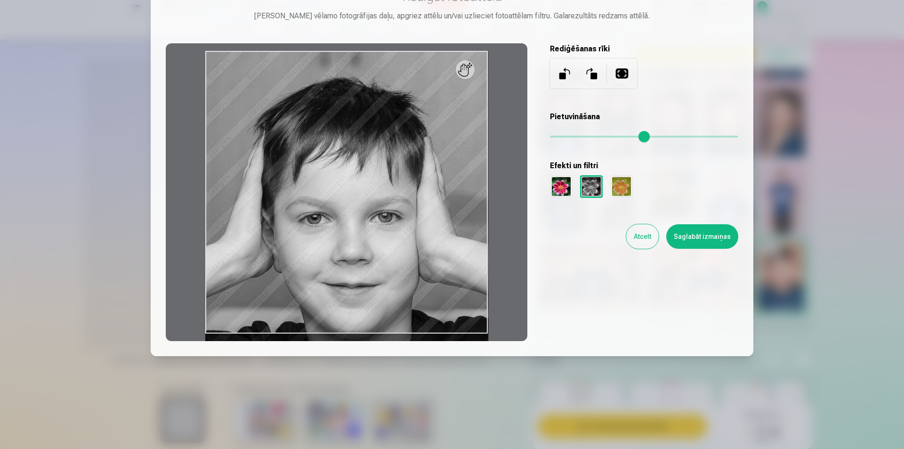
click at [565, 188] on div at bounding box center [561, 186] width 23 height 23
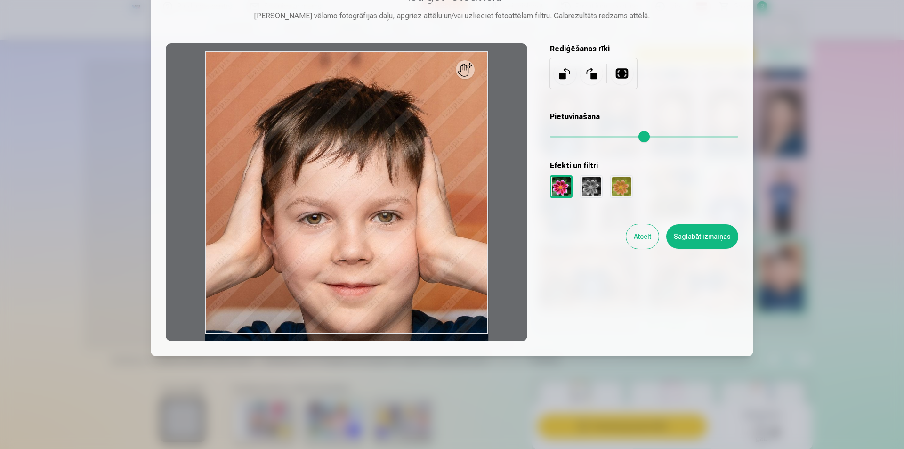
click at [617, 71] on button at bounding box center [622, 73] width 23 height 23
drag, startPoint x: 464, startPoint y: 73, endPoint x: 351, endPoint y: 215, distance: 181.6
click at [350, 210] on div at bounding box center [347, 192] width 362 height 298
drag, startPoint x: 308, startPoint y: 150, endPoint x: 389, endPoint y: 255, distance: 132.6
click at [389, 255] on div at bounding box center [347, 192] width 362 height 298
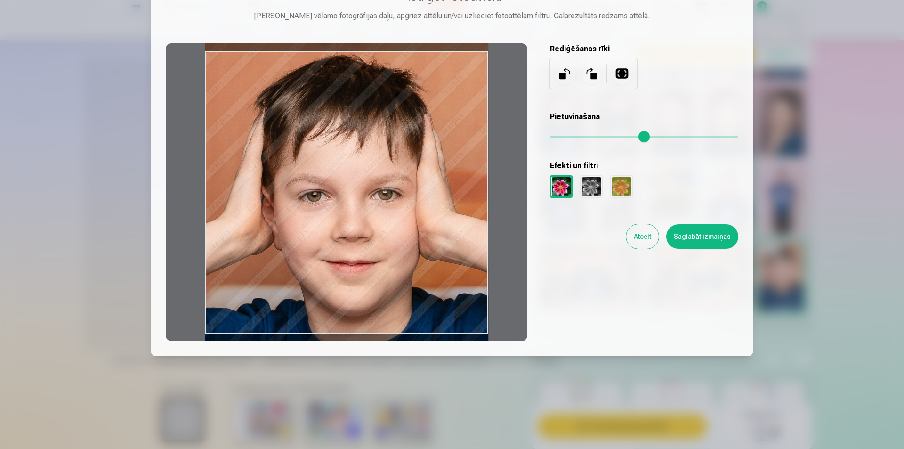
drag, startPoint x: 388, startPoint y: 261, endPoint x: 452, endPoint y: 238, distance: 68.4
click at [452, 238] on div at bounding box center [347, 192] width 362 height 298
click at [711, 238] on button "Saglabāt izmaiņas" at bounding box center [702, 236] width 72 height 24
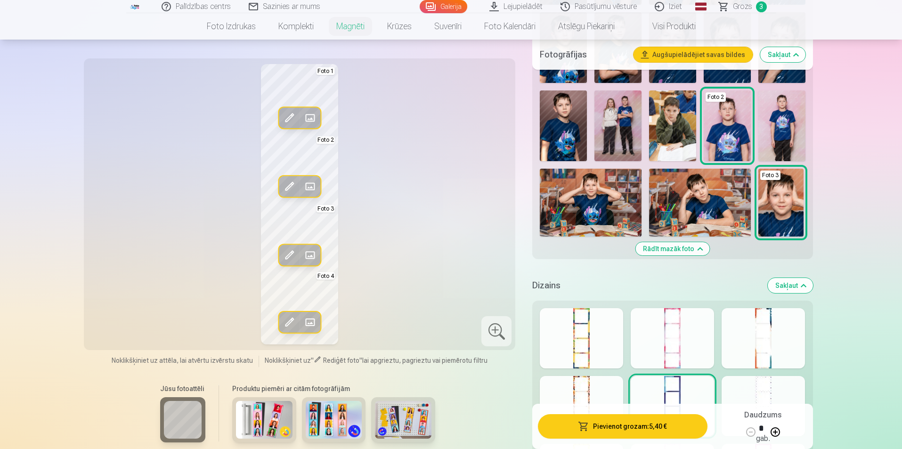
scroll to position [659, 0]
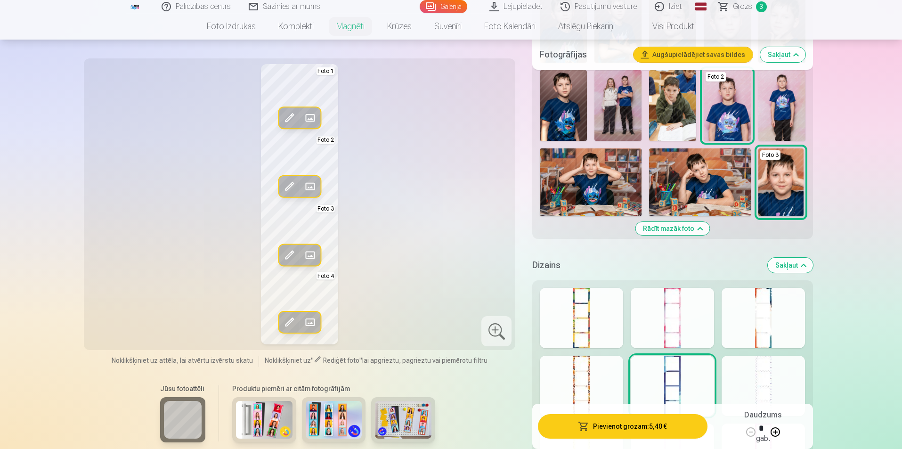
click at [592, 185] on img at bounding box center [591, 182] width 102 height 68
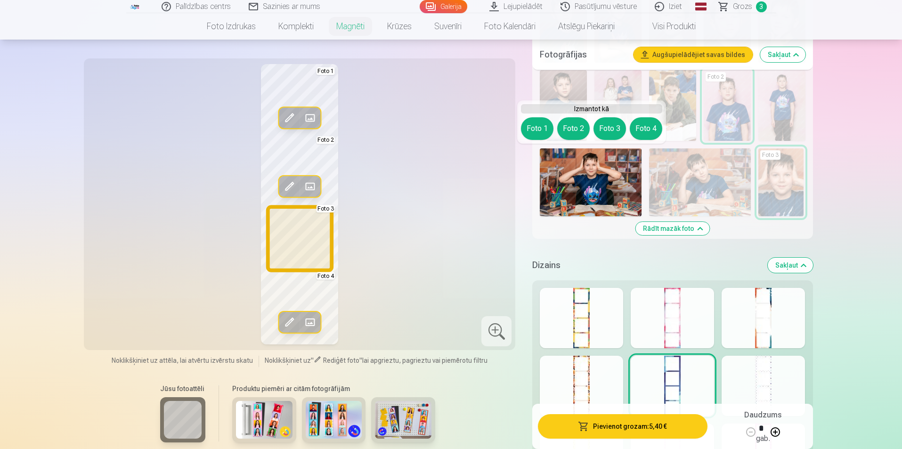
click at [602, 121] on button "Foto 3" at bounding box center [609, 128] width 32 height 23
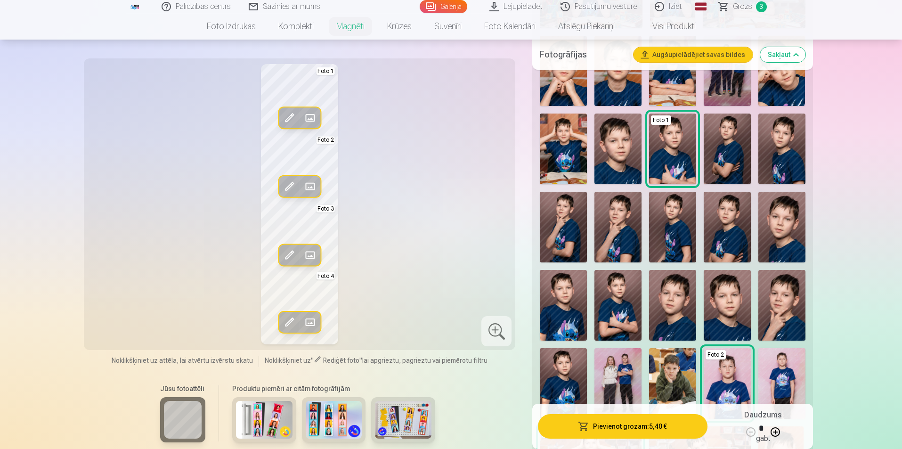
scroll to position [377, 0]
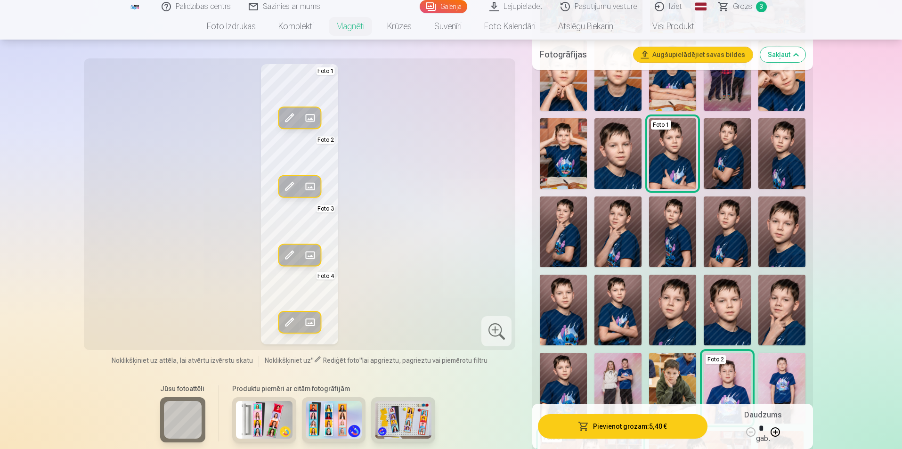
click at [573, 226] on img at bounding box center [563, 231] width 47 height 71
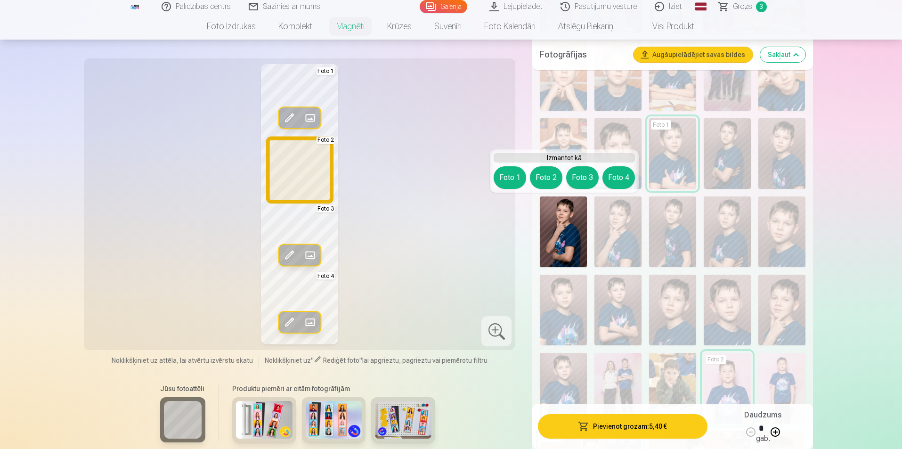
click at [543, 174] on button "Foto 2" at bounding box center [546, 177] width 32 height 23
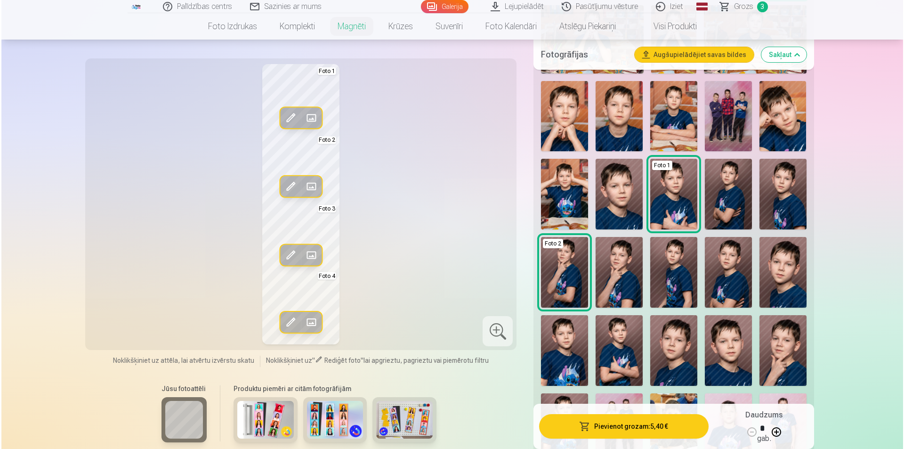
scroll to position [283, 0]
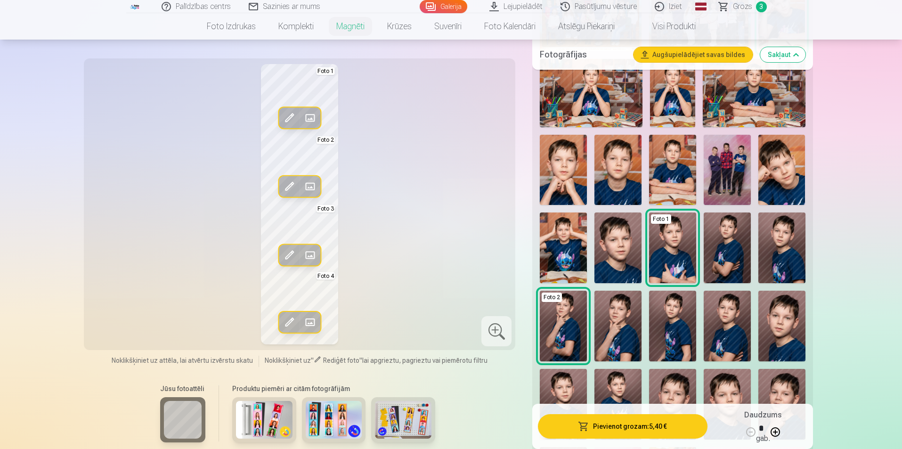
click at [723, 249] on img at bounding box center [726, 247] width 47 height 71
click at [726, 236] on img at bounding box center [726, 247] width 47 height 71
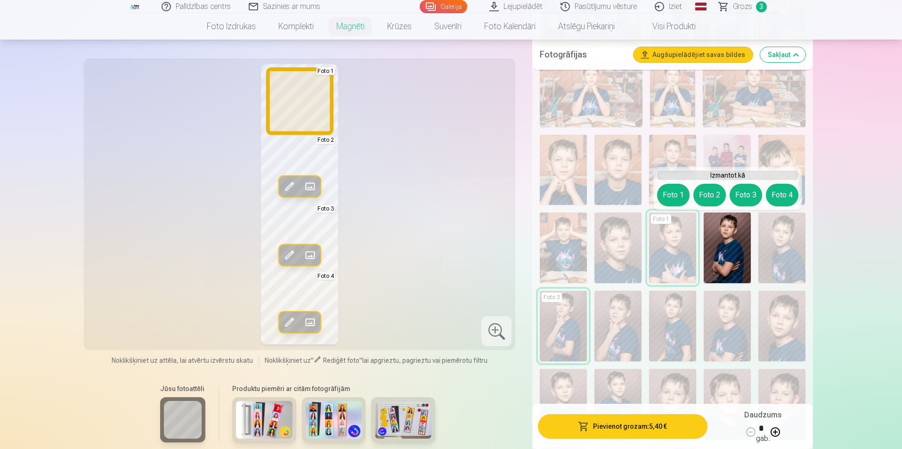
click at [678, 199] on button "Foto 1" at bounding box center [673, 195] width 32 height 23
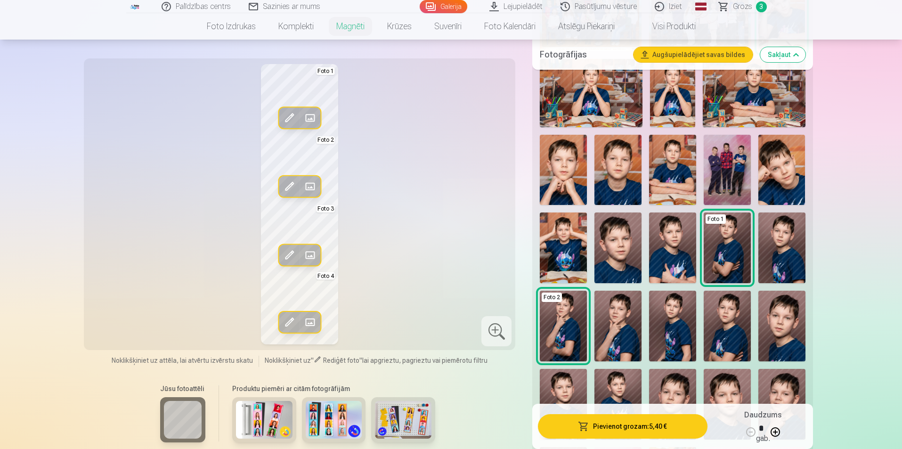
click at [683, 245] on img at bounding box center [672, 247] width 47 height 71
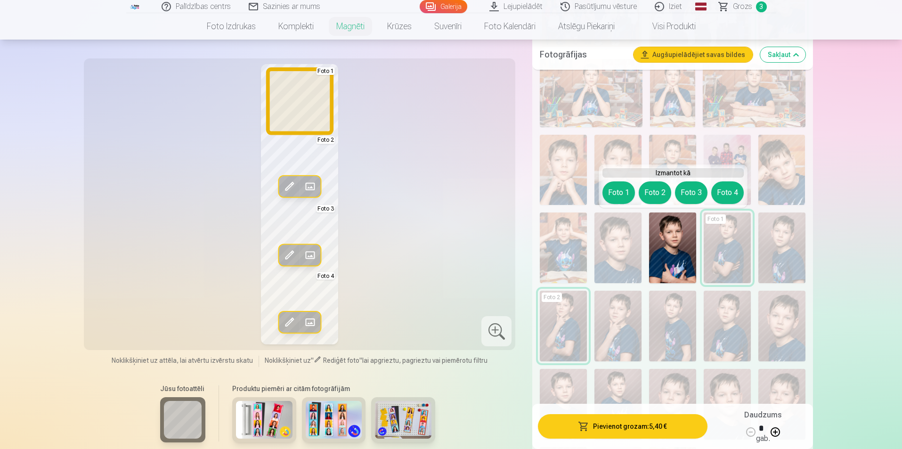
click at [615, 193] on button "Foto 1" at bounding box center [618, 192] width 32 height 23
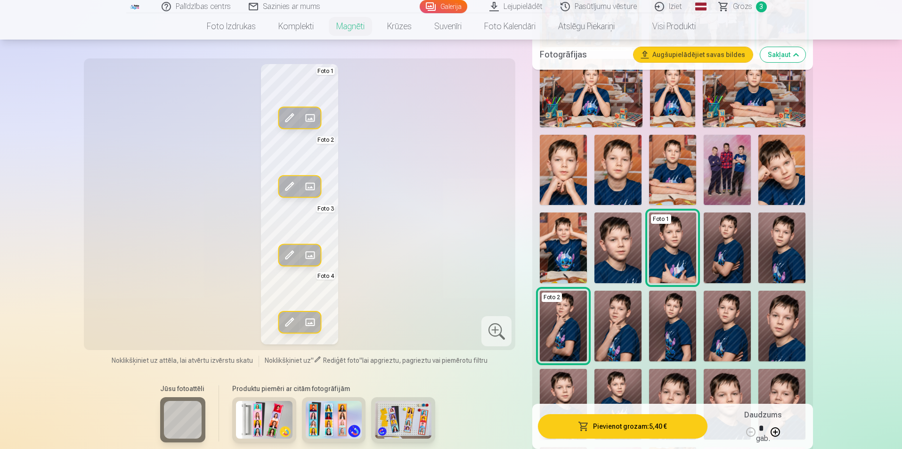
click at [614, 424] on button "Pievienot grozam : 5,40 €" at bounding box center [622, 426] width 169 height 24
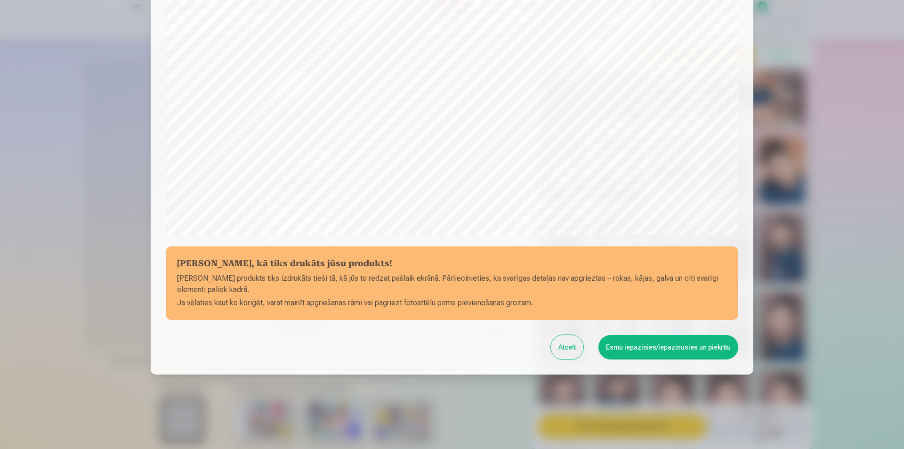
scroll to position [229, 0]
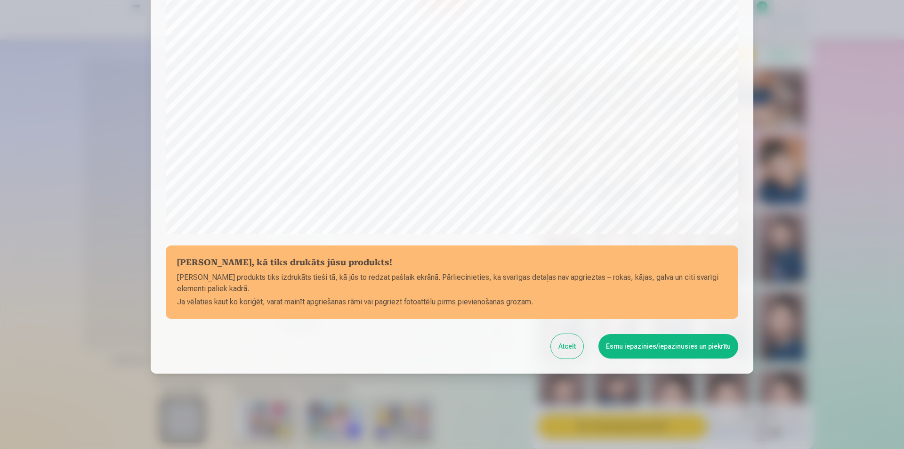
click at [621, 349] on button "Esmu iepazinies/iepazinusies un piekrītu" at bounding box center [668, 346] width 140 height 24
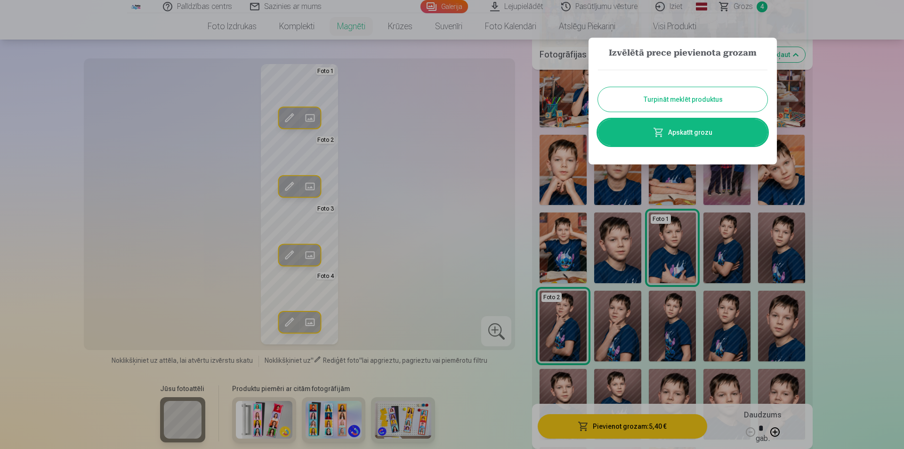
click at [686, 131] on link "Apskatīt grozu" at bounding box center [683, 132] width 170 height 26
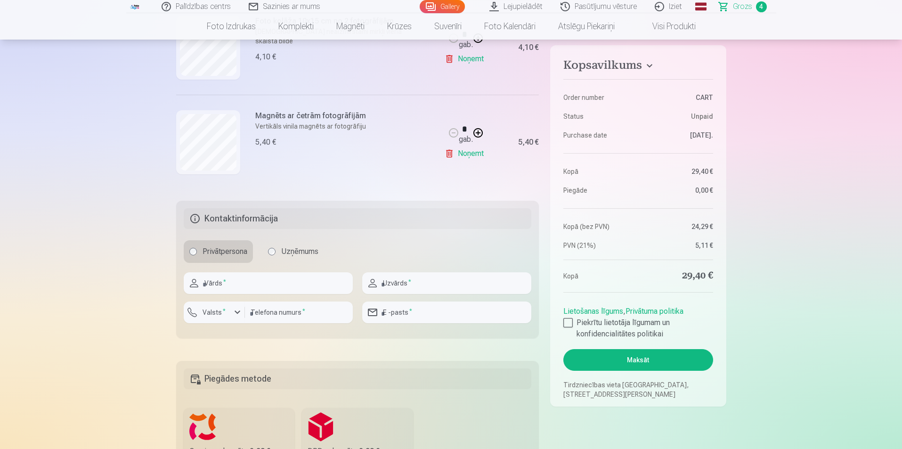
scroll to position [424, 0]
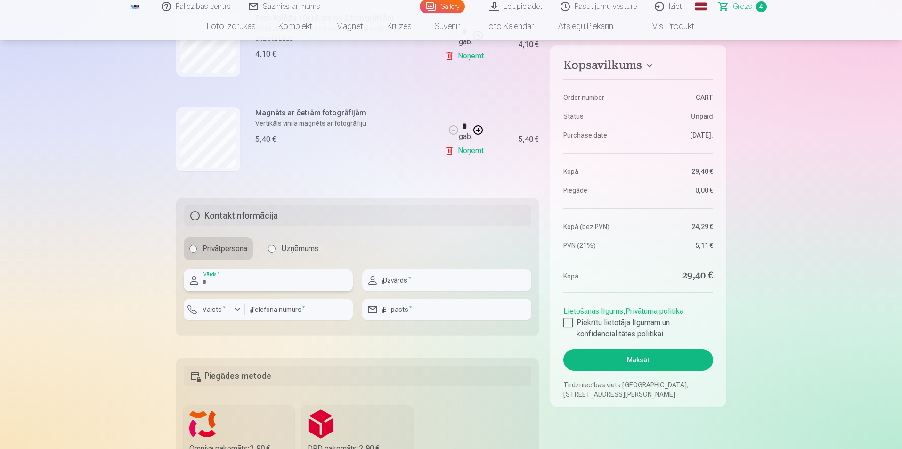
click at [242, 273] on input "text" at bounding box center [268, 280] width 169 height 22
type input "**********"
click at [391, 285] on input "text" at bounding box center [446, 280] width 169 height 22
type input "********"
click at [428, 309] on input "email" at bounding box center [446, 310] width 169 height 22
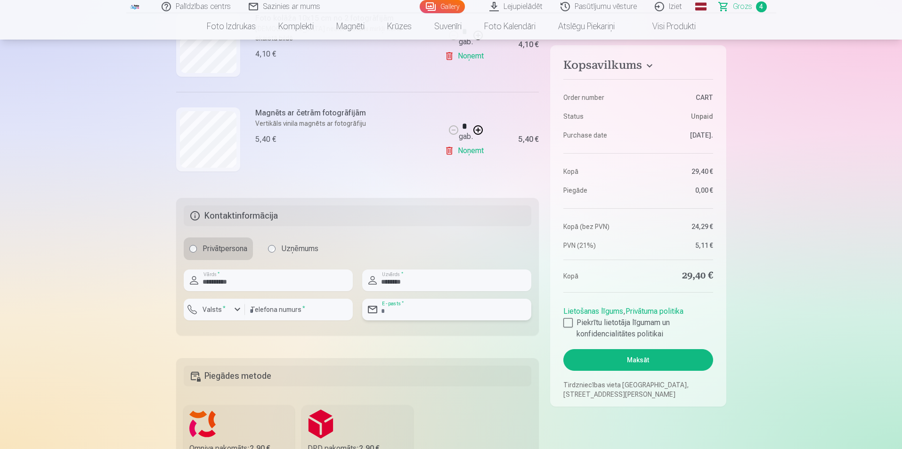
type input "**********"
click at [279, 311] on input "number" at bounding box center [299, 310] width 108 height 22
type input "********"
click at [218, 307] on label "Valsts *" at bounding box center [214, 309] width 31 height 9
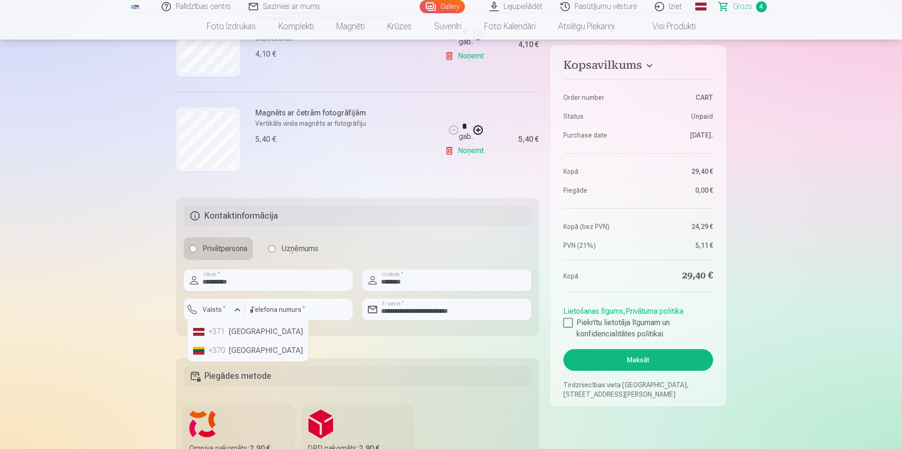
click at [234, 330] on li "+371 Latvia" at bounding box center [247, 331] width 117 height 19
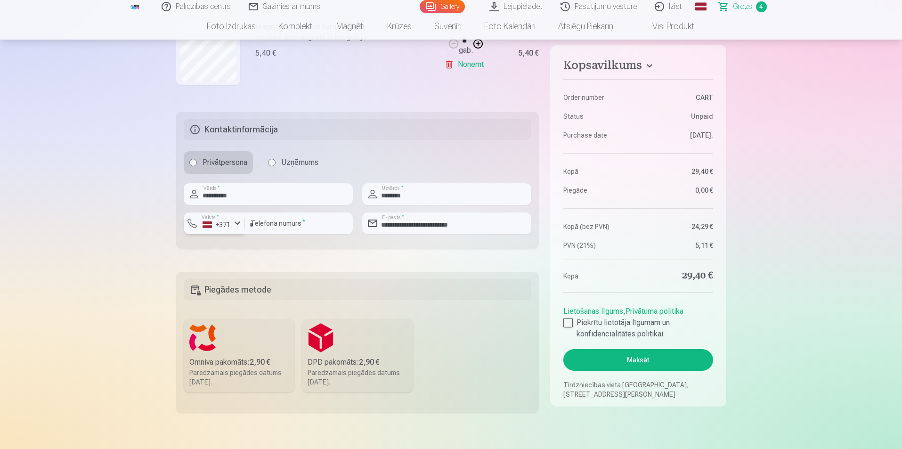
scroll to position [565, 0]
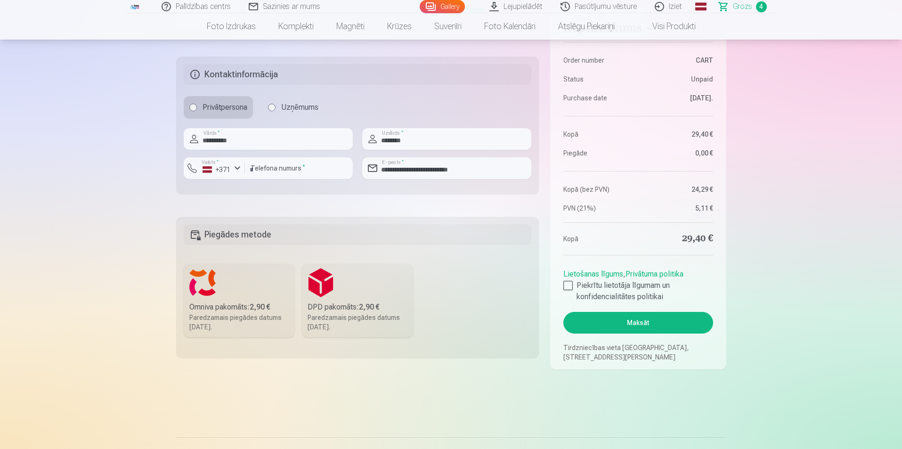
click at [243, 310] on div "Omniva pakomāts : 2,90 €" at bounding box center [239, 306] width 100 height 11
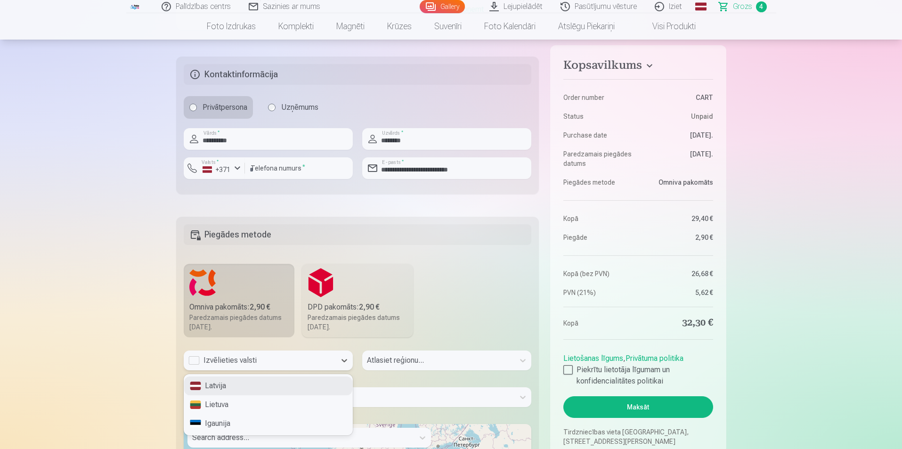
click at [200, 360] on div "Izvēlieties valsti" at bounding box center [259, 360] width 143 height 11
click at [232, 384] on div "Latvija" at bounding box center [268, 385] width 168 height 19
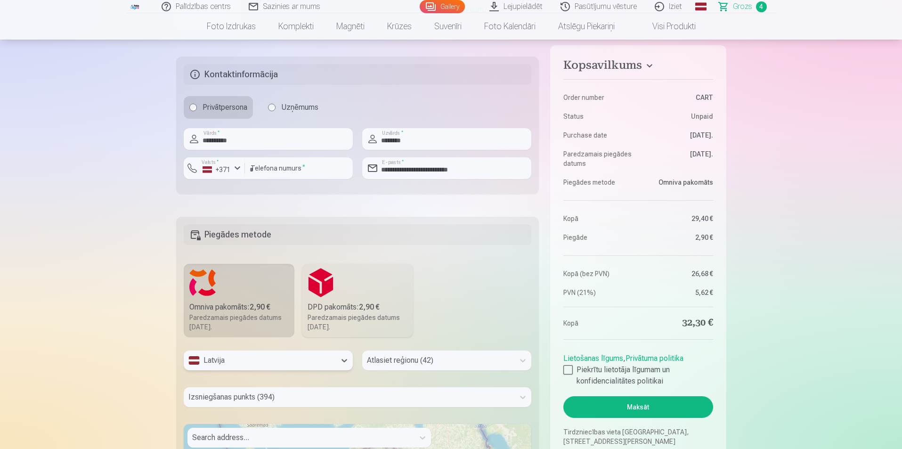
scroll to position [636, 0]
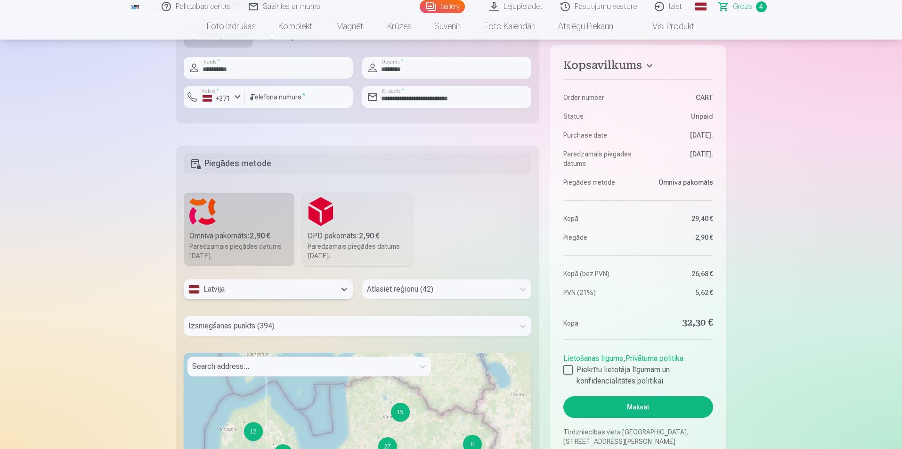
click at [406, 299] on div "Atlasiet reģionu (42)" at bounding box center [446, 289] width 169 height 20
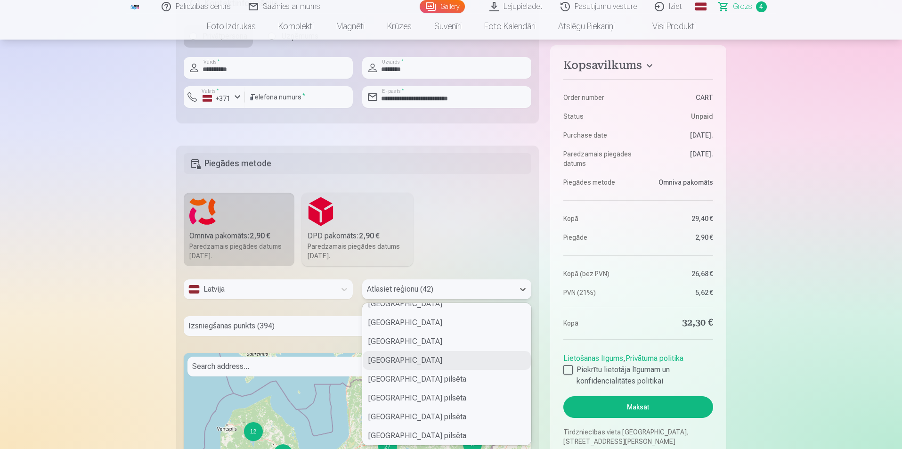
scroll to position [94, 0]
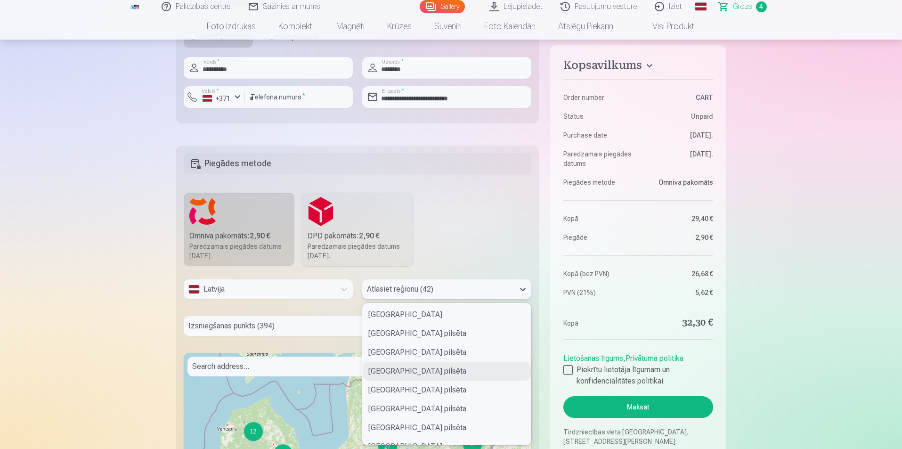
click at [404, 373] on div "Jūrmalas pilsēta" at bounding box center [447, 371] width 168 height 19
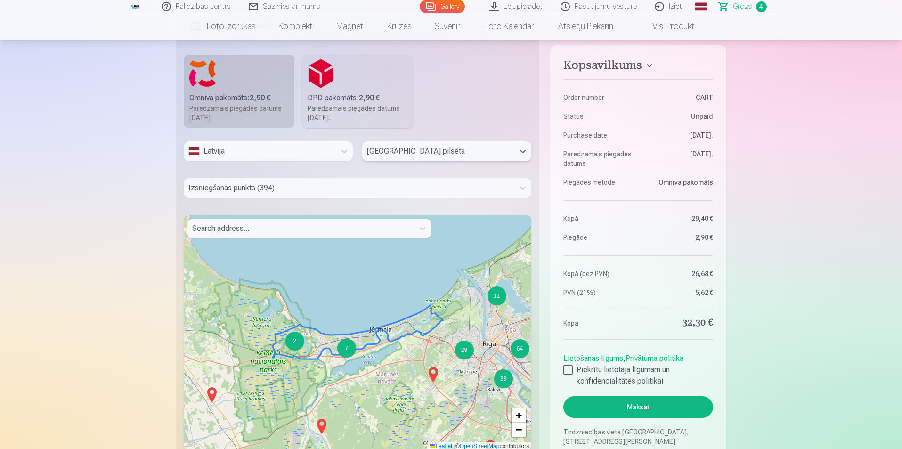
scroll to position [777, 0]
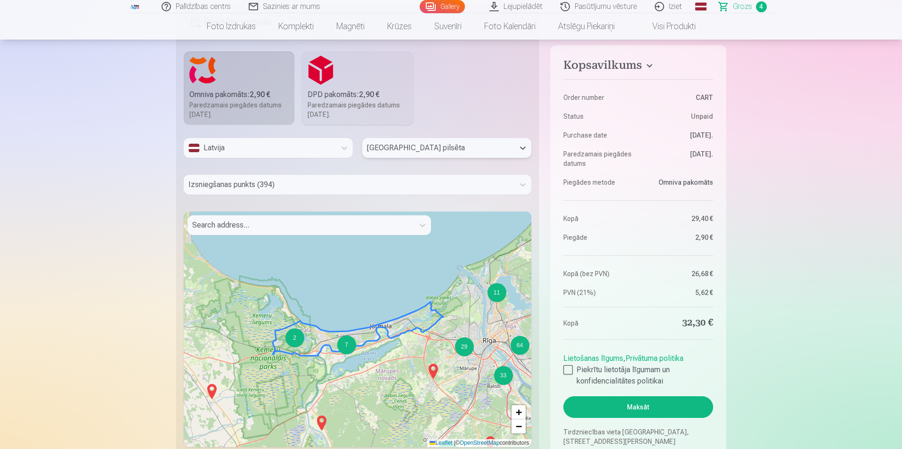
click at [281, 194] on div "Izsniegšanas punkts (394)" at bounding box center [349, 185] width 331 height 20
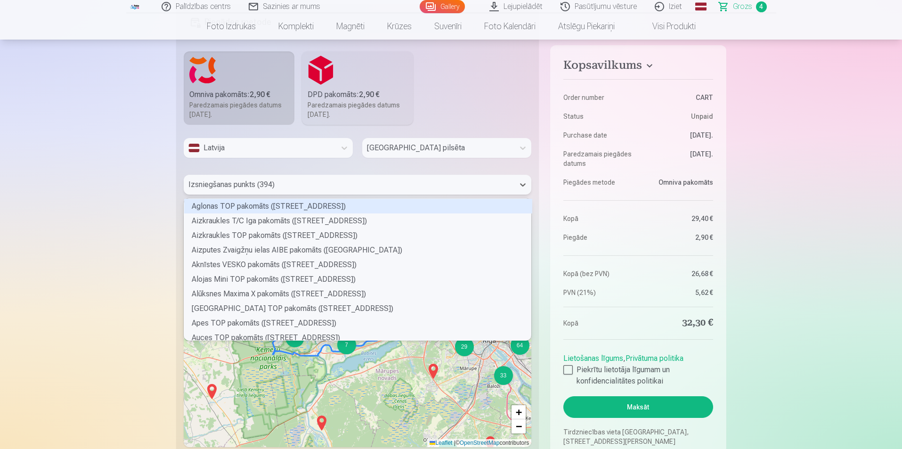
scroll to position [139, 344]
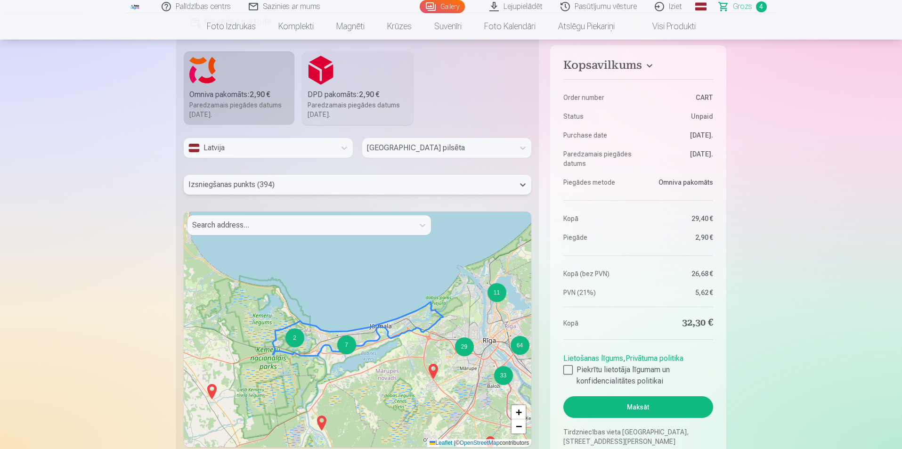
click at [274, 185] on div at bounding box center [349, 184] width 322 height 13
click at [347, 341] on div "7" at bounding box center [346, 344] width 19 height 19
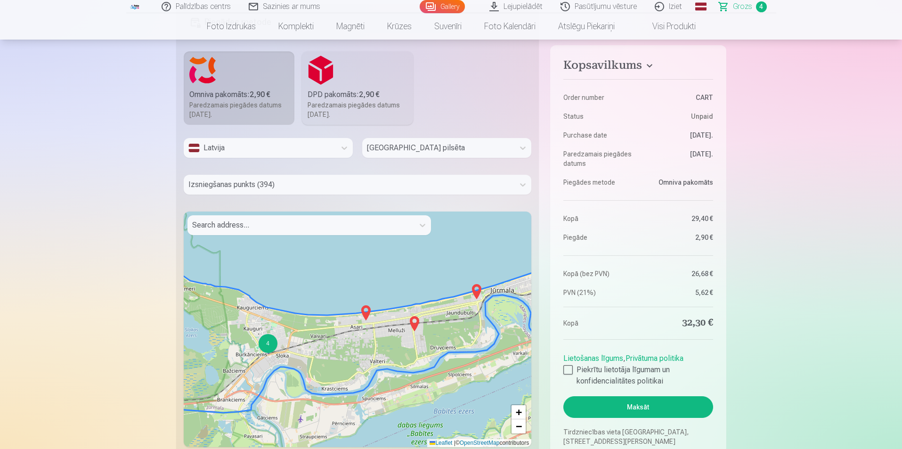
click at [363, 308] on img at bounding box center [365, 312] width 15 height 23
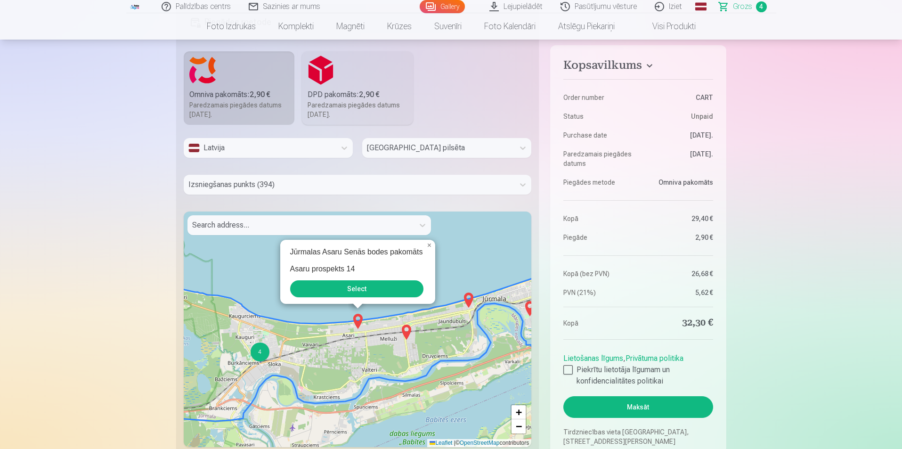
click at [362, 289] on button "Select" at bounding box center [356, 288] width 133 height 17
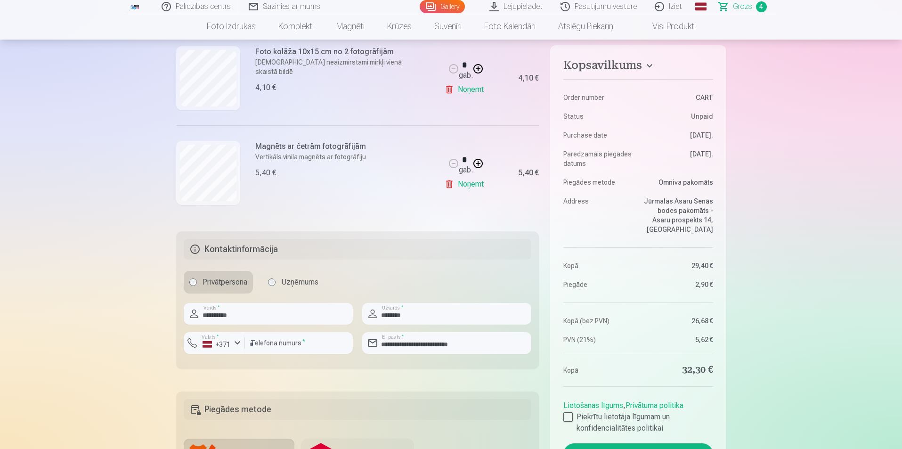
scroll to position [448, 0]
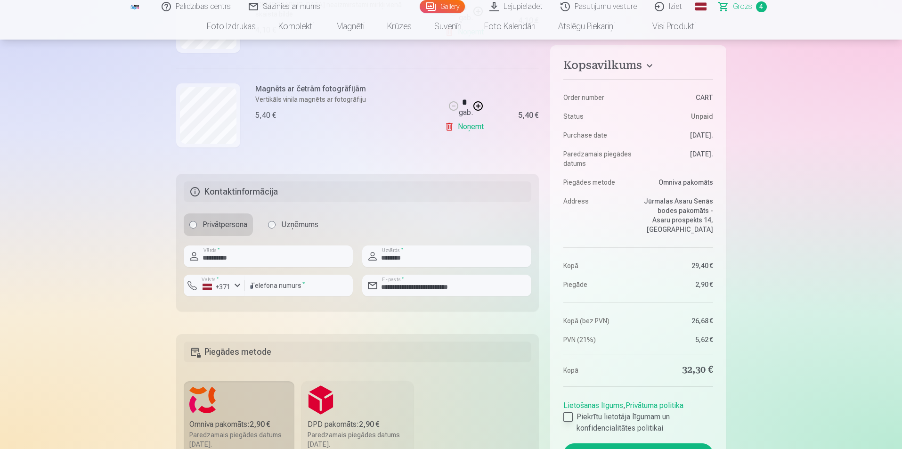
click at [564, 415] on div at bounding box center [567, 416] width 9 height 9
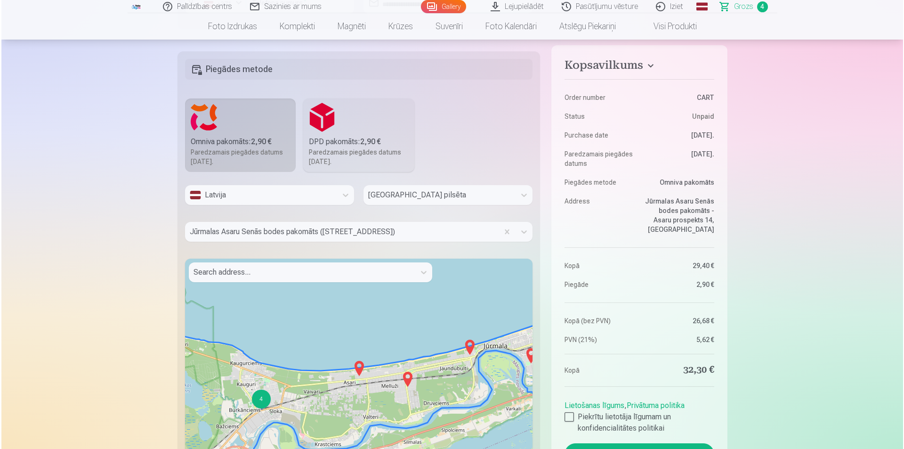
scroll to position [1013, 0]
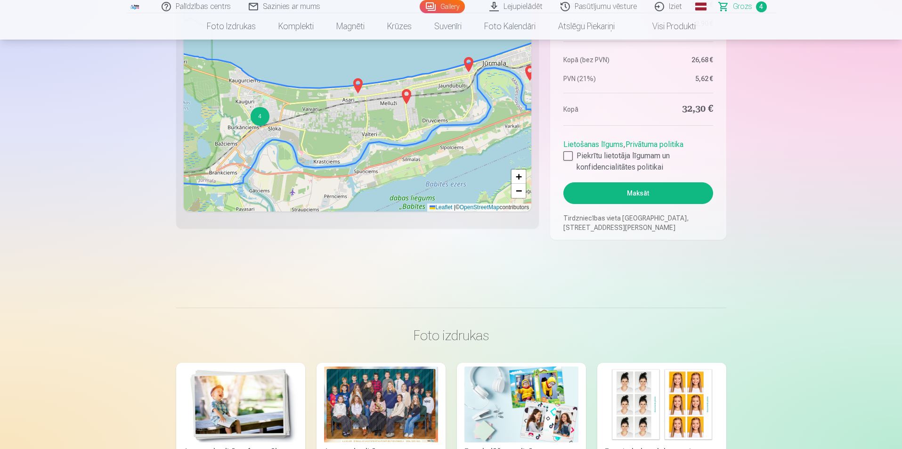
click at [643, 198] on button "Maksāt" at bounding box center [637, 193] width 149 height 22
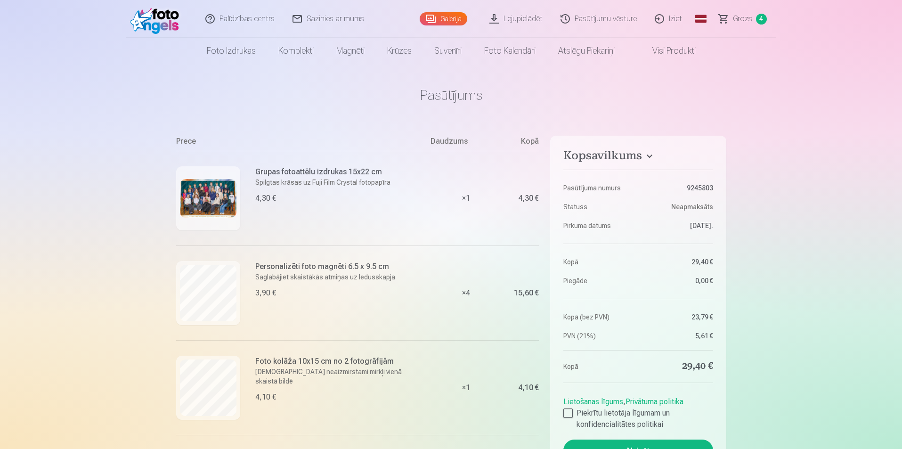
click at [160, 19] on img at bounding box center [157, 19] width 54 height 30
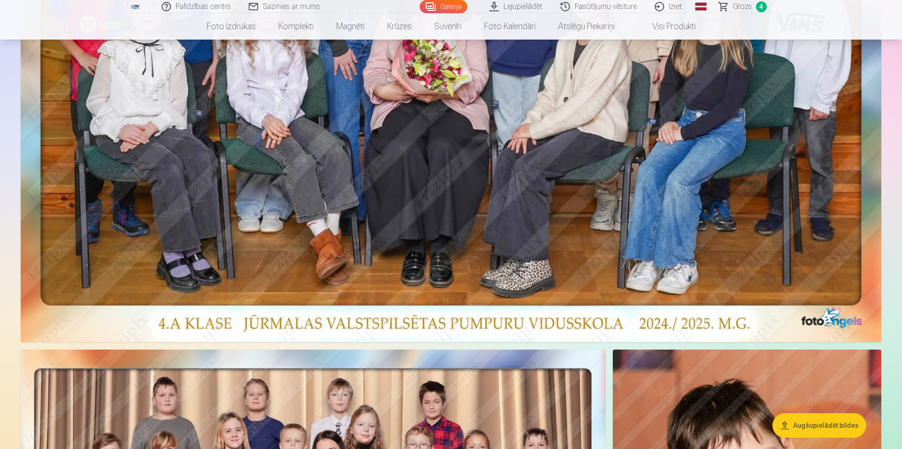
scroll to position [377, 0]
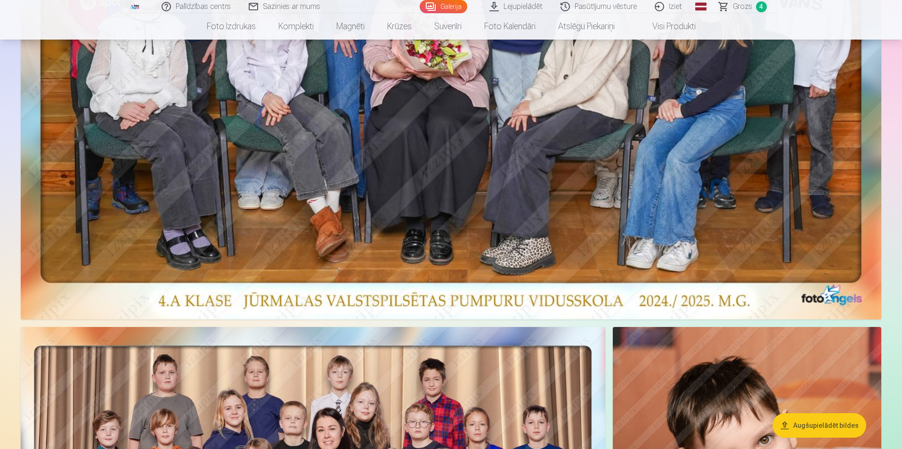
click at [831, 431] on button "Augšupielādēt bildes" at bounding box center [819, 425] width 94 height 24
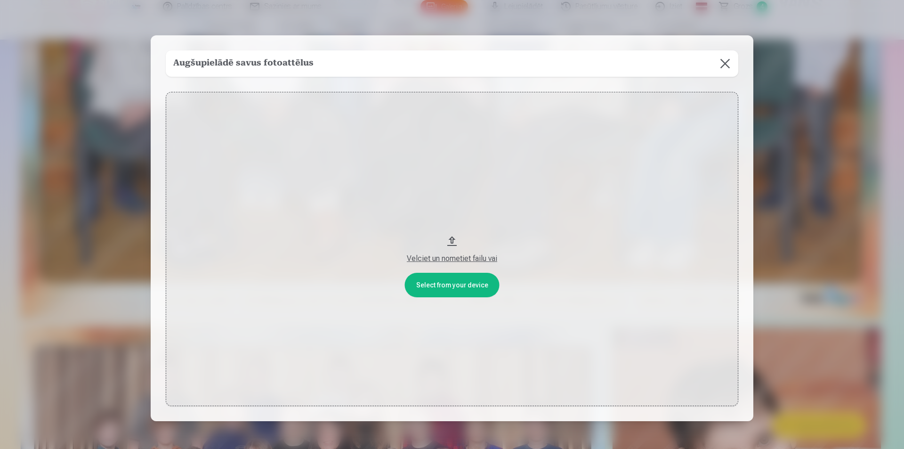
click at [450, 282] on button "Velciet un nometiet failu vai" at bounding box center [452, 249] width 573 height 314
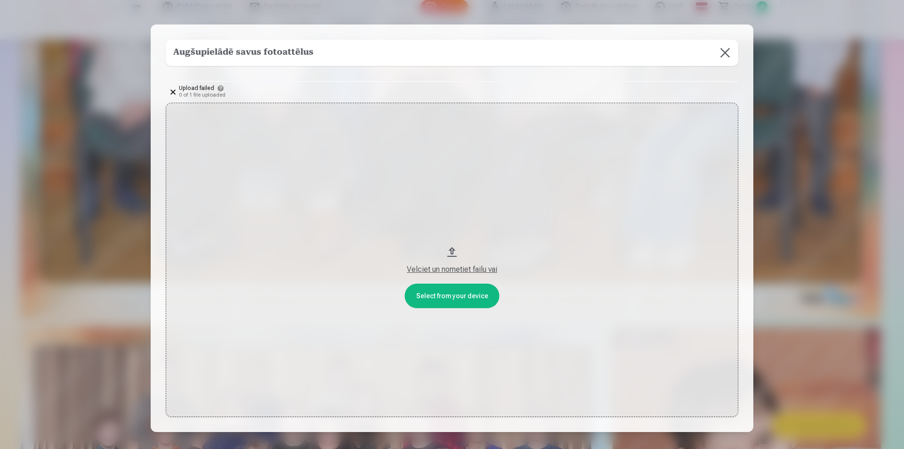
click at [454, 298] on button "Velciet un nometiet failu vai" at bounding box center [452, 260] width 573 height 314
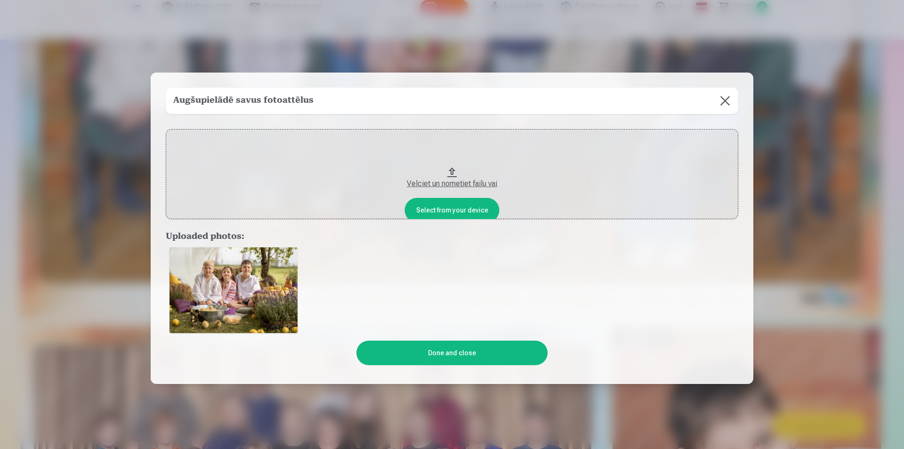
click at [476, 351] on button "Done and close" at bounding box center [451, 352] width 191 height 24
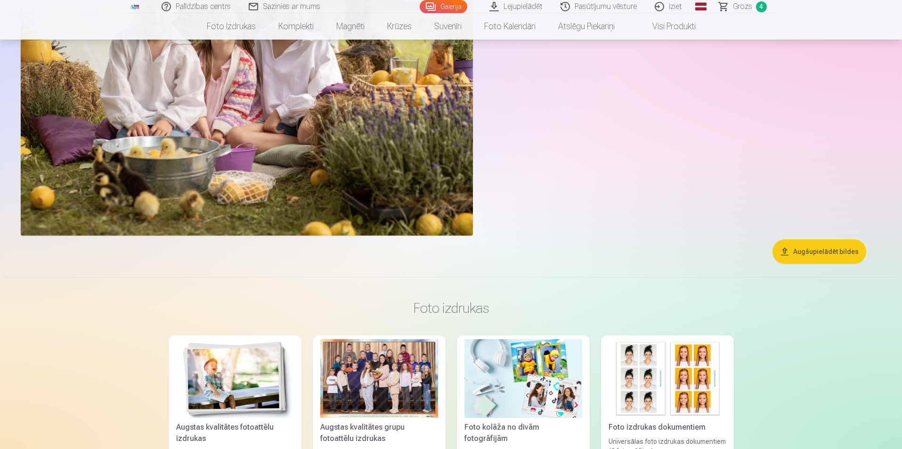
scroll to position [4682, 0]
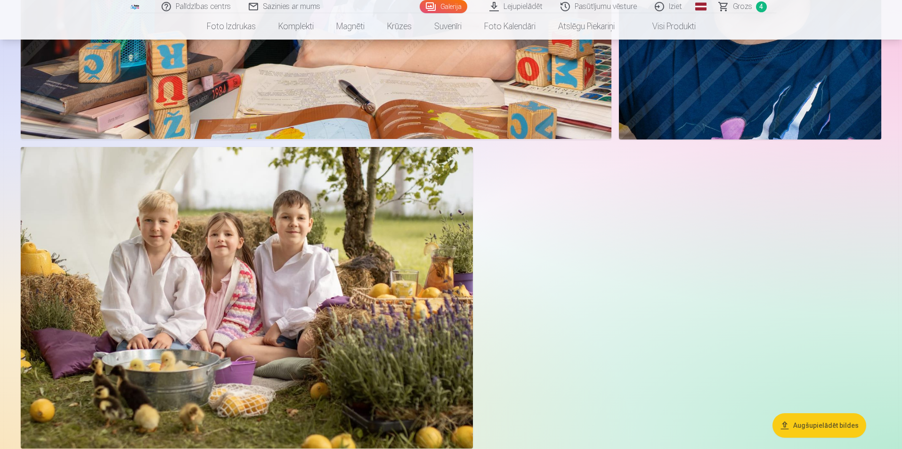
click at [296, 291] on img at bounding box center [247, 297] width 452 height 301
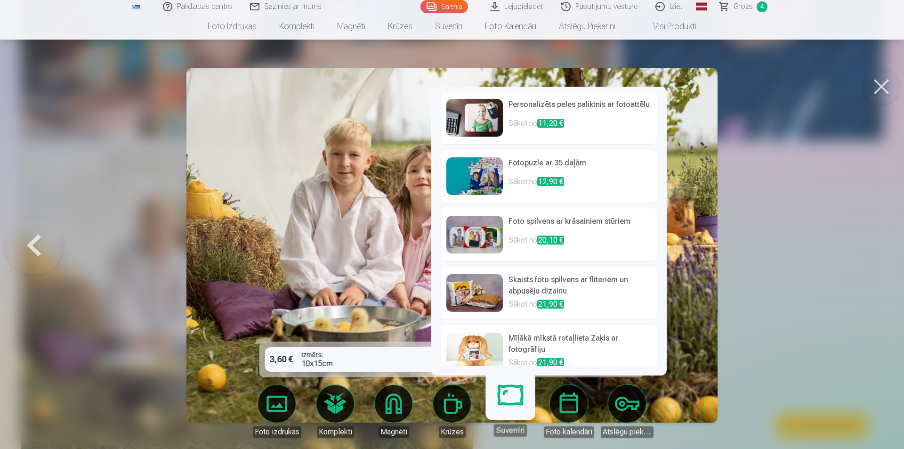
scroll to position [0, 0]
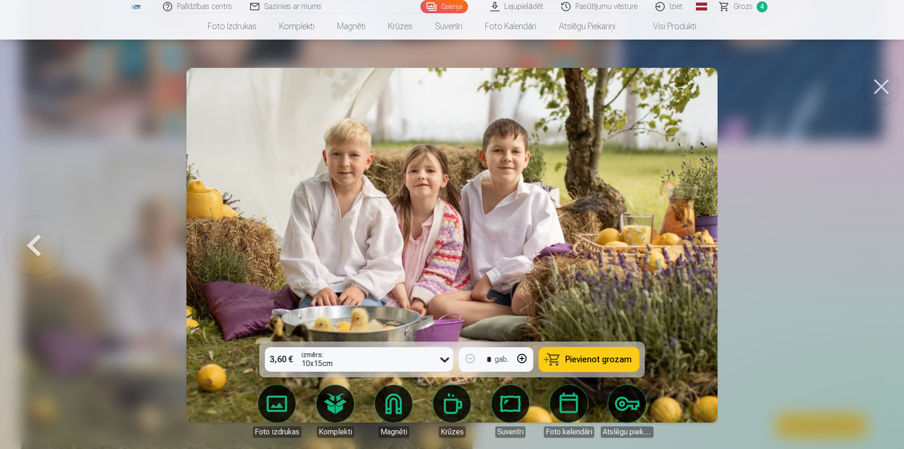
click at [387, 404] on link "Magnēti" at bounding box center [393, 411] width 53 height 53
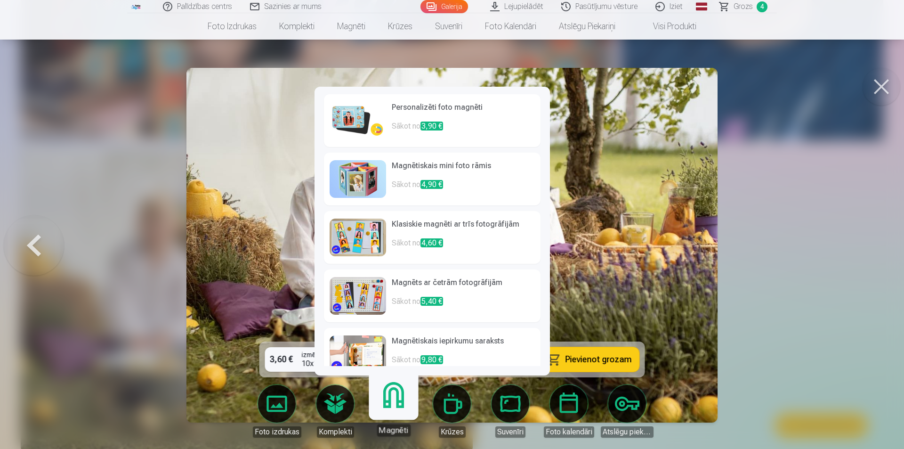
click at [344, 119] on img at bounding box center [358, 121] width 57 height 38
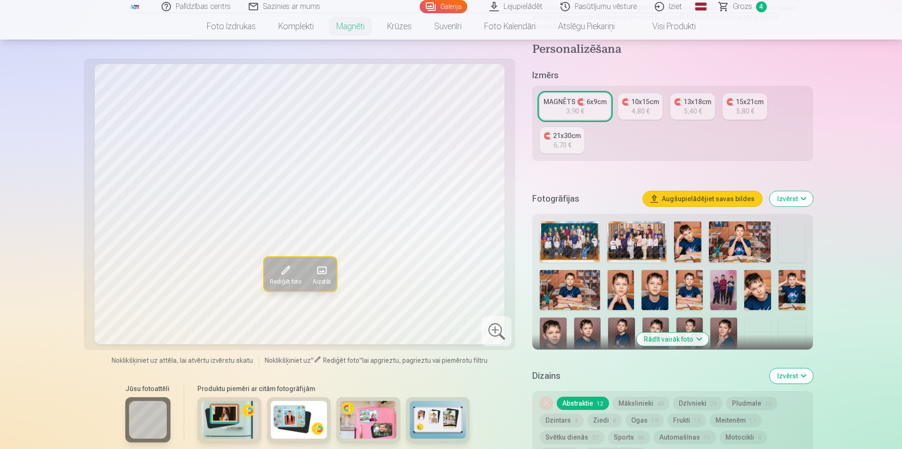
scroll to position [47, 0]
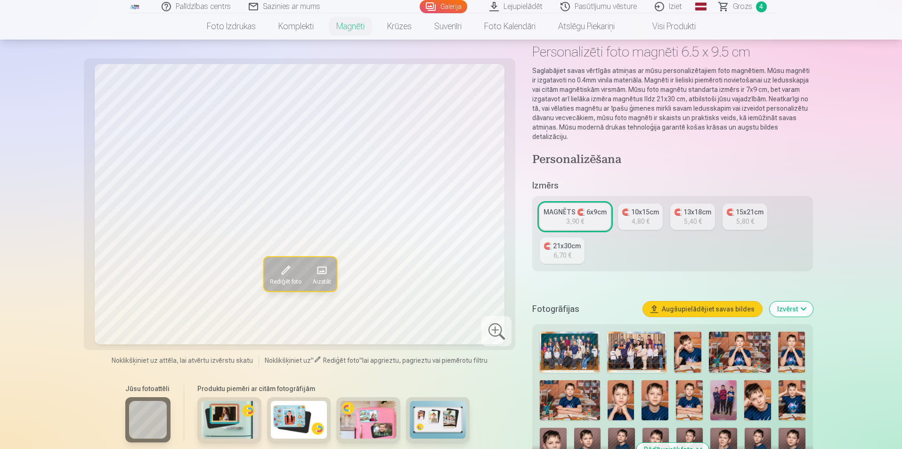
click at [645, 217] on div "4,80 €" at bounding box center [640, 221] width 18 height 9
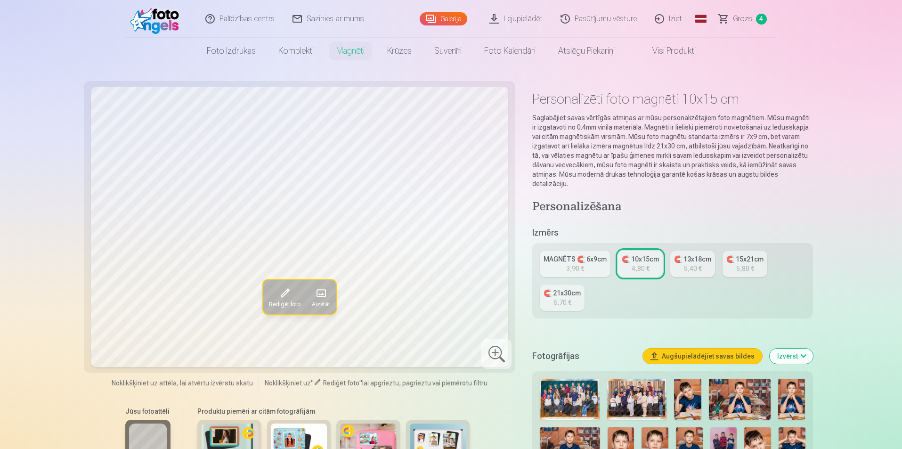
click at [588, 258] on link "MAGNĒTS 🧲 6x9cm 3,90 €" at bounding box center [575, 263] width 71 height 26
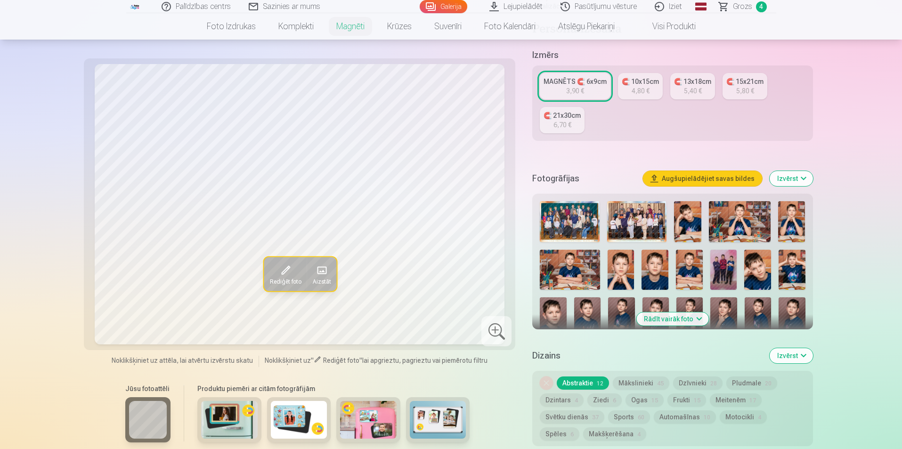
scroll to position [235, 0]
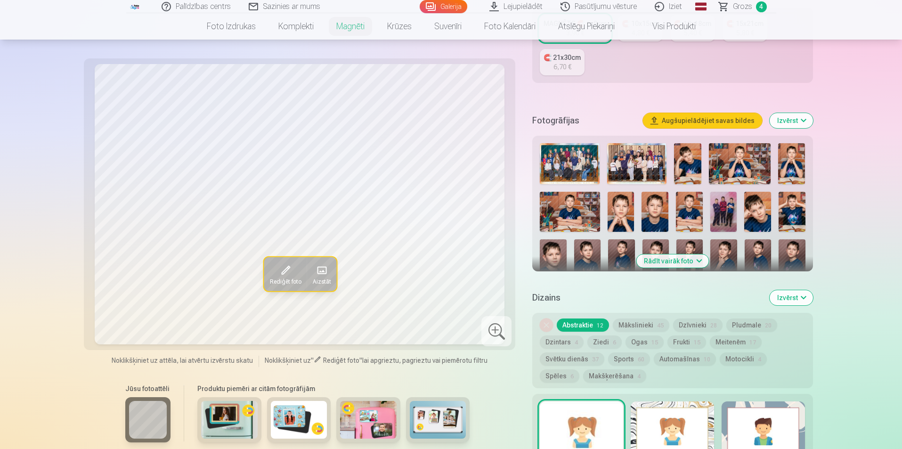
click at [638, 335] on button "Ogas 15" at bounding box center [644, 341] width 38 height 13
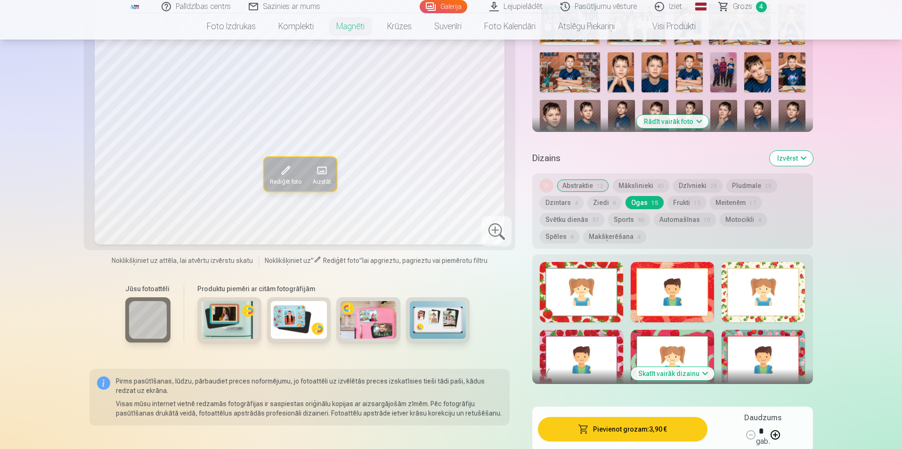
scroll to position [377, 0]
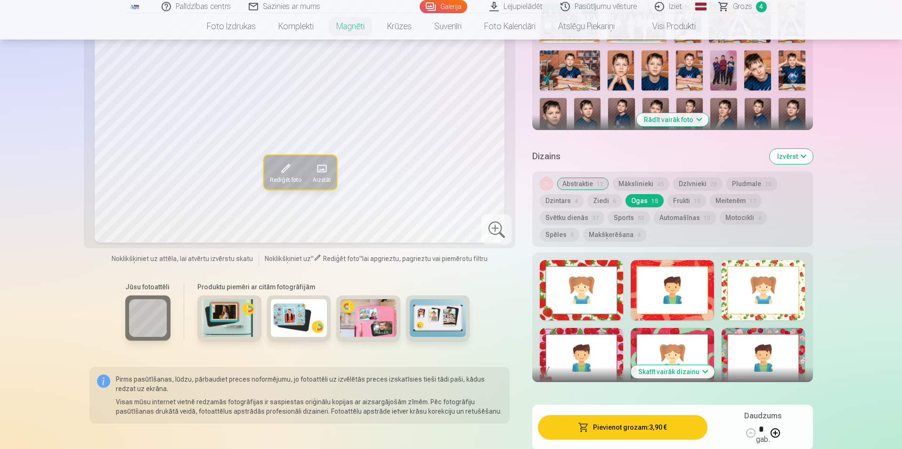
click at [635, 177] on button "Mākslinieki 45" at bounding box center [641, 183] width 57 height 13
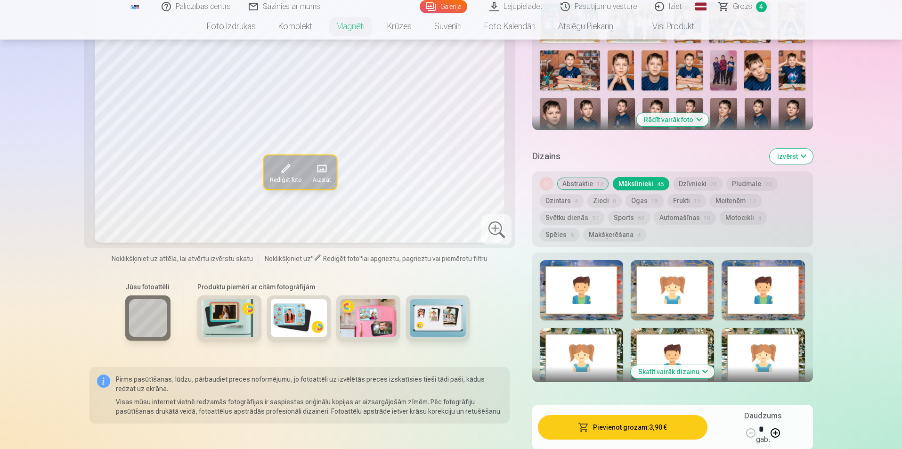
click at [689, 260] on div at bounding box center [671, 290] width 83 height 60
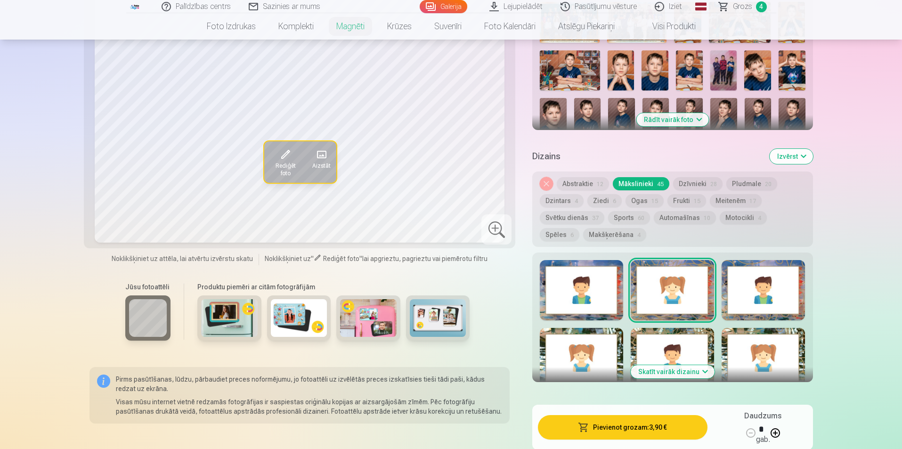
click at [548, 179] on button "Noņemiet dizainu" at bounding box center [546, 183] width 13 height 13
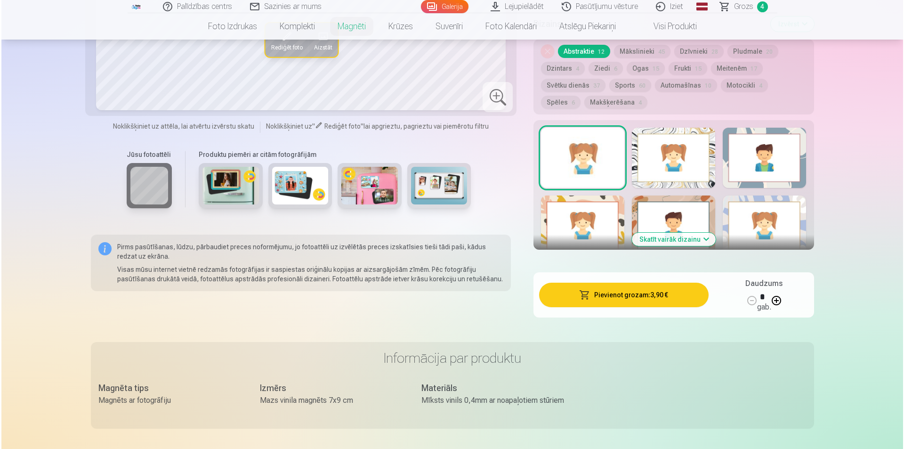
scroll to position [551, 0]
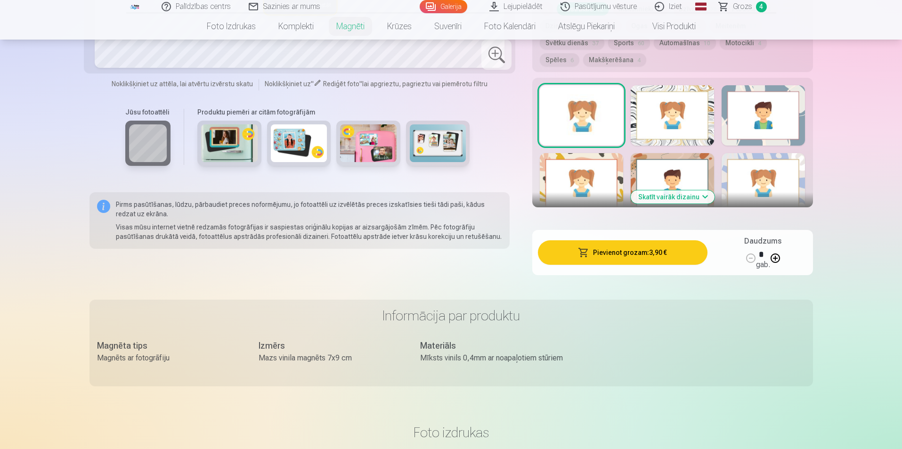
click at [649, 240] on button "Pievienot grozam : 3,90 €" at bounding box center [622, 252] width 169 height 24
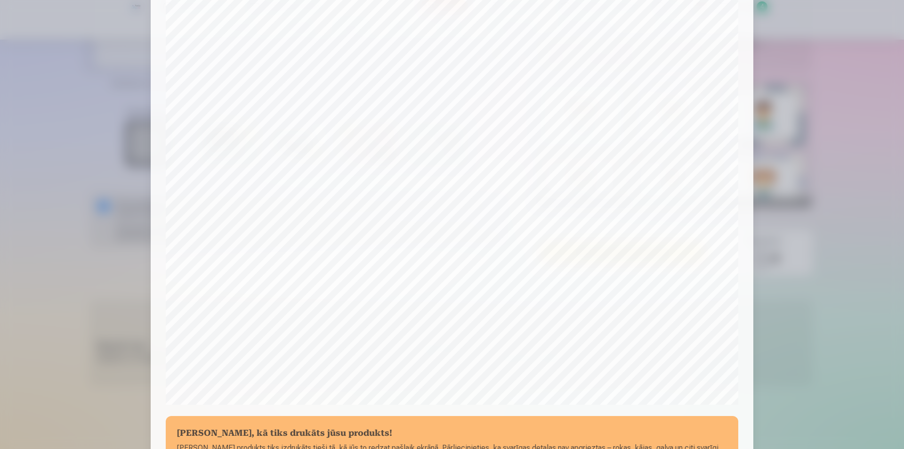
scroll to position [188, 0]
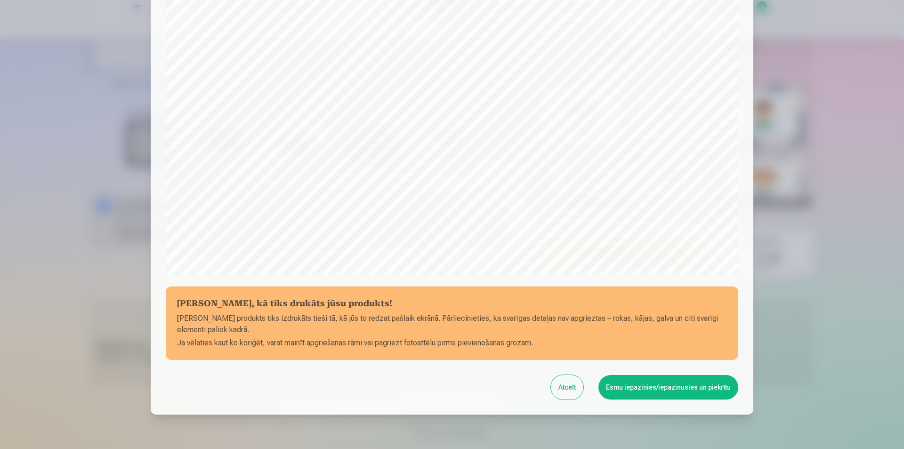
click at [687, 385] on button "Esmu iepazinies/iepazinusies un piekrītu" at bounding box center [668, 387] width 140 height 24
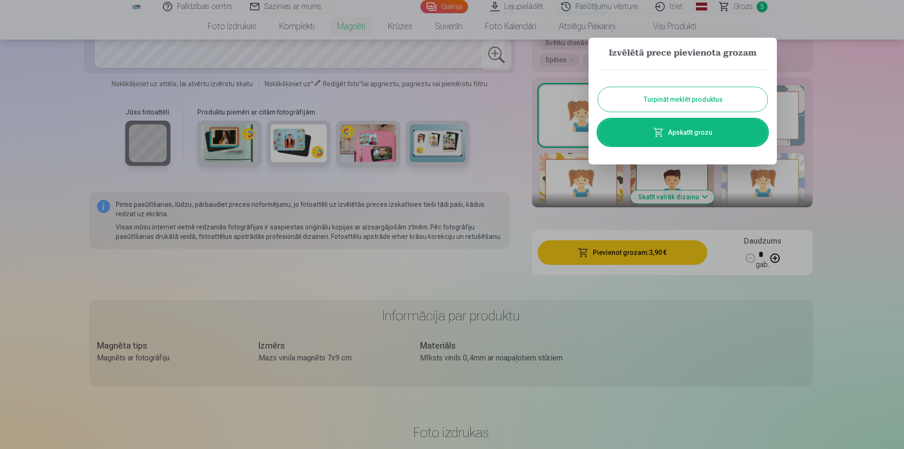
click at [680, 135] on link "Apskatīt grozu" at bounding box center [683, 132] width 170 height 26
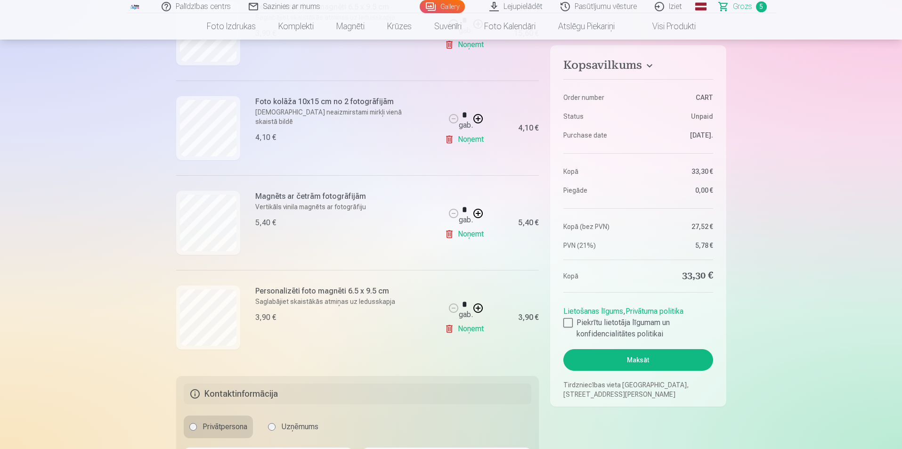
scroll to position [424, 0]
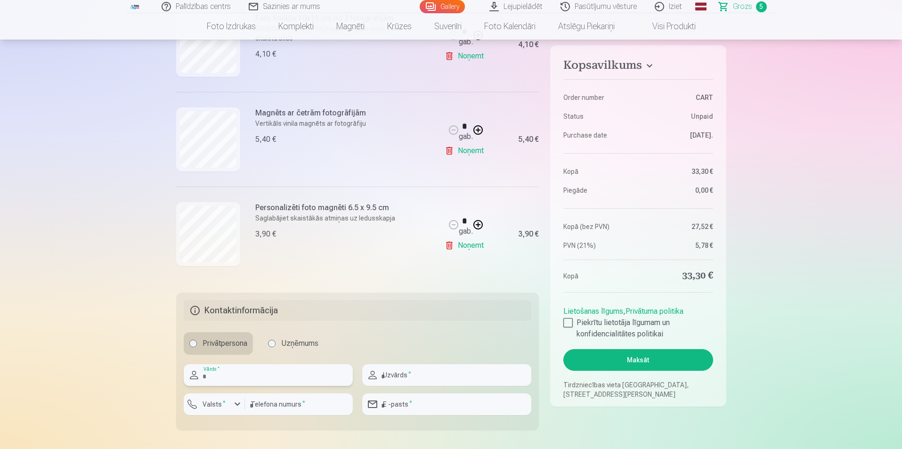
drag, startPoint x: 226, startPoint y: 372, endPoint x: 235, endPoint y: 372, distance: 8.9
click at [226, 372] on input "text" at bounding box center [268, 375] width 169 height 22
type input "**********"
click at [401, 379] on input "text" at bounding box center [446, 375] width 169 height 22
type input "********"
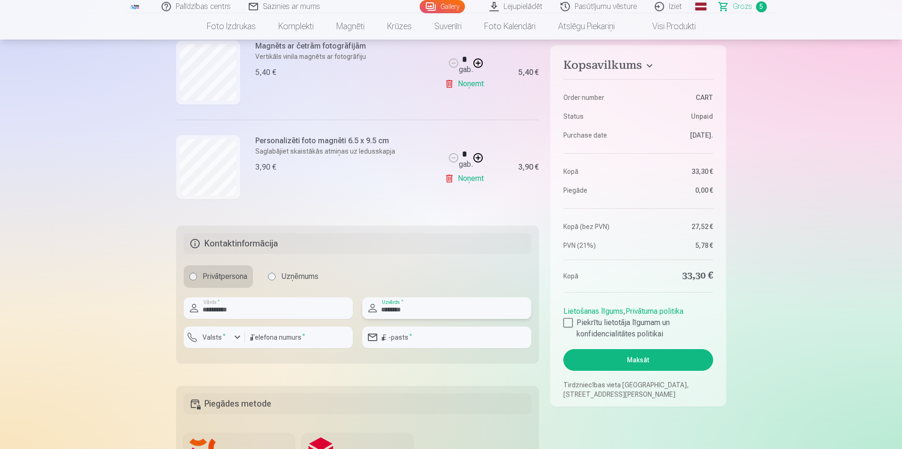
scroll to position [565, 0]
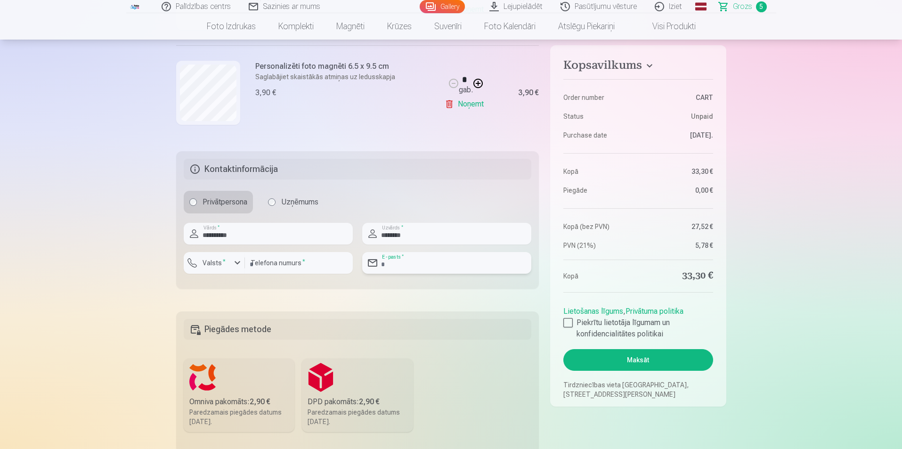
click at [405, 266] on input "email" at bounding box center [446, 263] width 169 height 22
type input "**********"
click at [271, 264] on input "number" at bounding box center [299, 263] width 108 height 22
type input "********"
click at [201, 271] on button "Valsts *" at bounding box center [214, 263] width 61 height 22
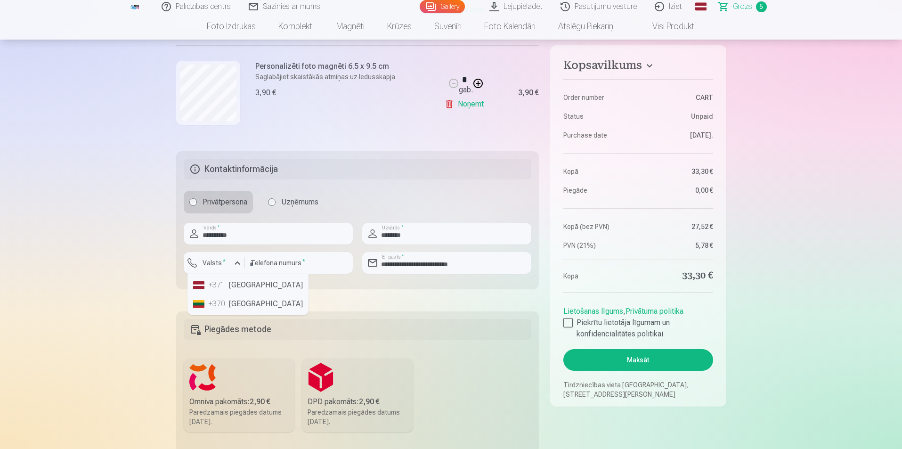
click at [224, 290] on div "+371" at bounding box center [217, 284] width 19 height 11
click at [219, 391] on label "Omniva pakomāts : 2,90 € Paredzamais piegādes datums 6.09.2025." at bounding box center [239, 394] width 111 height 73
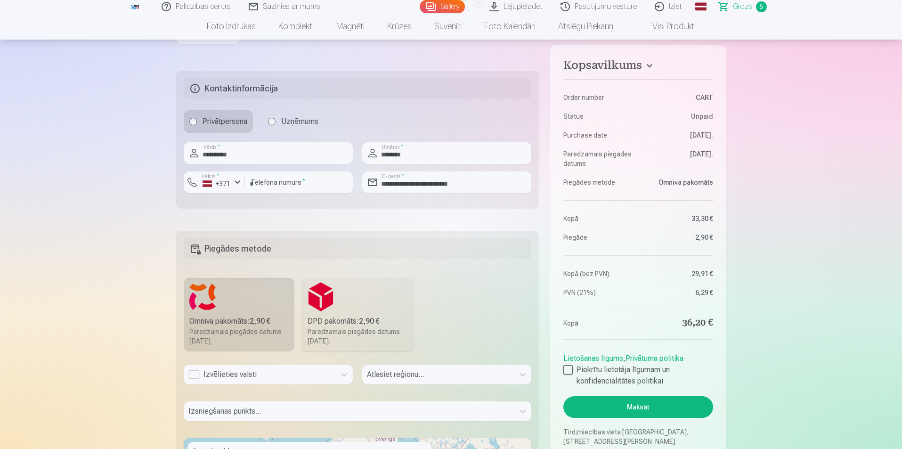
scroll to position [753, 0]
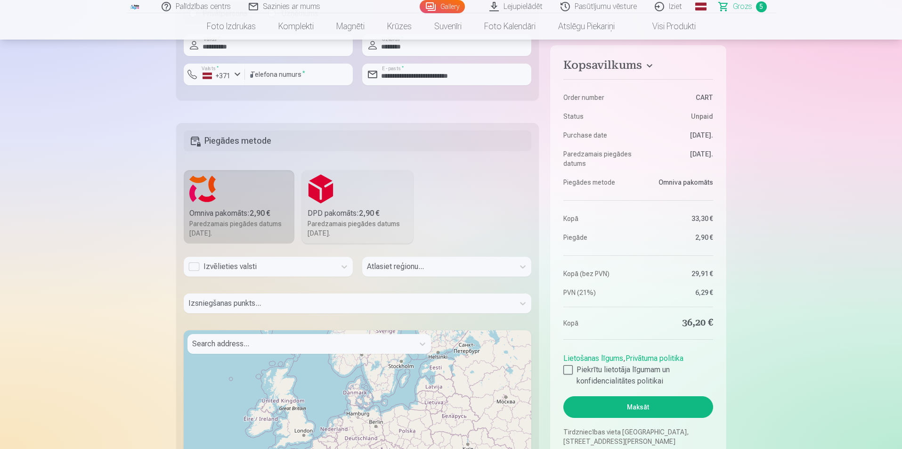
click at [286, 263] on div "Izvēlieties valsti" at bounding box center [259, 266] width 143 height 11
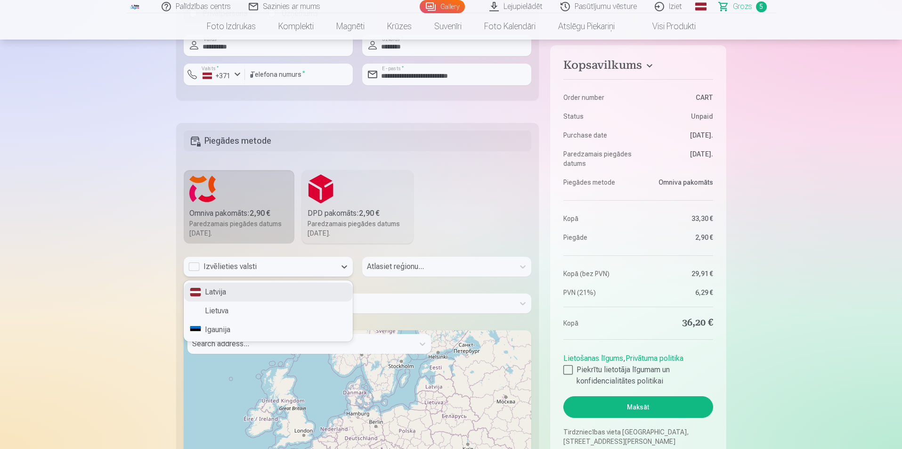
click at [274, 293] on div "Latvija" at bounding box center [268, 292] width 168 height 19
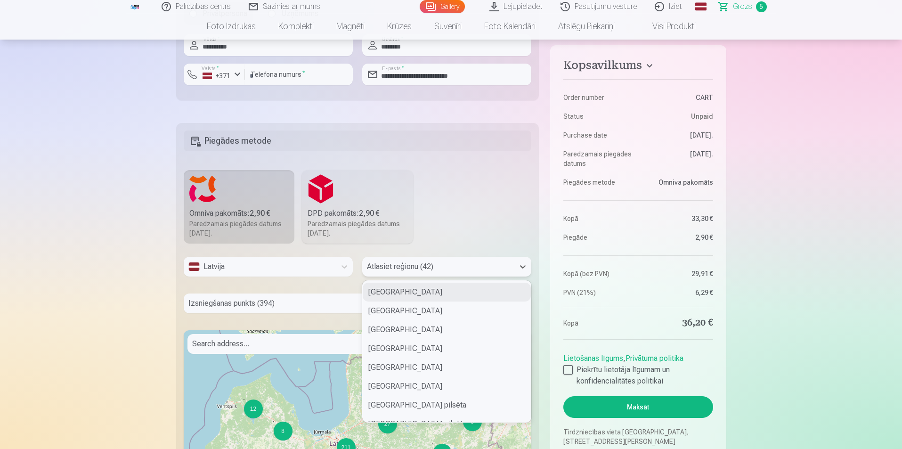
click at [405, 267] on div at bounding box center [438, 266] width 143 height 13
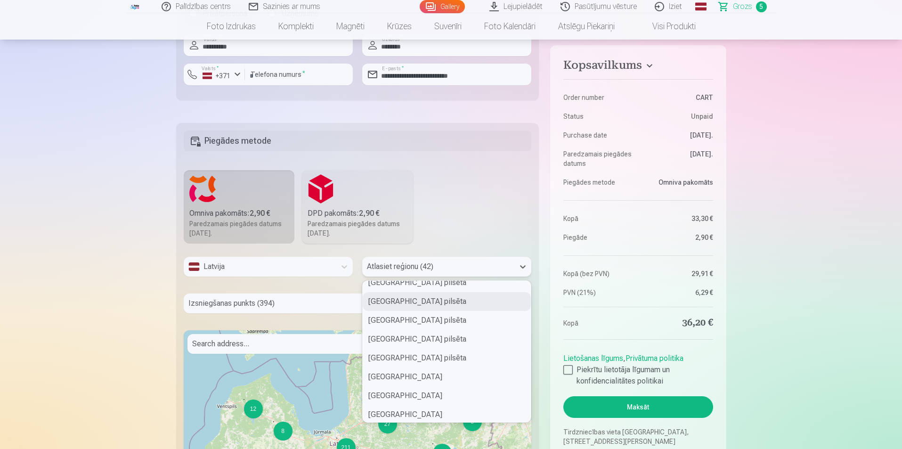
click at [400, 304] on div "Jūrmalas pilsēta" at bounding box center [447, 301] width 168 height 19
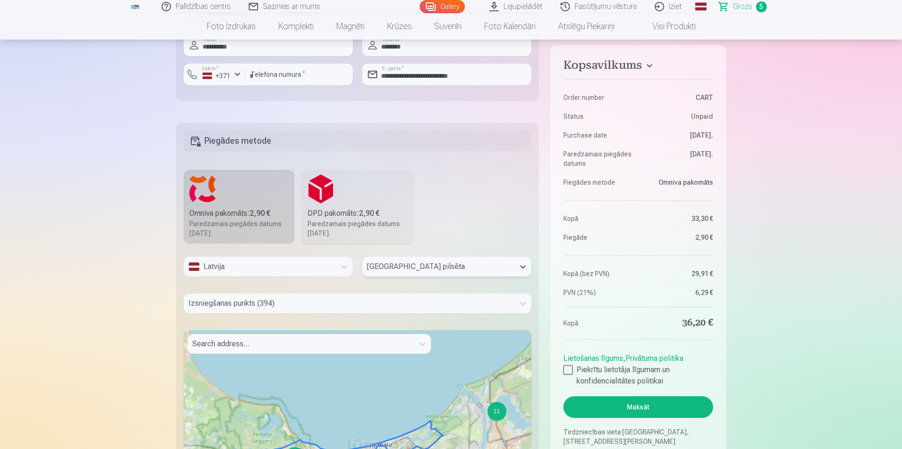
click at [250, 308] on div "Izsniegšanas punkts (394)" at bounding box center [358, 303] width 348 height 20
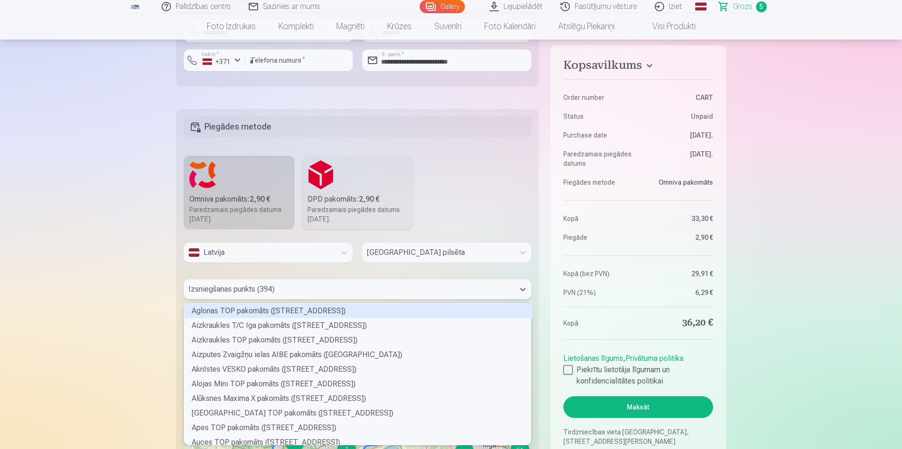
scroll to position [139, 344]
click at [265, 287] on div at bounding box center [349, 289] width 322 height 13
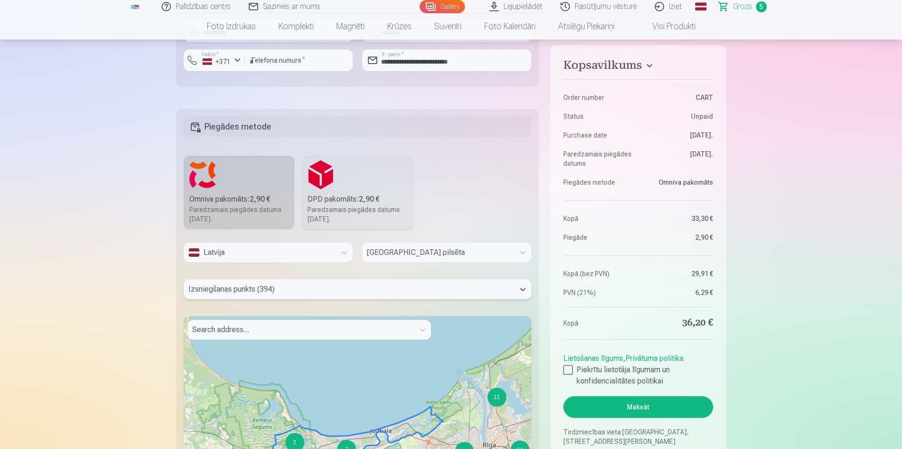
click at [280, 327] on div at bounding box center [300, 329] width 217 height 13
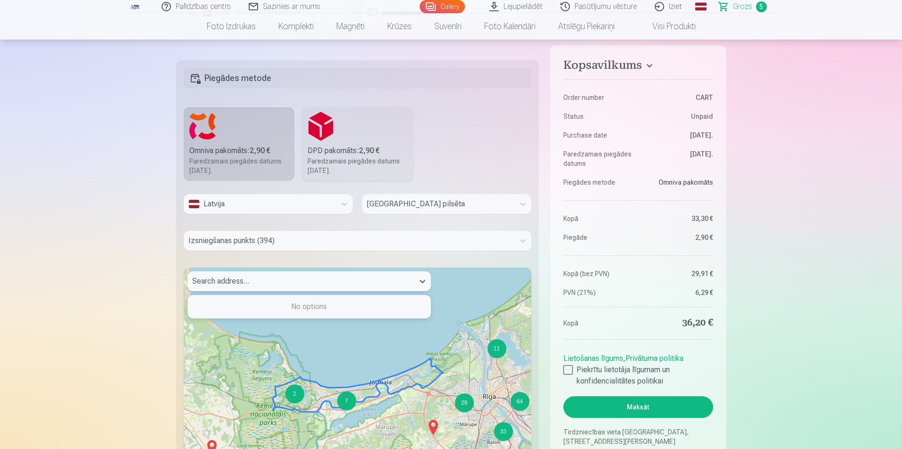
scroll to position [956, 0]
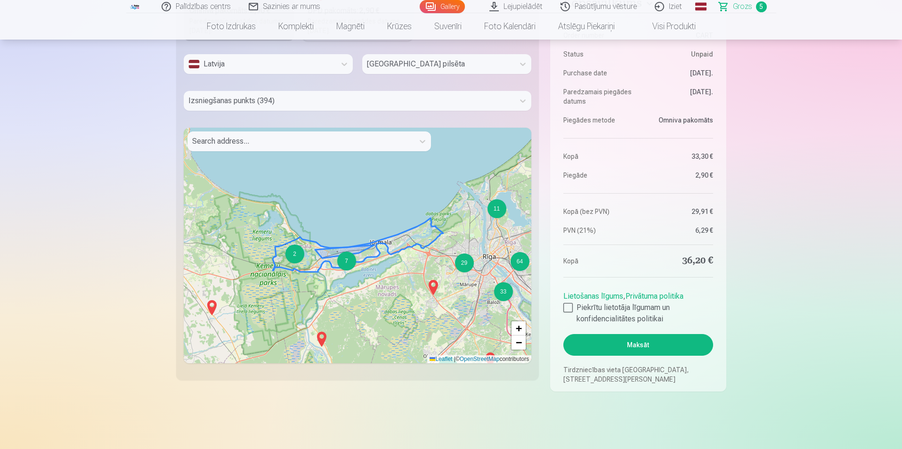
click at [347, 267] on div "7" at bounding box center [346, 260] width 19 height 19
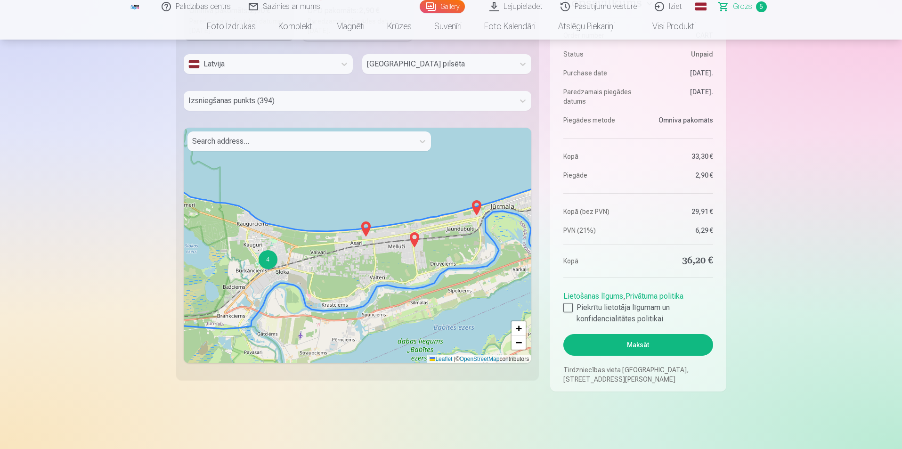
click at [364, 225] on img at bounding box center [365, 229] width 15 height 23
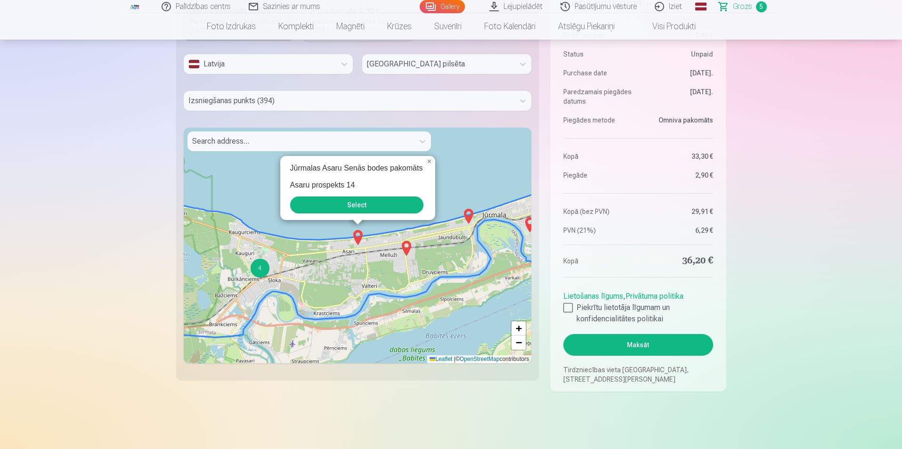
click at [360, 203] on button "Select" at bounding box center [356, 204] width 133 height 17
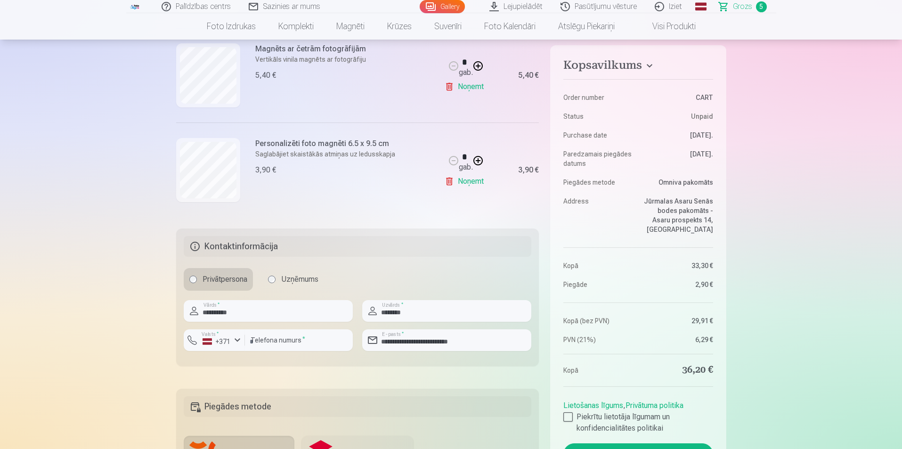
scroll to position [626, 0]
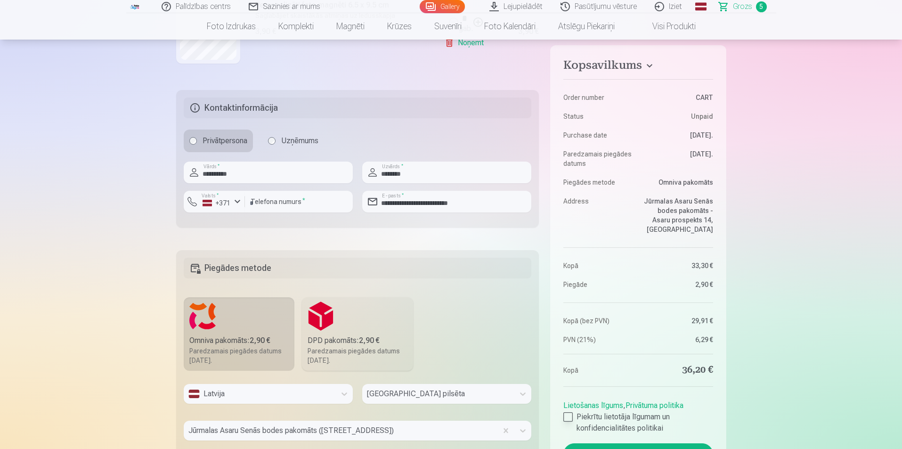
click at [566, 415] on div at bounding box center [567, 416] width 9 height 9
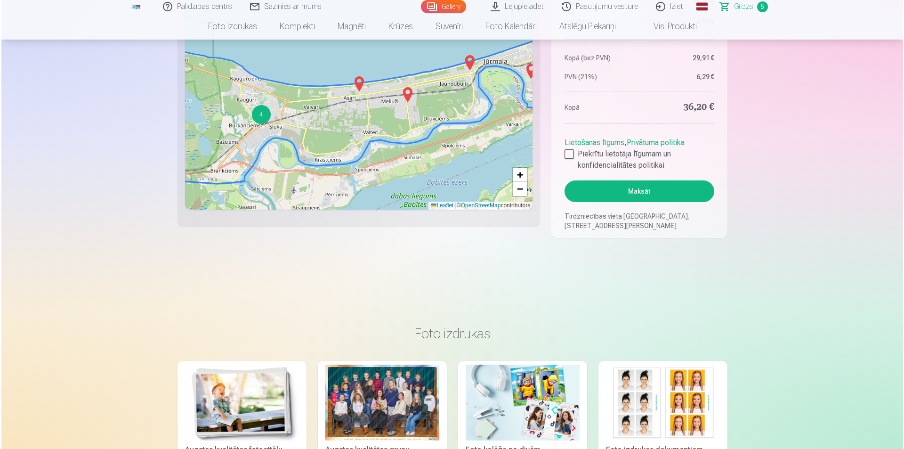
scroll to position [1118, 0]
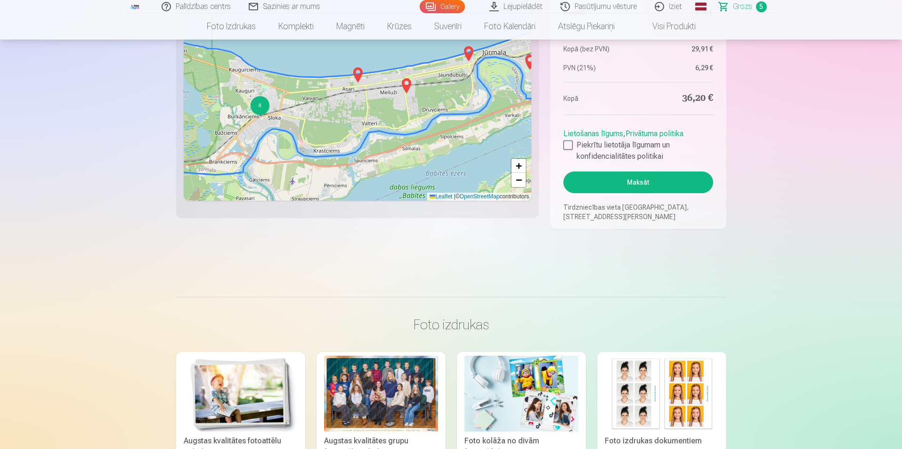
click at [621, 178] on button "Maksāt" at bounding box center [637, 182] width 149 height 22
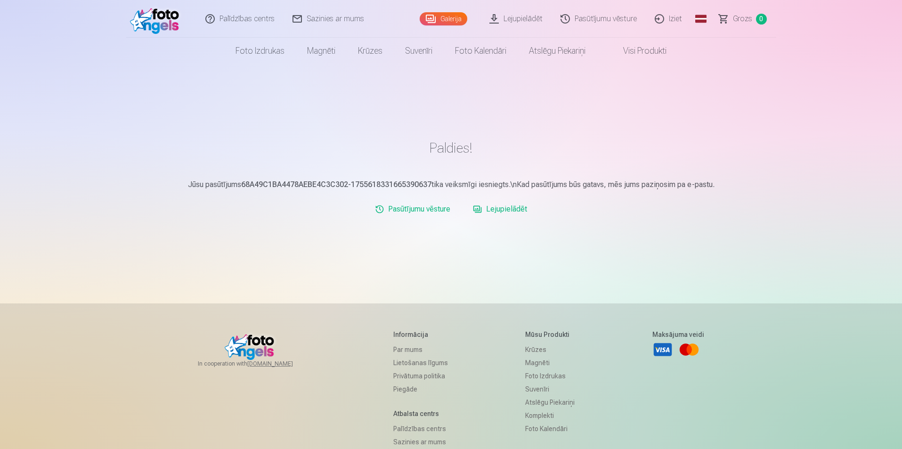
click at [505, 208] on link "Lejupielādēt" at bounding box center [500, 209] width 62 height 19
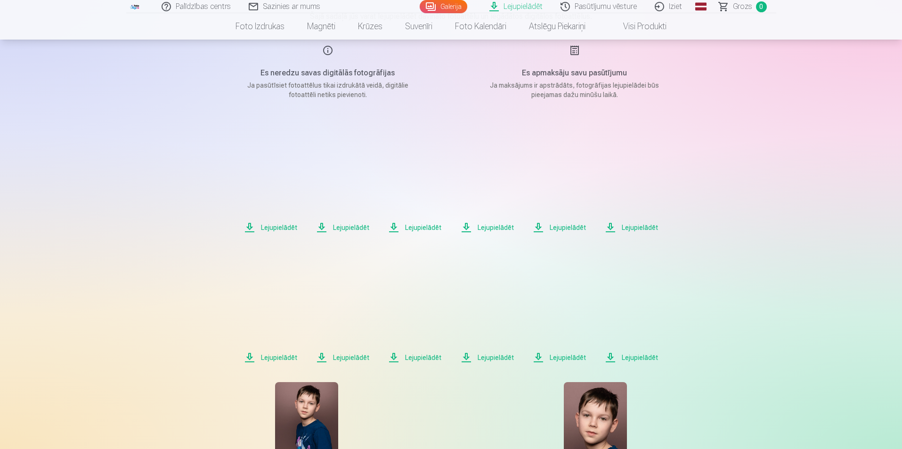
scroll to position [188, 0]
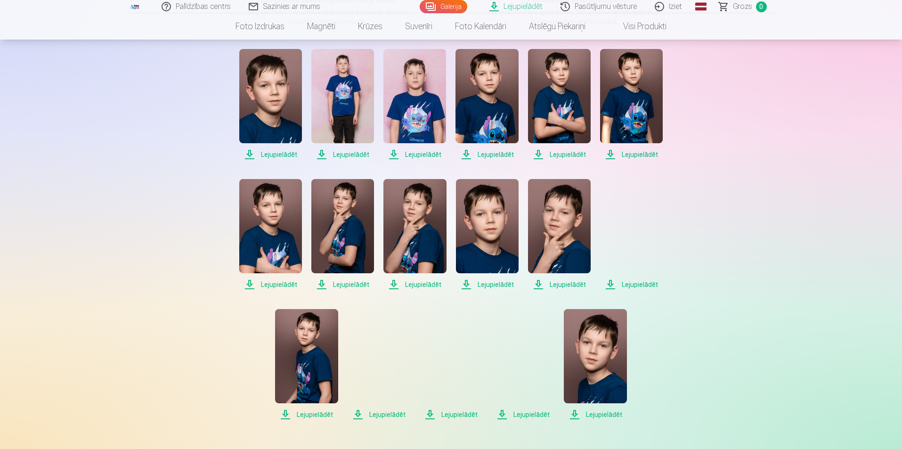
click at [336, 155] on span "Lejupielādēt" at bounding box center [342, 154] width 63 height 11
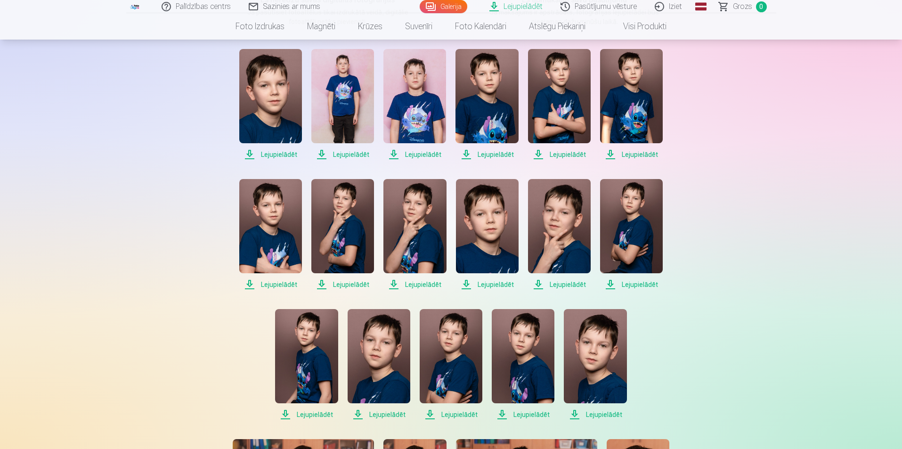
click at [419, 157] on span "Lejupielādēt" at bounding box center [414, 154] width 63 height 11
click at [485, 155] on span "Lejupielādēt" at bounding box center [486, 154] width 63 height 11
click at [271, 154] on span "Lejupielādēt" at bounding box center [270, 154] width 63 height 11
click at [554, 153] on span "Lejupielādēt" at bounding box center [559, 154] width 63 height 11
click at [618, 151] on span "Lejupielādēt" at bounding box center [631, 154] width 63 height 11
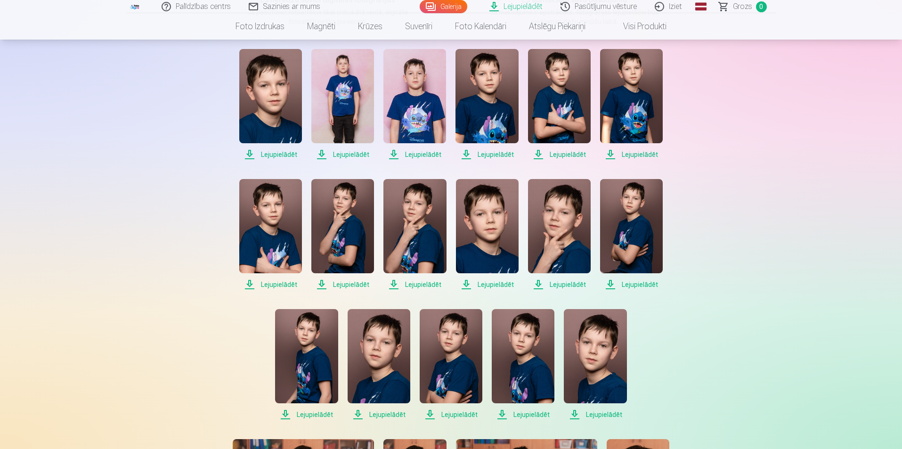
click at [643, 287] on span "Lejupielādēt" at bounding box center [631, 284] width 63 height 11
click at [563, 277] on link "Lejupielādēt" at bounding box center [559, 234] width 63 height 111
click at [489, 284] on span "Lejupielādēt" at bounding box center [487, 284] width 63 height 11
click at [417, 284] on span "Lejupielādēt" at bounding box center [414, 284] width 63 height 11
click at [343, 281] on span "Lejupielādēt" at bounding box center [342, 284] width 63 height 11
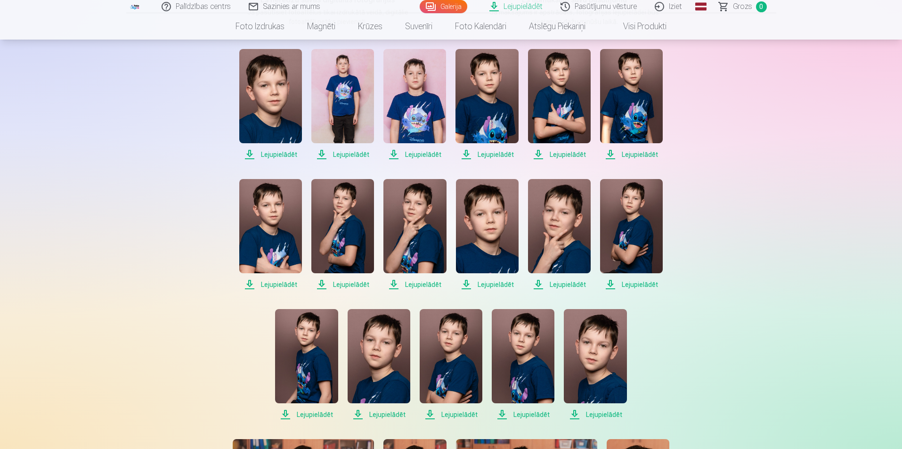
click at [268, 284] on span "Lejupielādēt" at bounding box center [270, 284] width 63 height 11
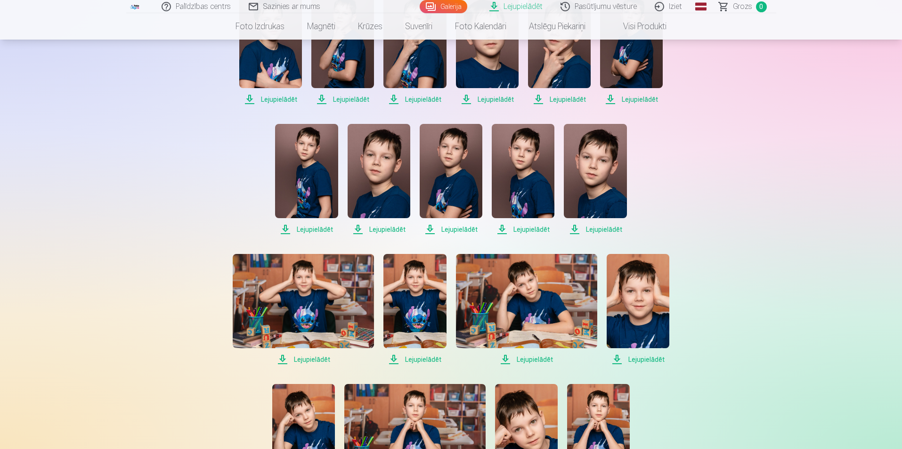
scroll to position [377, 0]
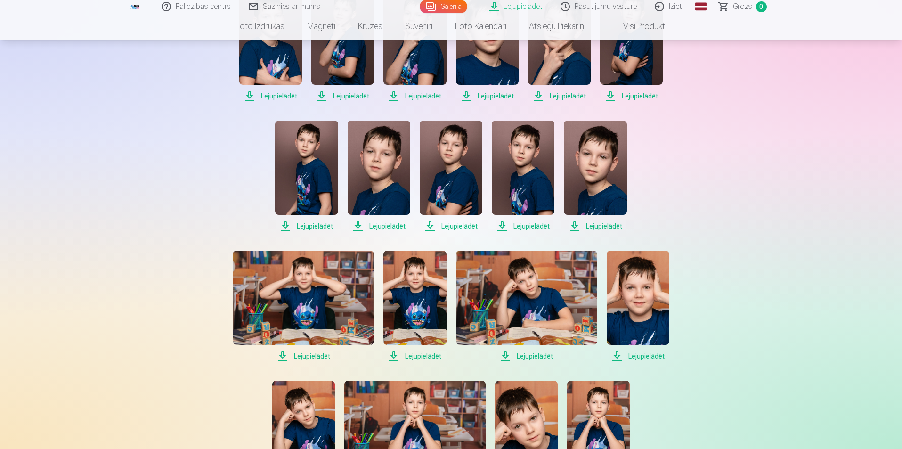
click at [310, 221] on span "Lejupielādēt" at bounding box center [306, 225] width 63 height 11
click at [381, 227] on span "Lejupielādēt" at bounding box center [378, 225] width 63 height 11
click at [462, 225] on span "Lejupielādēt" at bounding box center [451, 225] width 63 height 11
click at [522, 226] on span "Lejupielādēt" at bounding box center [523, 225] width 63 height 11
click at [613, 226] on span "Lejupielādēt" at bounding box center [595, 225] width 63 height 11
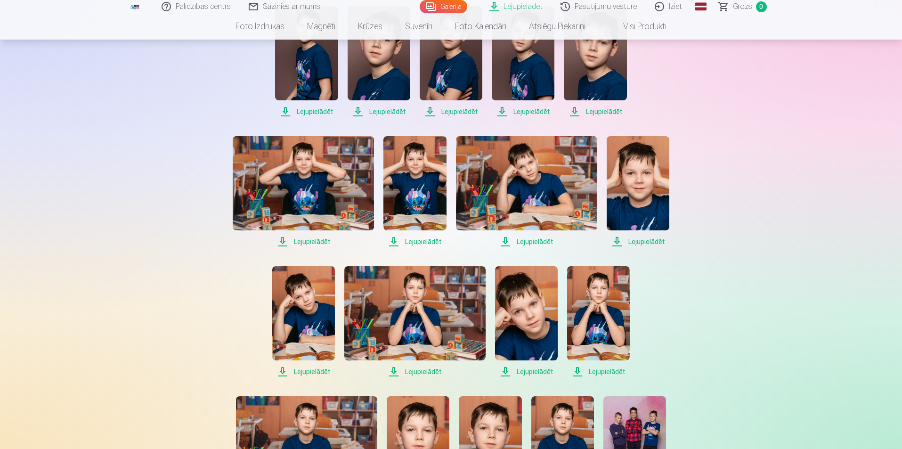
scroll to position [518, 0]
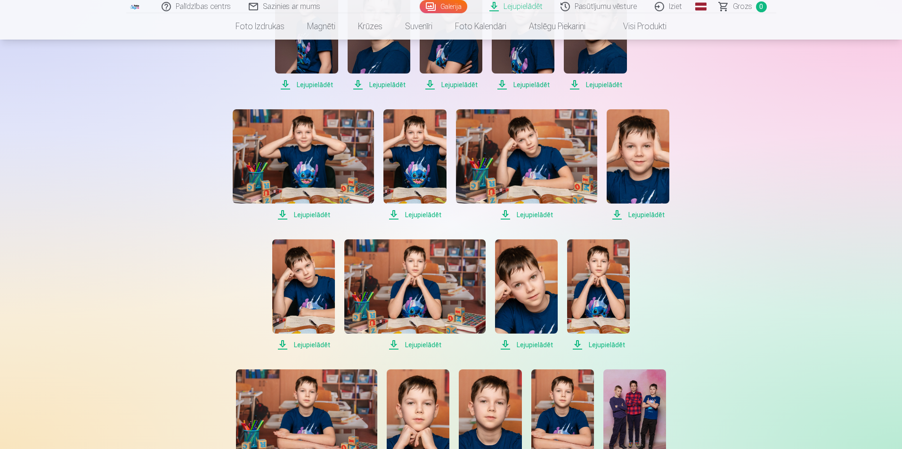
click at [645, 207] on link "Lejupielādēt" at bounding box center [637, 164] width 63 height 111
click at [546, 214] on span "Lejupielādēt" at bounding box center [526, 214] width 141 height 11
click at [430, 215] on span "Lejupielādēt" at bounding box center [414, 214] width 63 height 11
click at [311, 215] on span "Lejupielādēt" at bounding box center [303, 214] width 141 height 11
click at [305, 350] on div "Lejupielādēt Lejupielādēt Lejupielādēt Lejupielādēt Lejupielādēt Lejupielādēt L…" at bounding box center [451, 164] width 471 height 891
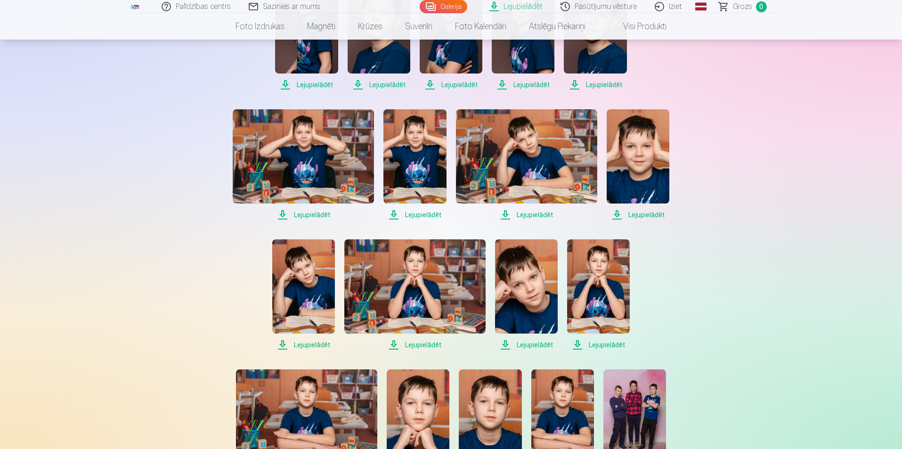
click at [405, 343] on span "Lejupielādēt" at bounding box center [414, 344] width 141 height 11
click at [522, 344] on span "Lejupielādēt" at bounding box center [526, 344] width 63 height 11
click at [599, 343] on span "Lejupielādēt" at bounding box center [598, 344] width 63 height 11
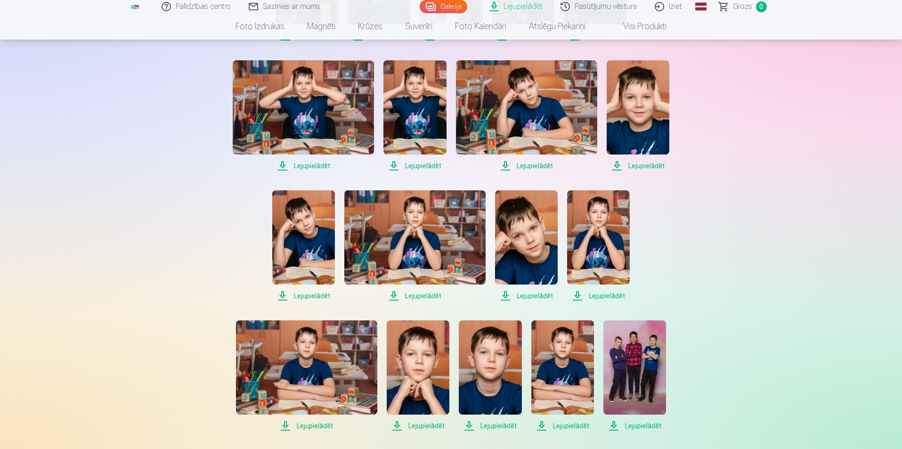
scroll to position [612, 0]
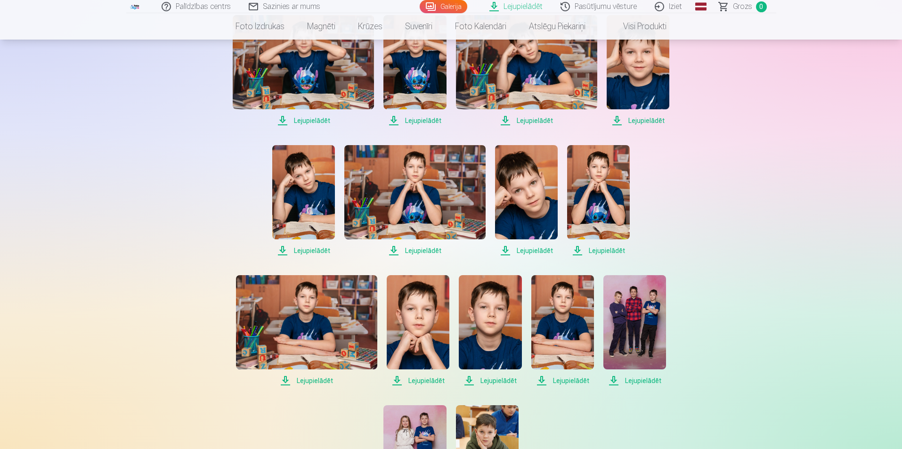
click at [632, 377] on span "Lejupielādēt" at bounding box center [634, 380] width 63 height 11
click at [554, 379] on span "Lejupielādēt" at bounding box center [562, 380] width 63 height 11
click at [488, 373] on link "Lejupielādēt" at bounding box center [490, 330] width 63 height 111
click at [422, 380] on span "Lejupielādēt" at bounding box center [418, 380] width 63 height 11
click at [314, 381] on span "Lejupielādēt" at bounding box center [306, 380] width 141 height 11
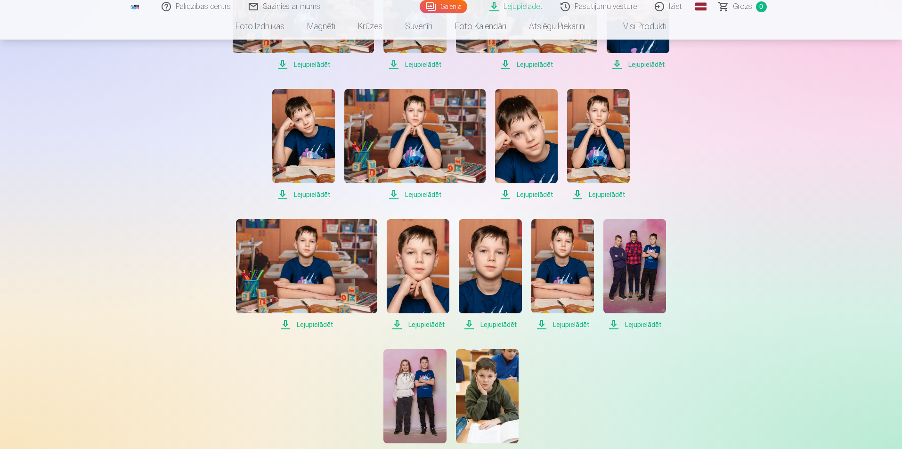
scroll to position [753, 0]
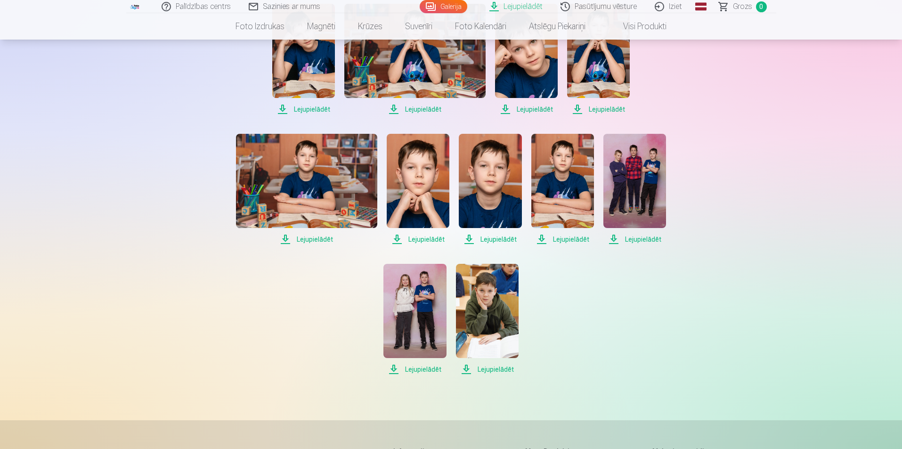
click at [487, 372] on span "Lejupielādēt" at bounding box center [487, 368] width 63 height 11
click at [420, 367] on span "Lejupielādēt" at bounding box center [414, 368] width 63 height 11
